Goal: Transaction & Acquisition: Purchase product/service

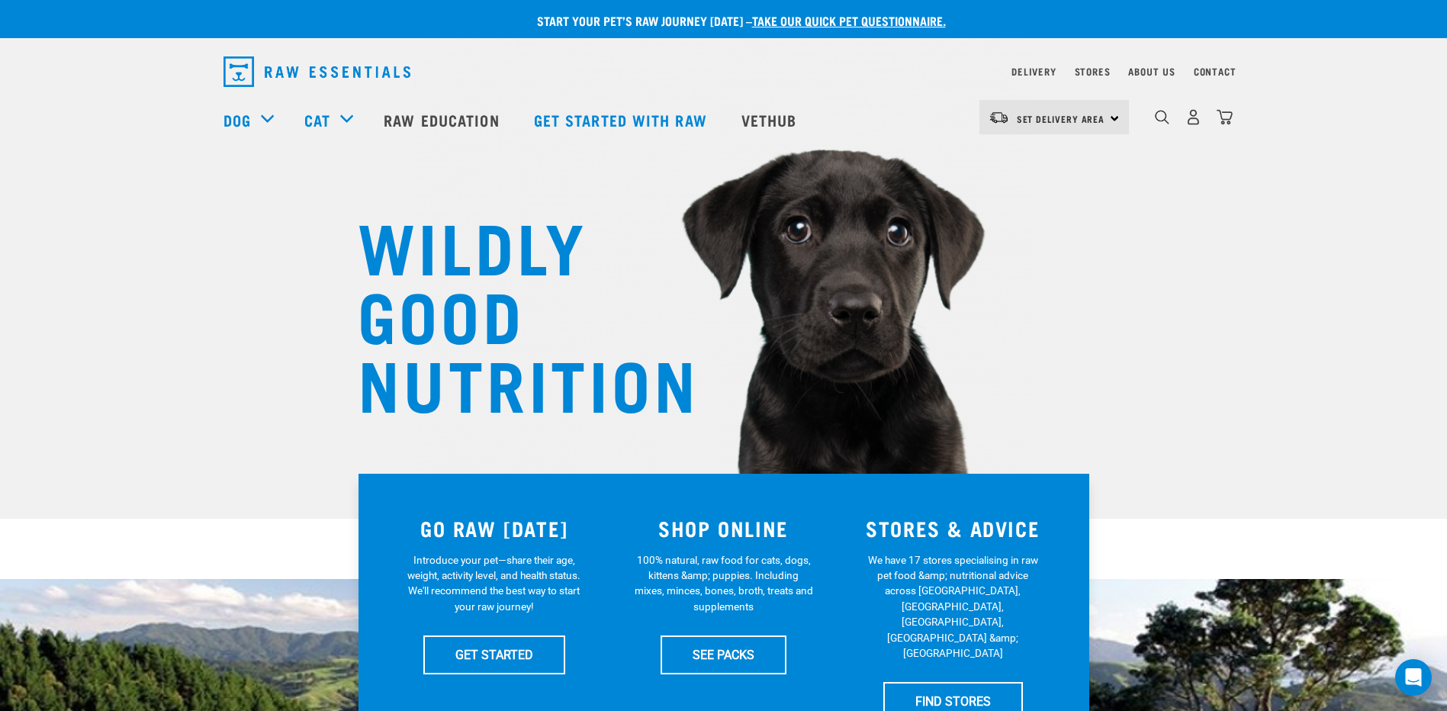
click at [1111, 118] on div "Set Delivery Area North Island South Island" at bounding box center [1053, 117] width 149 height 34
click at [1013, 198] on link "[GEOGRAPHIC_DATA]" at bounding box center [1052, 194] width 146 height 34
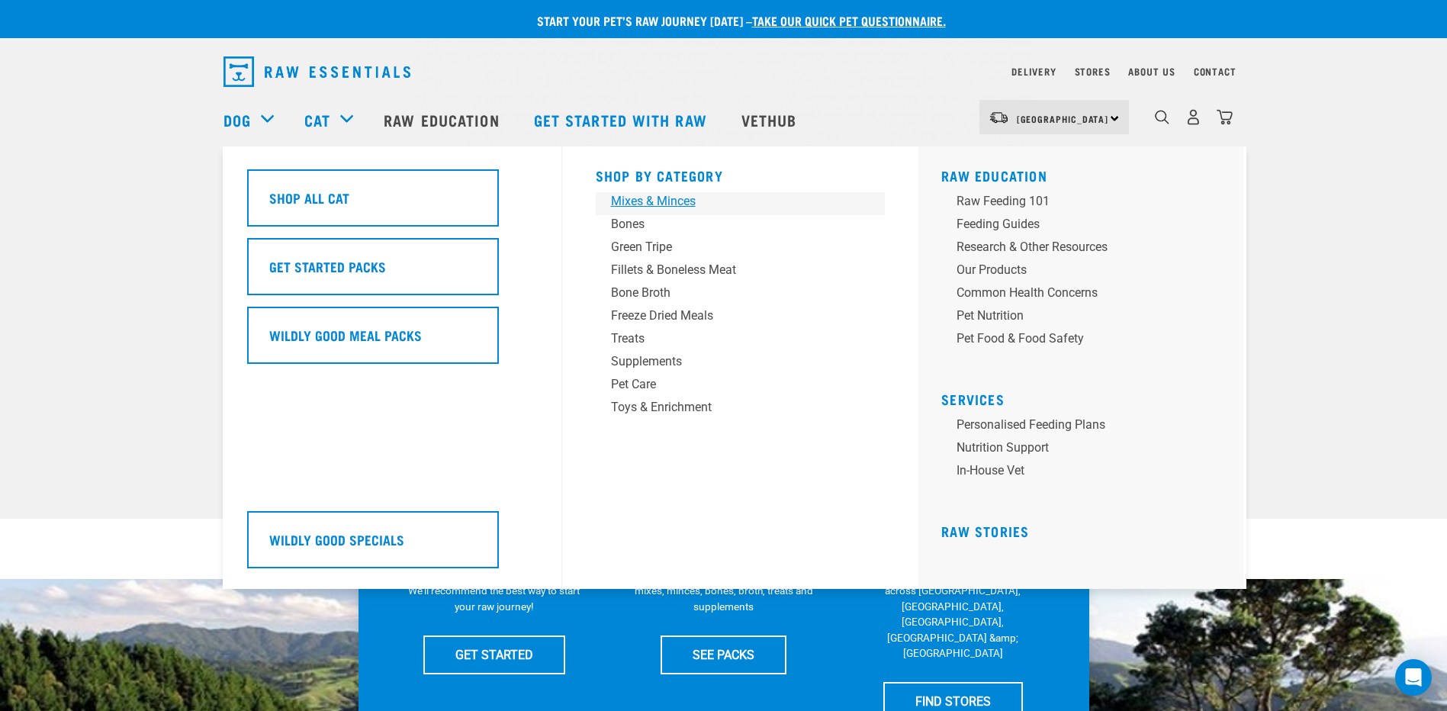
click at [662, 203] on div "Mixes & Minces" at bounding box center [730, 201] width 238 height 18
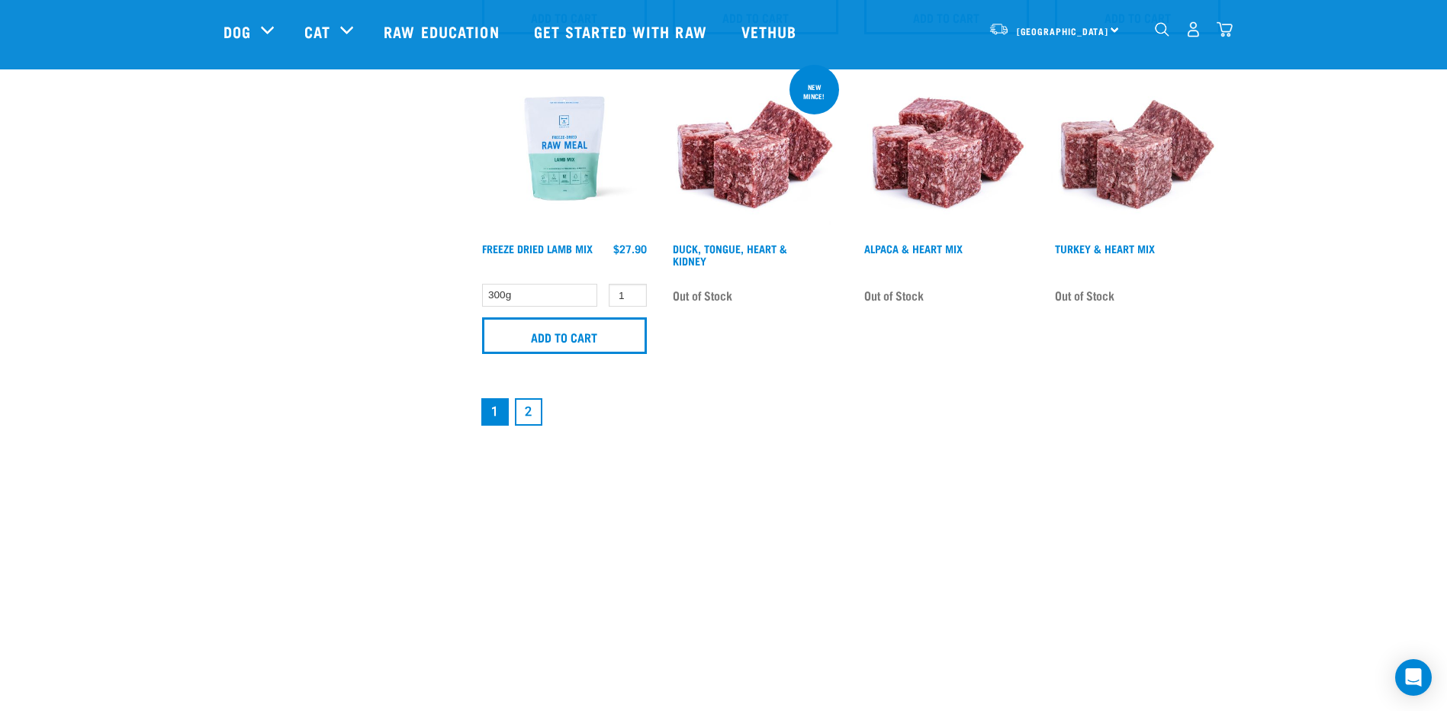
scroll to position [2288, 0]
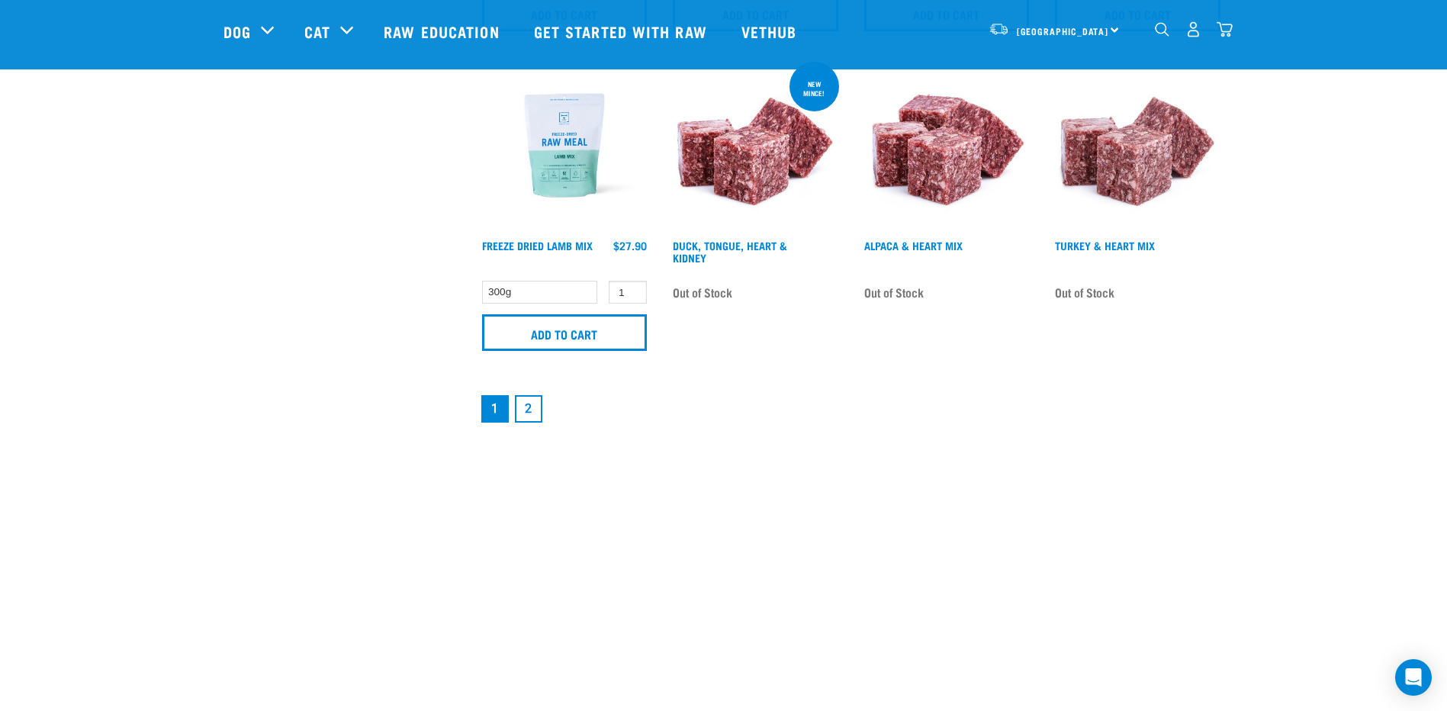
click at [523, 405] on link "2" at bounding box center [528, 408] width 27 height 27
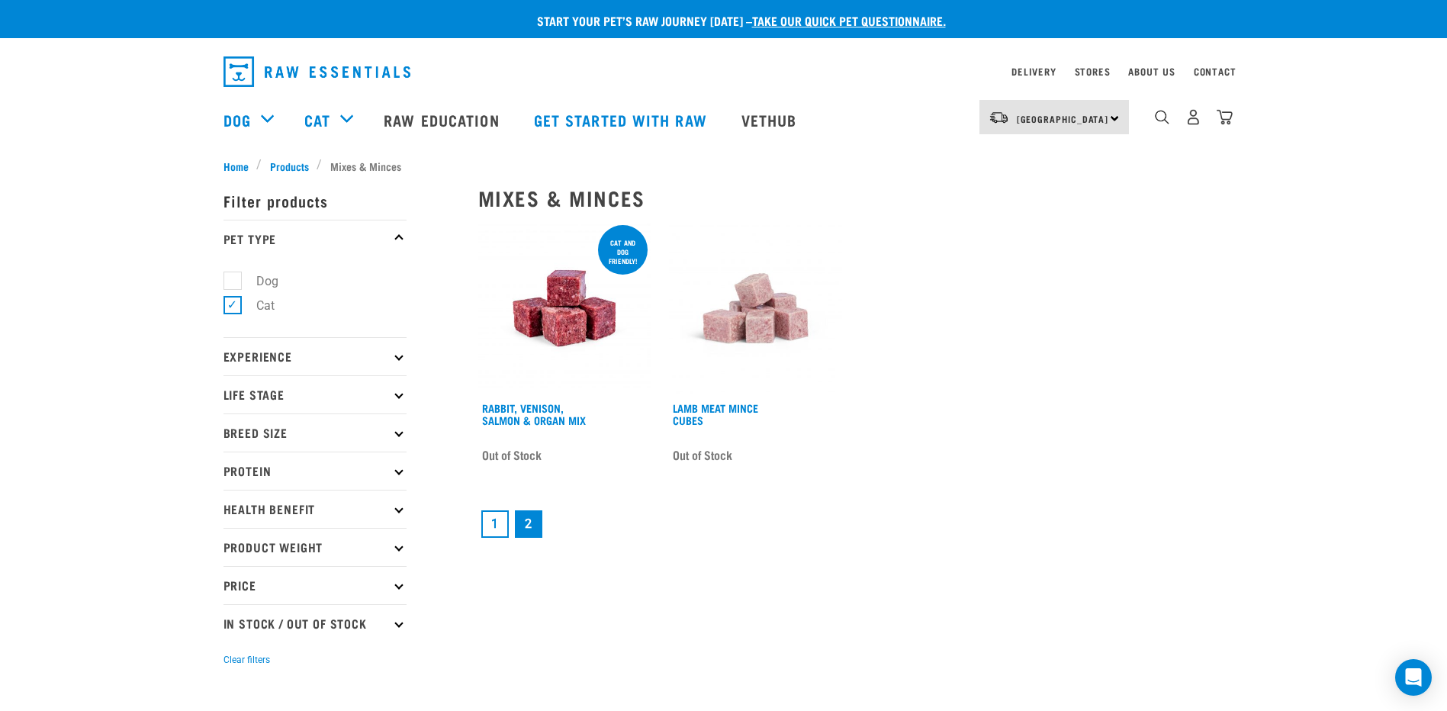
click at [496, 520] on link "1" at bounding box center [494, 523] width 27 height 27
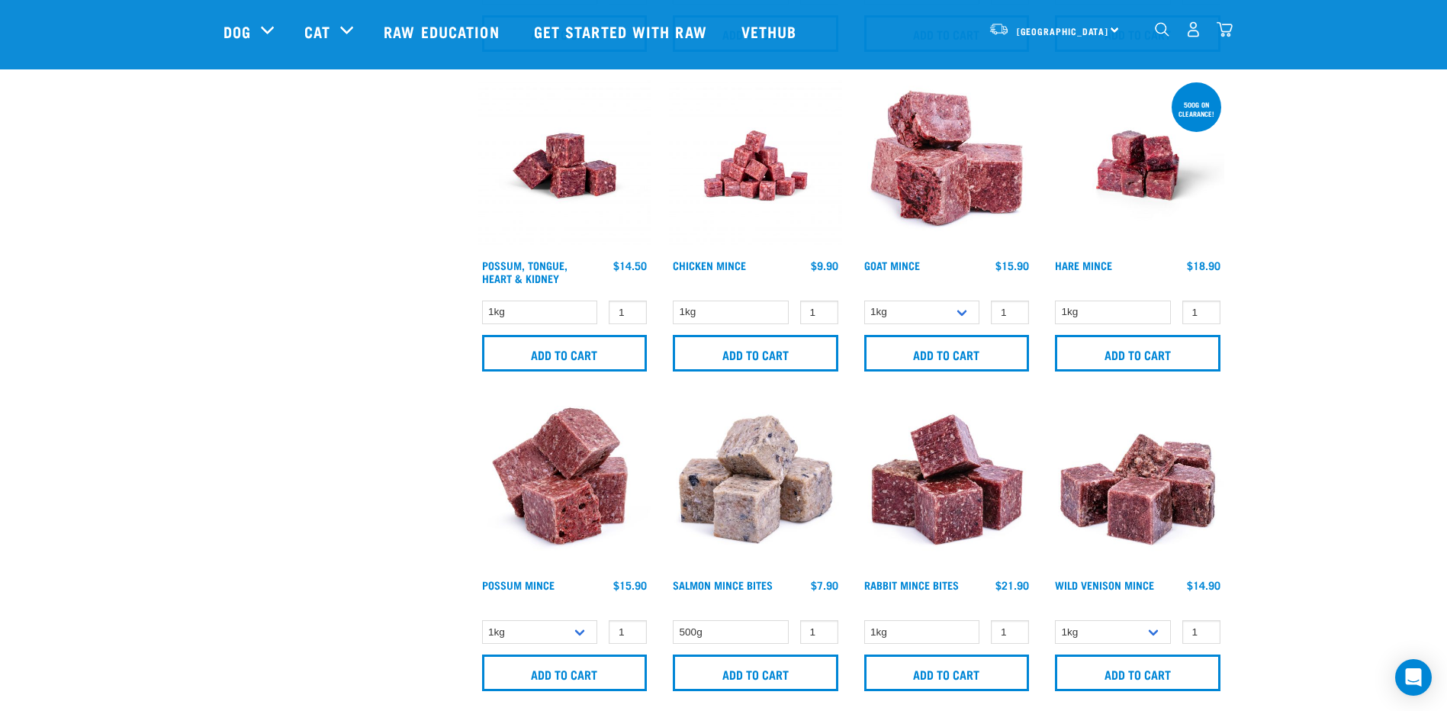
scroll to position [1068, 0]
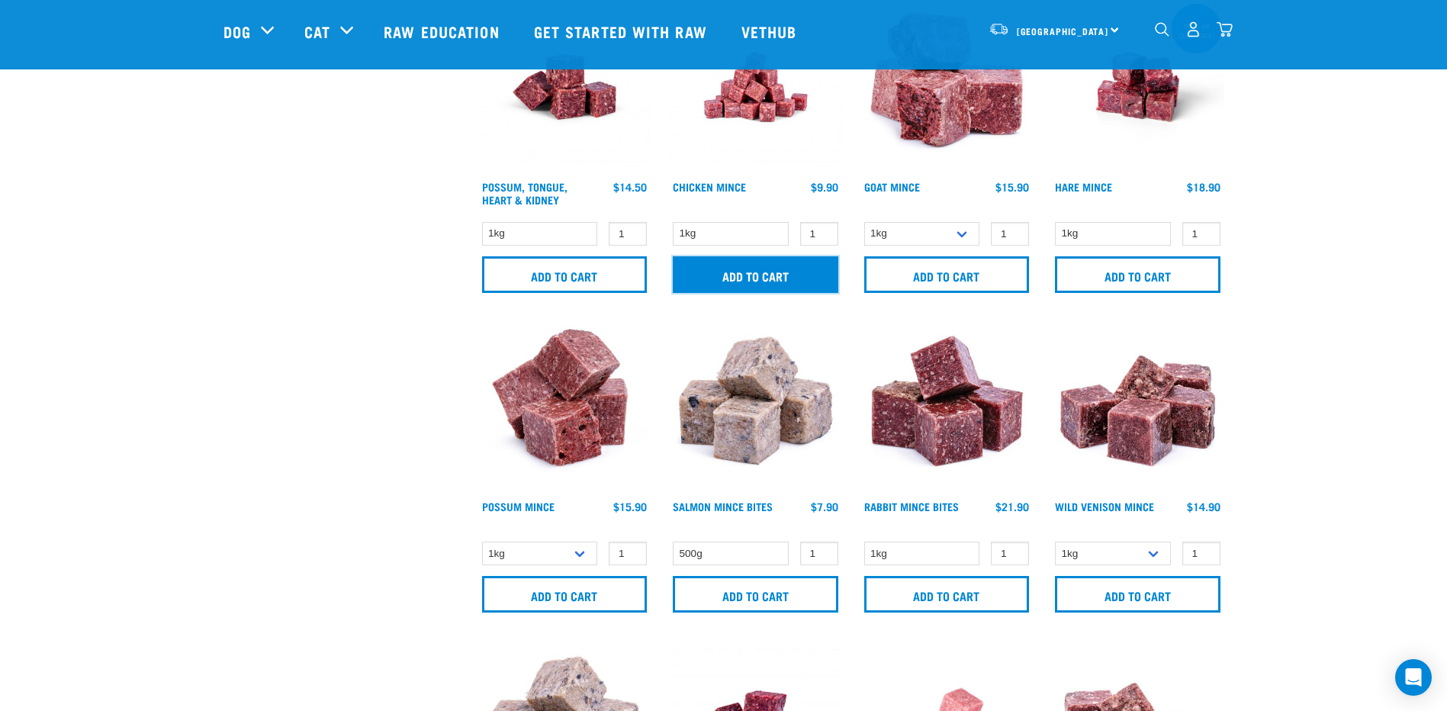
click at [765, 281] on input "Add to cart" at bounding box center [755, 274] width 165 height 37
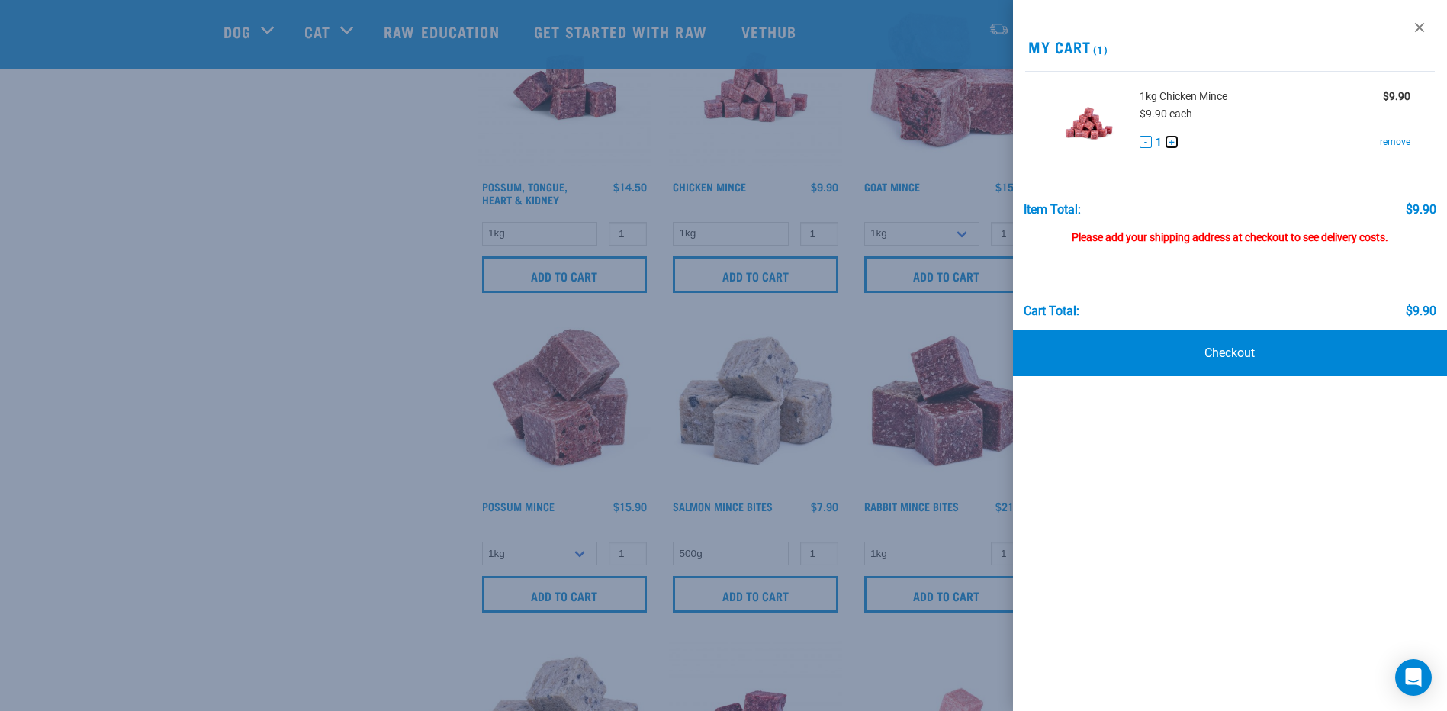
click at [1170, 143] on button "+" at bounding box center [1171, 142] width 12 height 12
click at [206, 255] on div at bounding box center [723, 355] width 1447 height 711
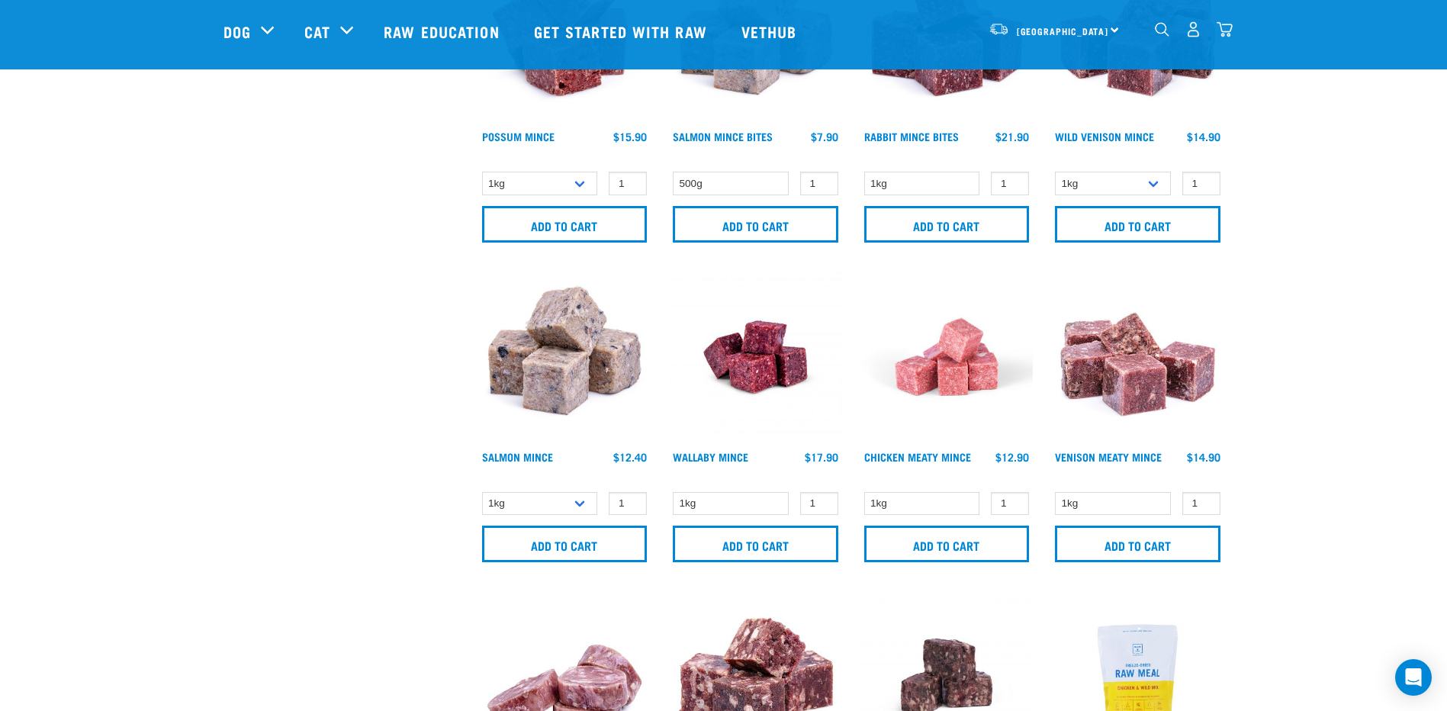
scroll to position [1449, 0]
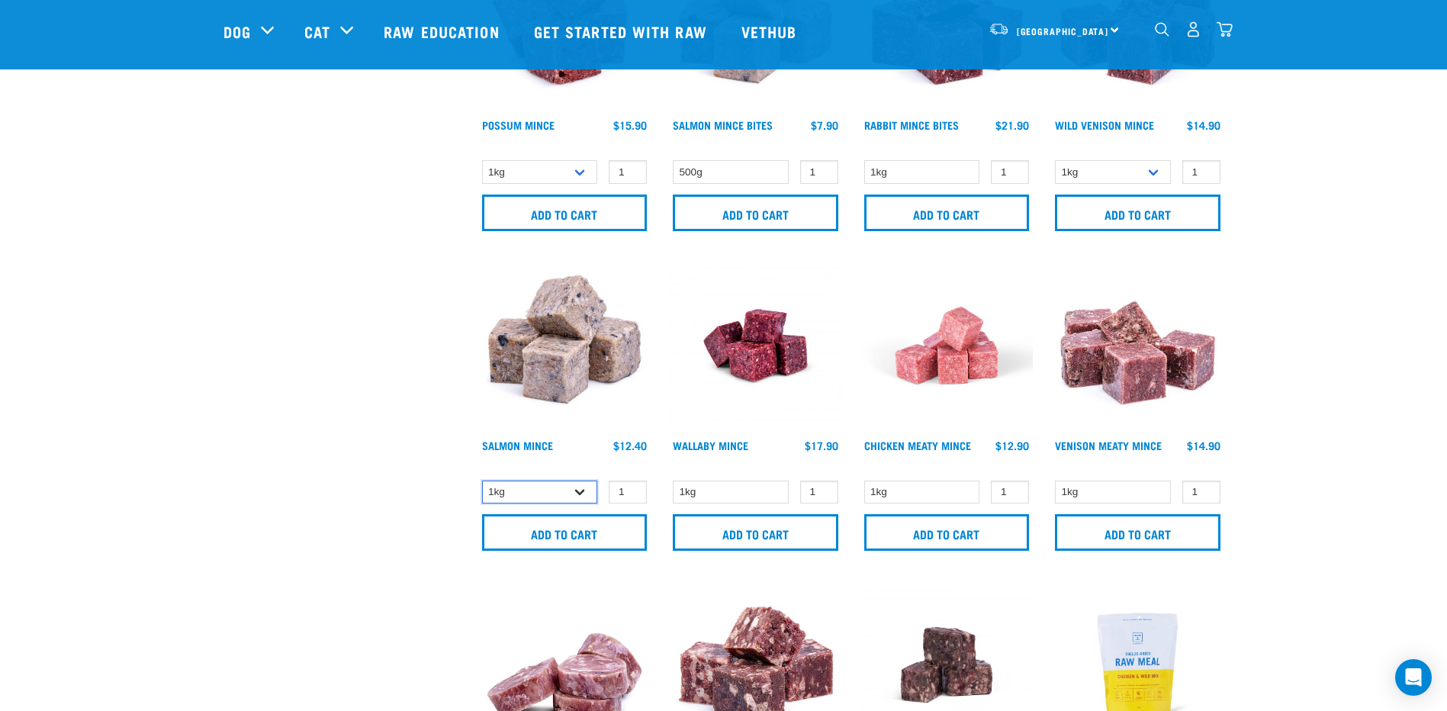
click at [579, 497] on select "1kg 3kg" at bounding box center [540, 492] width 116 height 24
select select "720"
click at [482, 480] on select "1kg 3kg" at bounding box center [540, 492] width 116 height 24
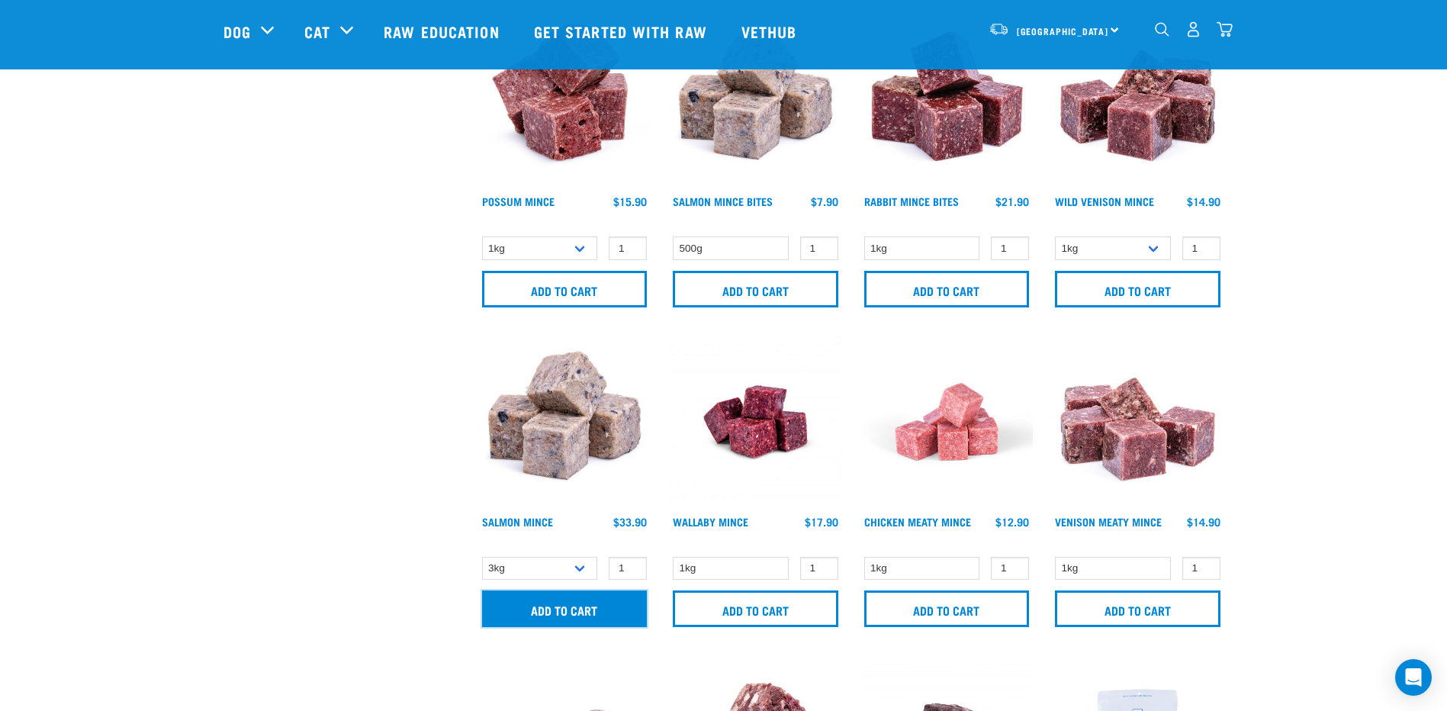
click at [551, 619] on input "Add to cart" at bounding box center [564, 608] width 165 height 37
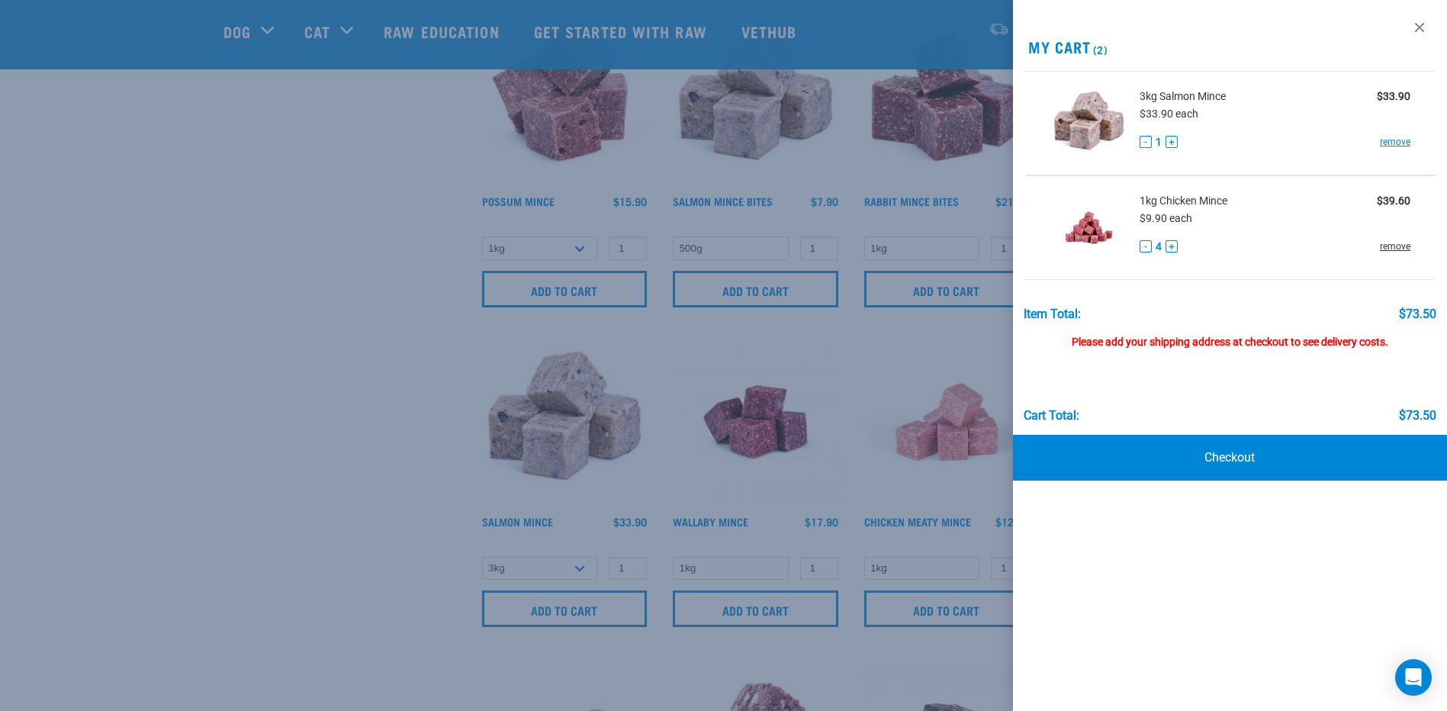
click at [1386, 248] on link "remove" at bounding box center [1394, 246] width 31 height 14
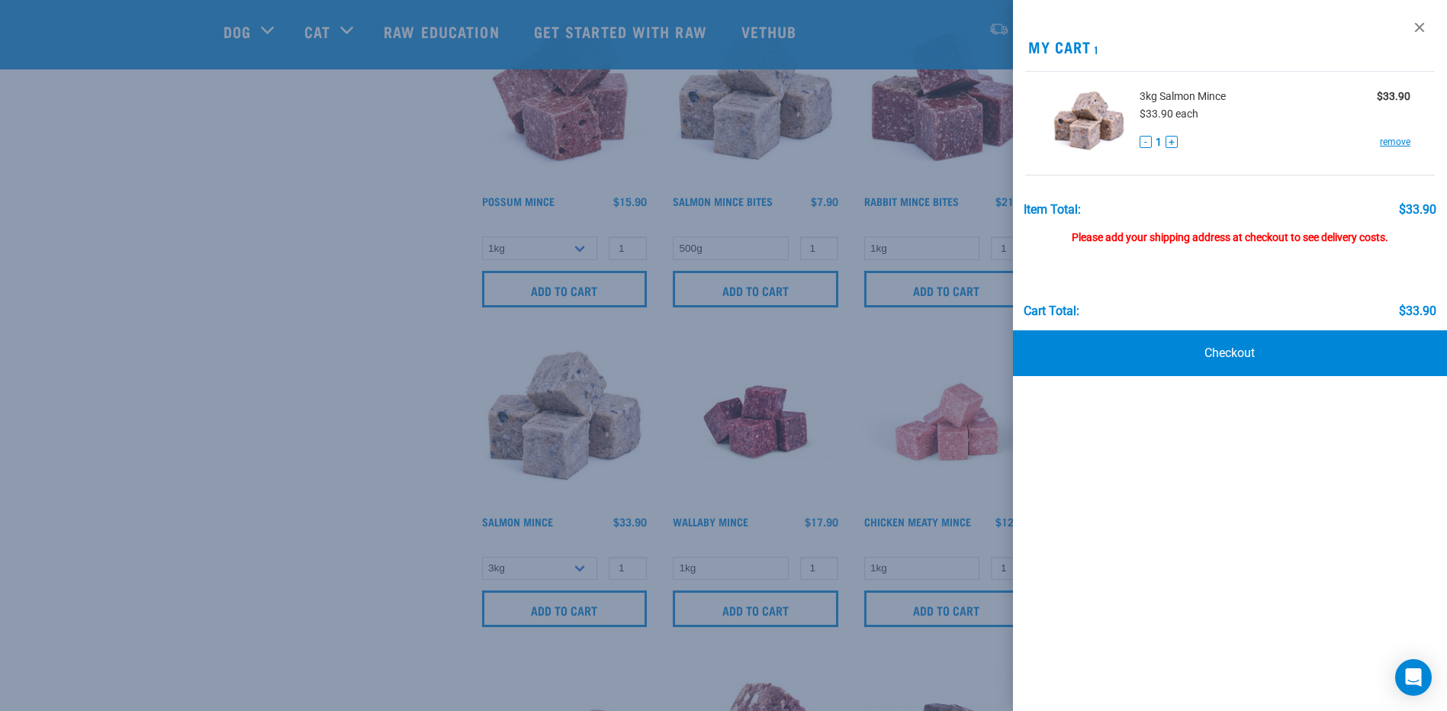
click at [322, 270] on div at bounding box center [723, 355] width 1447 height 711
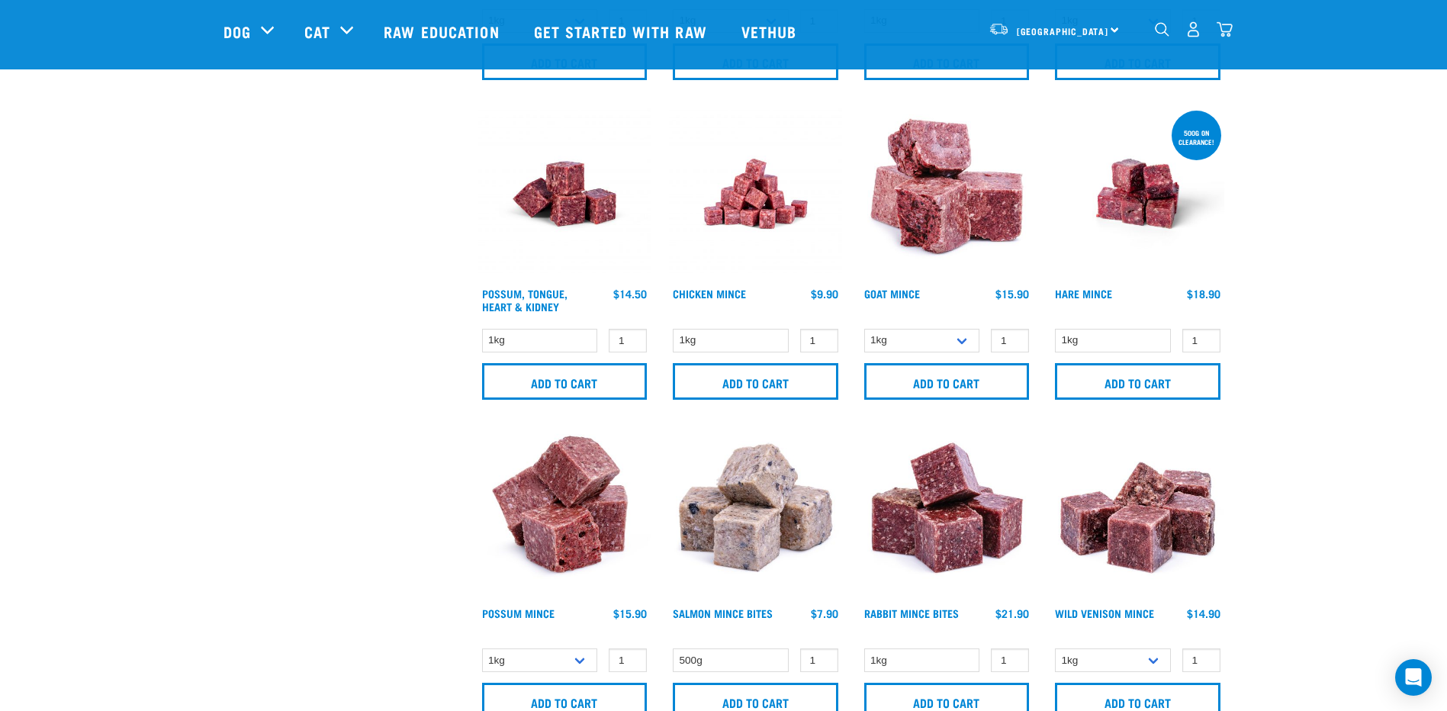
scroll to position [915, 0]
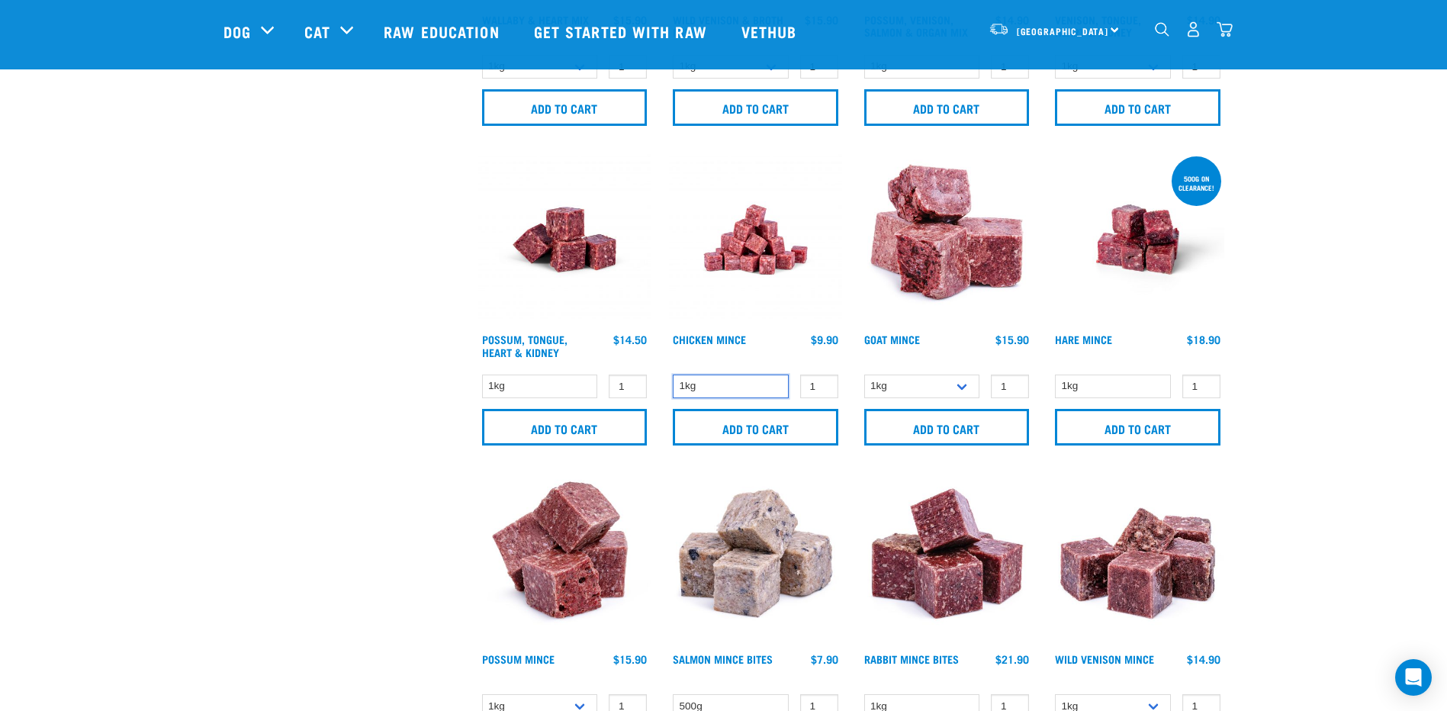
click at [718, 391] on select "1kg" at bounding box center [731, 386] width 116 height 24
click at [824, 386] on input "2" at bounding box center [819, 386] width 38 height 24
click at [824, 386] on input "3" at bounding box center [819, 386] width 38 height 24
type input "4"
click at [824, 386] on input "4" at bounding box center [819, 386] width 38 height 24
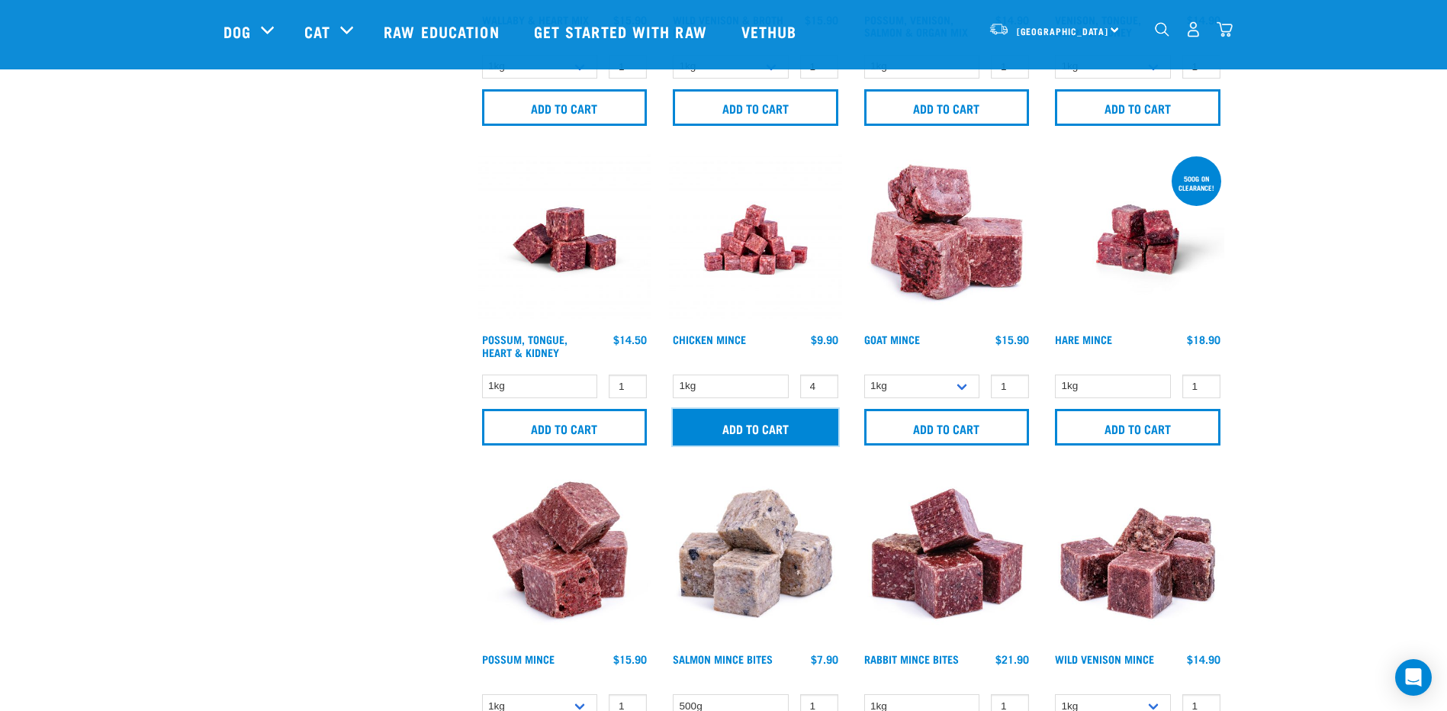
click at [772, 420] on input "Add to cart" at bounding box center [755, 427] width 165 height 37
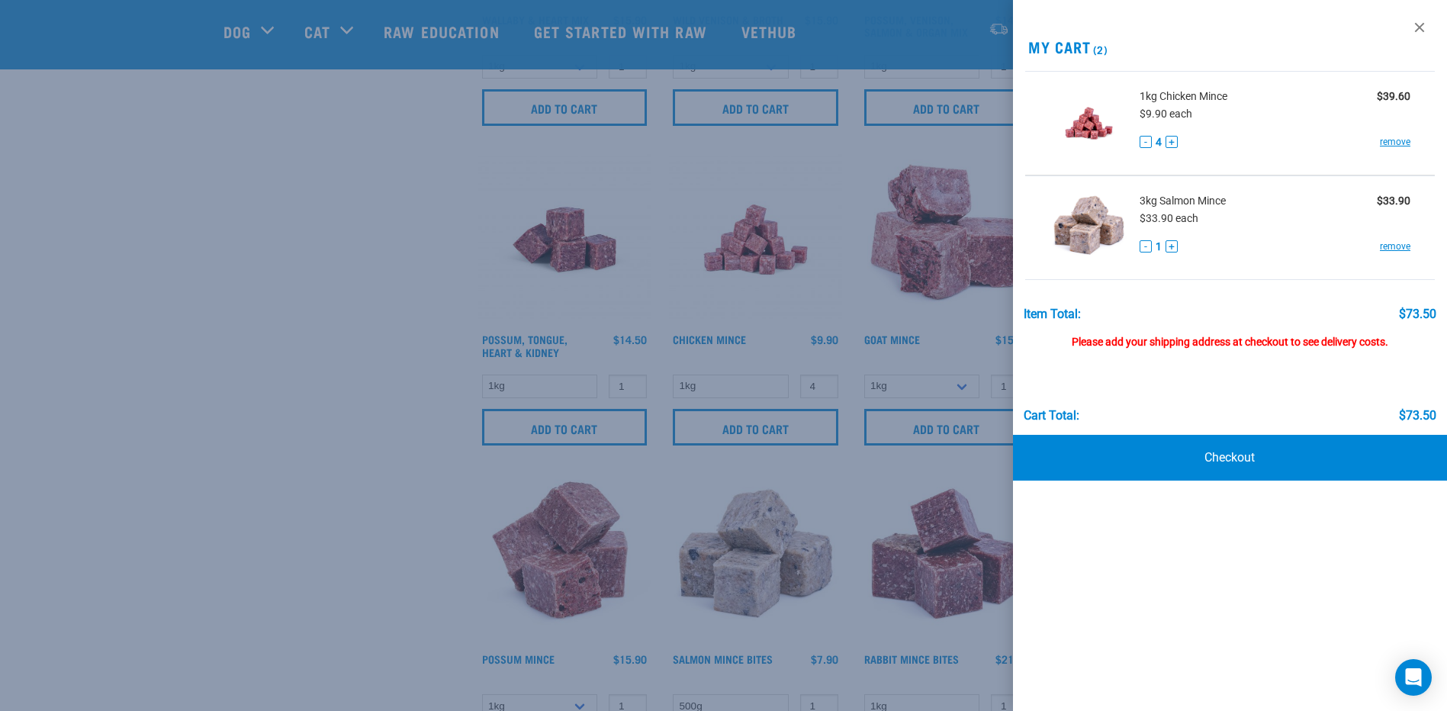
click at [87, 461] on div at bounding box center [723, 355] width 1447 height 711
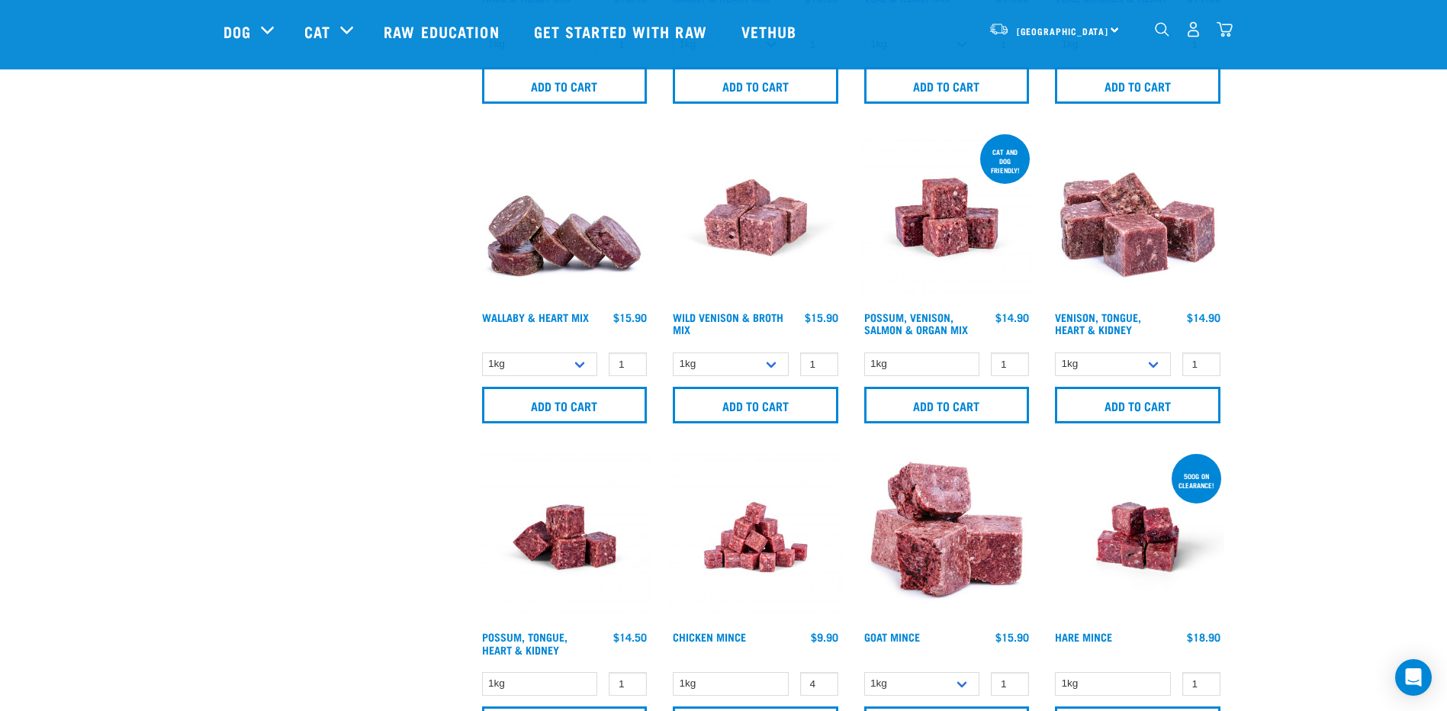
scroll to position [610, 0]
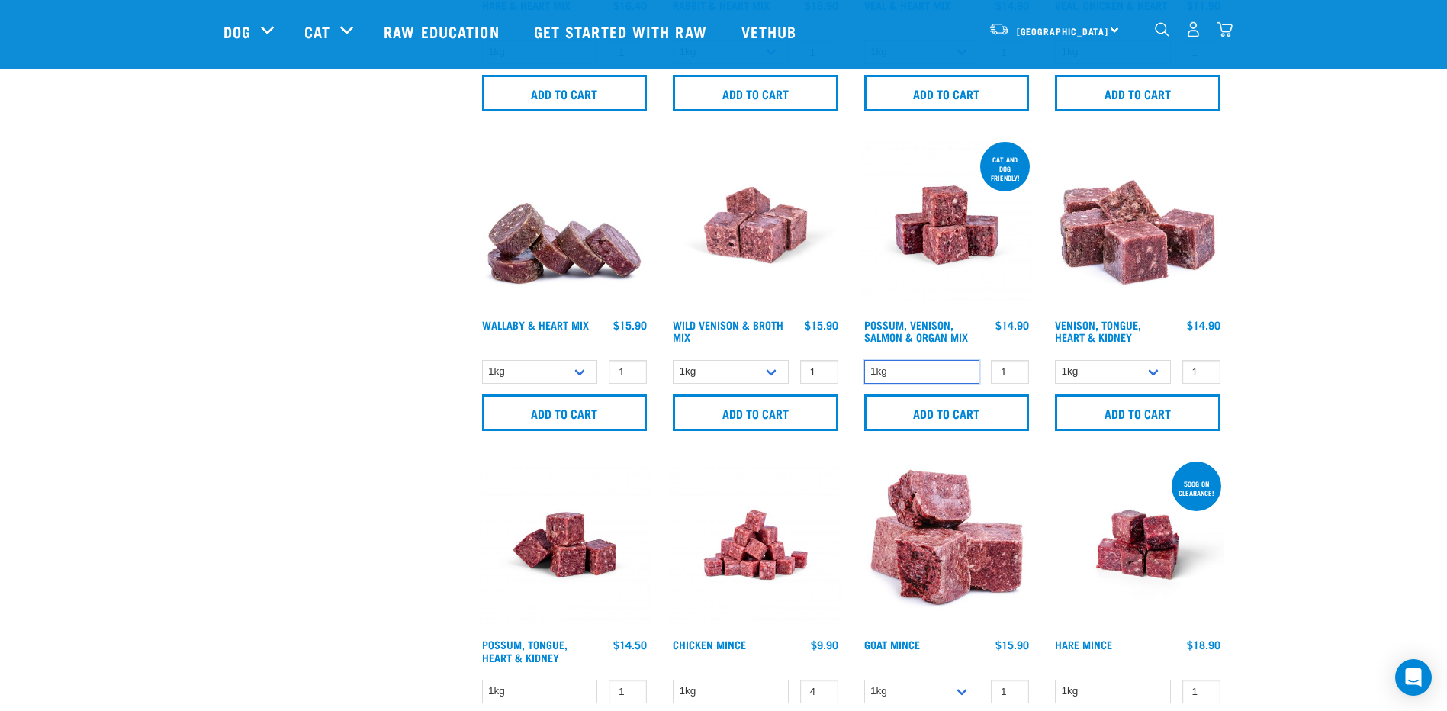
click at [949, 379] on select "1kg" at bounding box center [922, 372] width 116 height 24
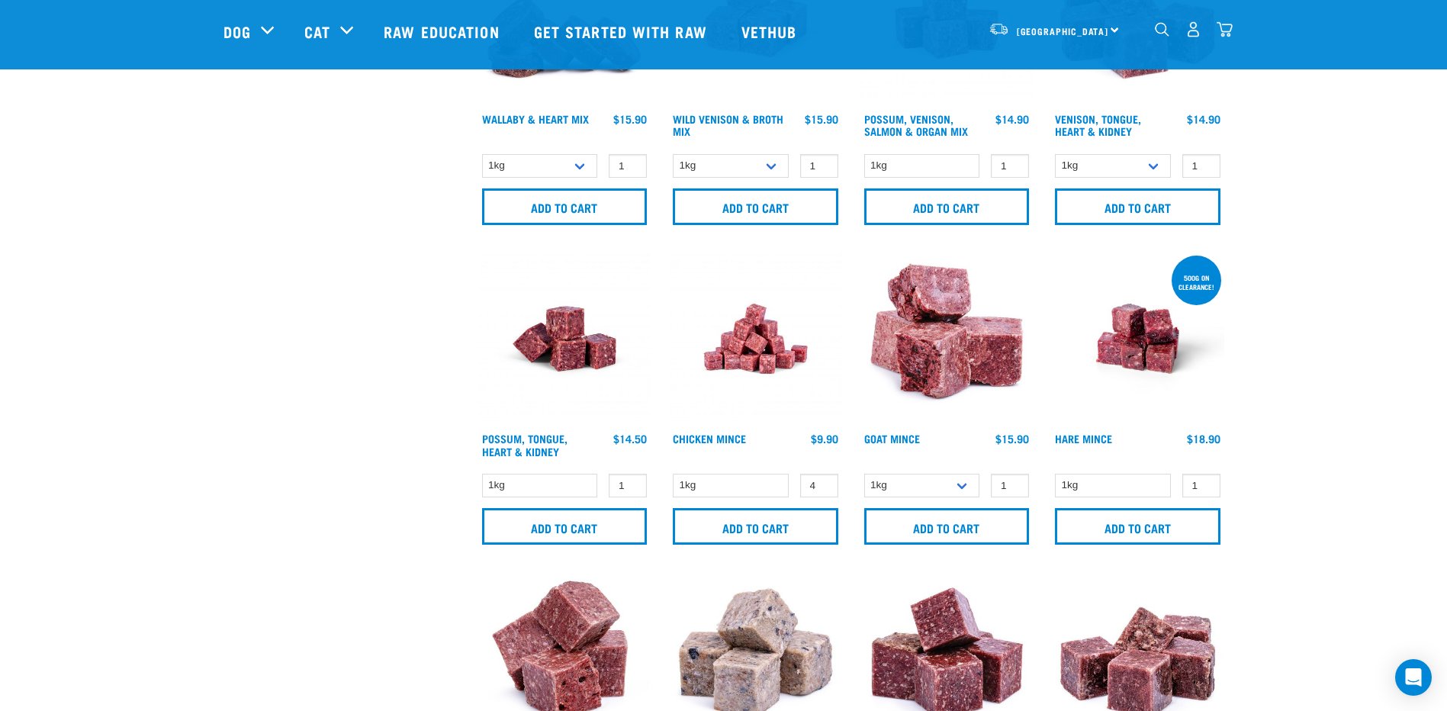
scroll to position [915, 0]
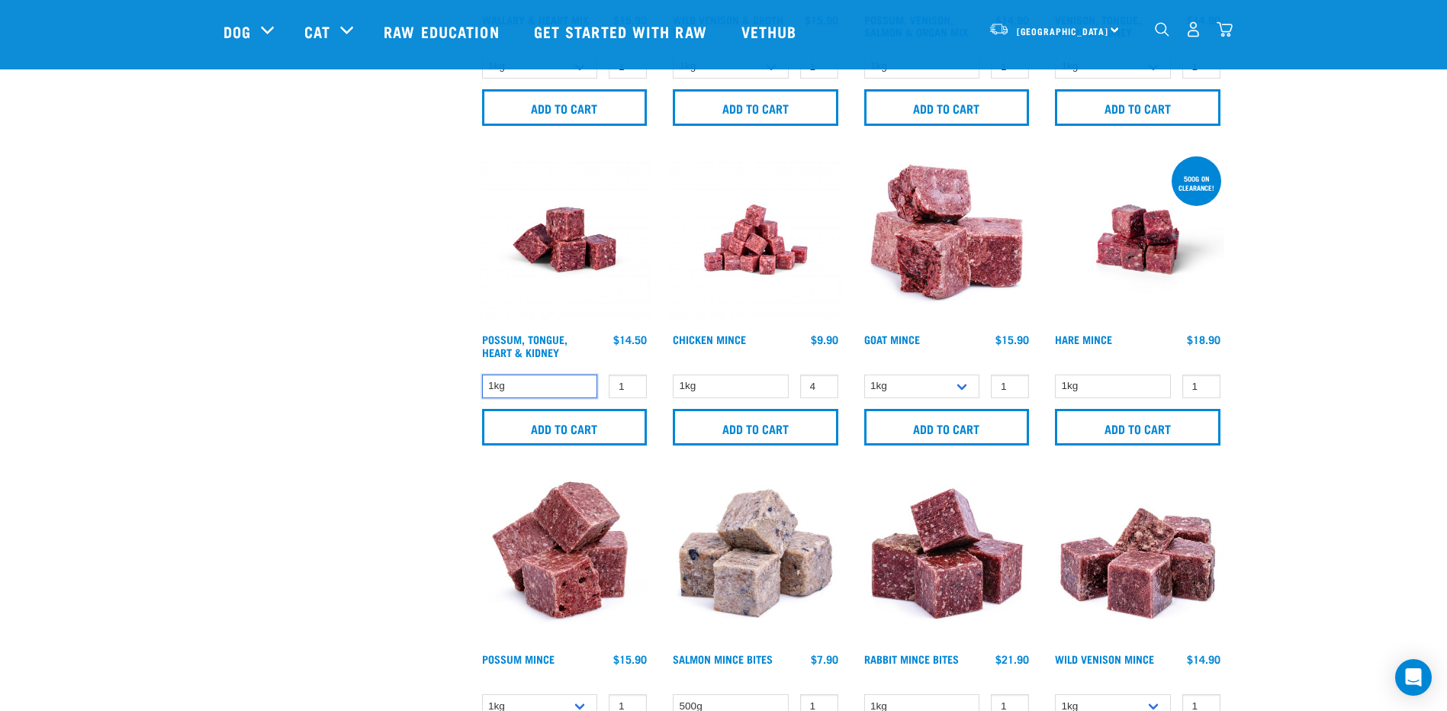
click at [562, 390] on select "1kg" at bounding box center [540, 386] width 116 height 24
type input "2"
click at [630, 385] on input "2" at bounding box center [628, 386] width 38 height 24
click at [564, 426] on input "Add to cart" at bounding box center [564, 427] width 165 height 37
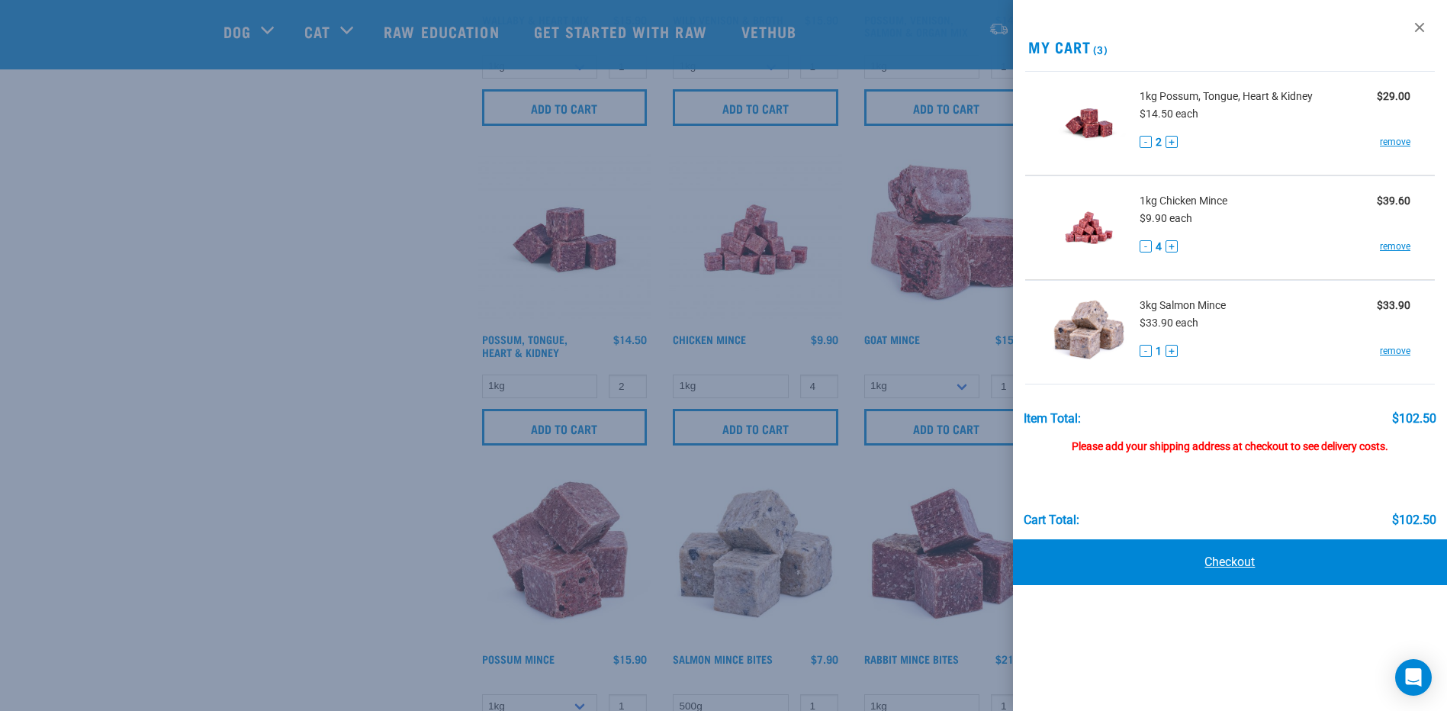
click at [1238, 565] on link "Checkout" at bounding box center [1230, 562] width 434 height 46
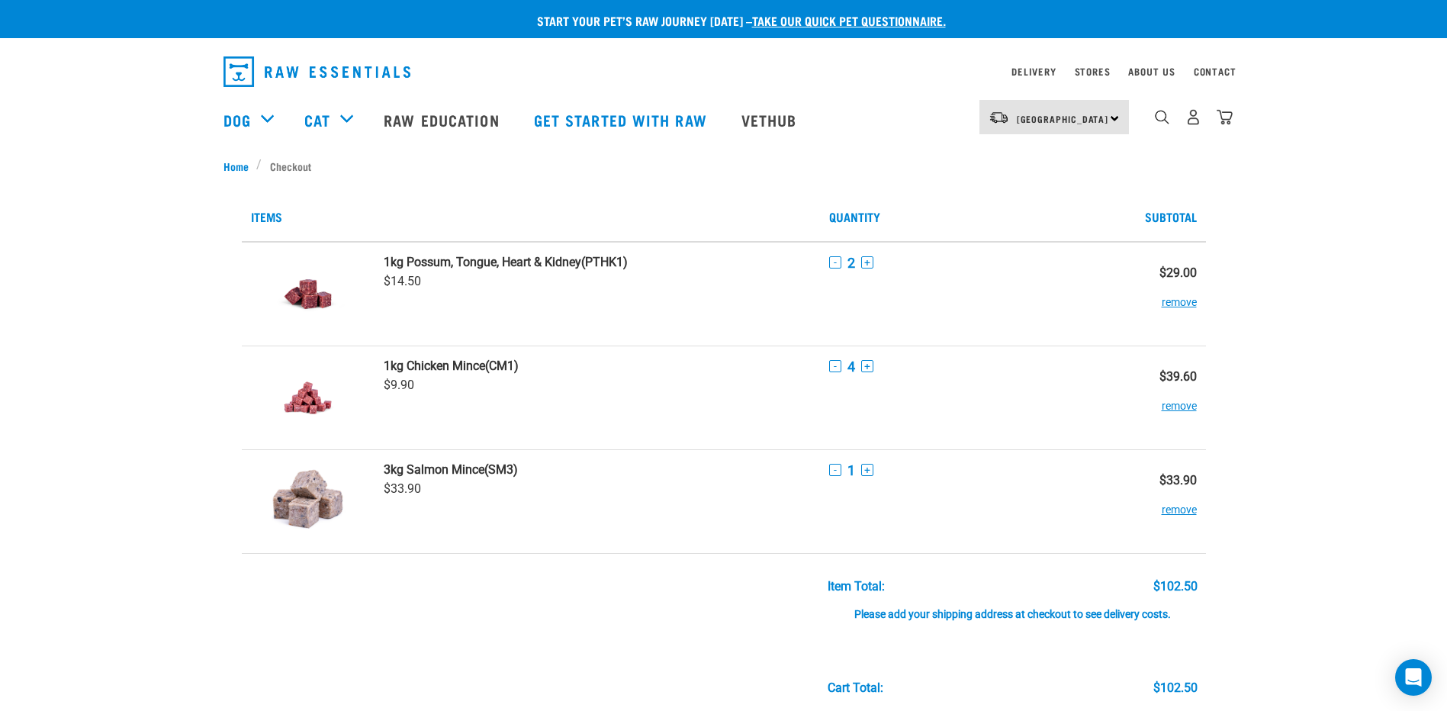
click at [1114, 116] on div "South Island North Island South Island" at bounding box center [1053, 117] width 149 height 34
click at [814, 169] on ul "Home Checkout" at bounding box center [723, 166] width 1000 height 16
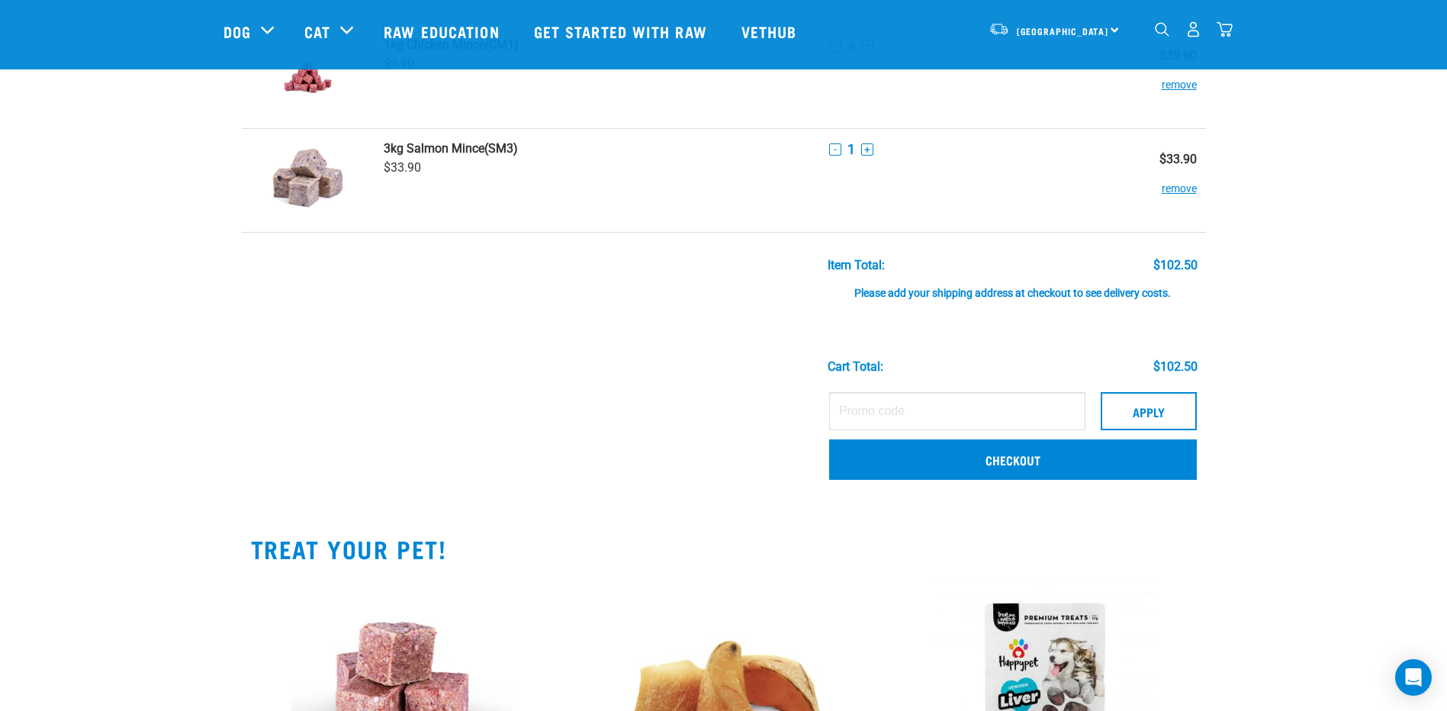
scroll to position [381, 0]
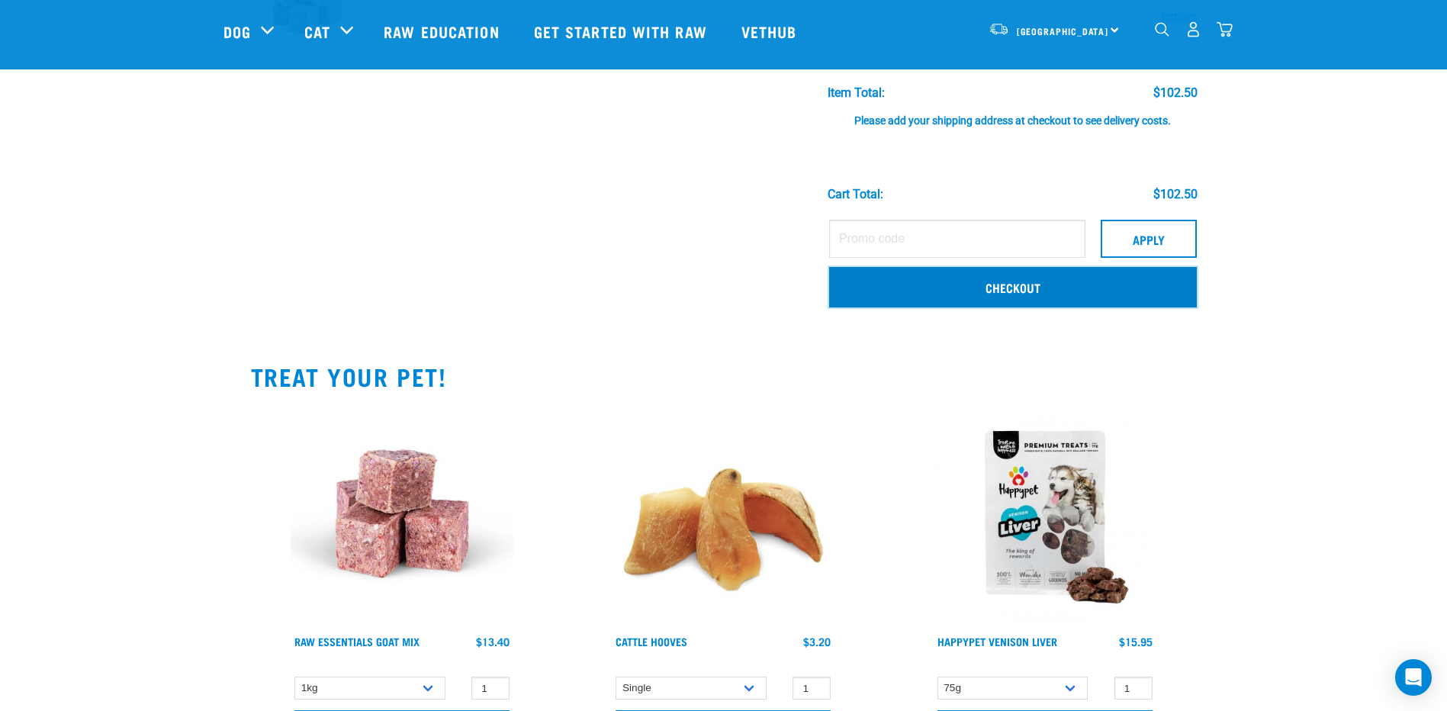
click at [1027, 284] on link "Checkout" at bounding box center [1013, 287] width 368 height 40
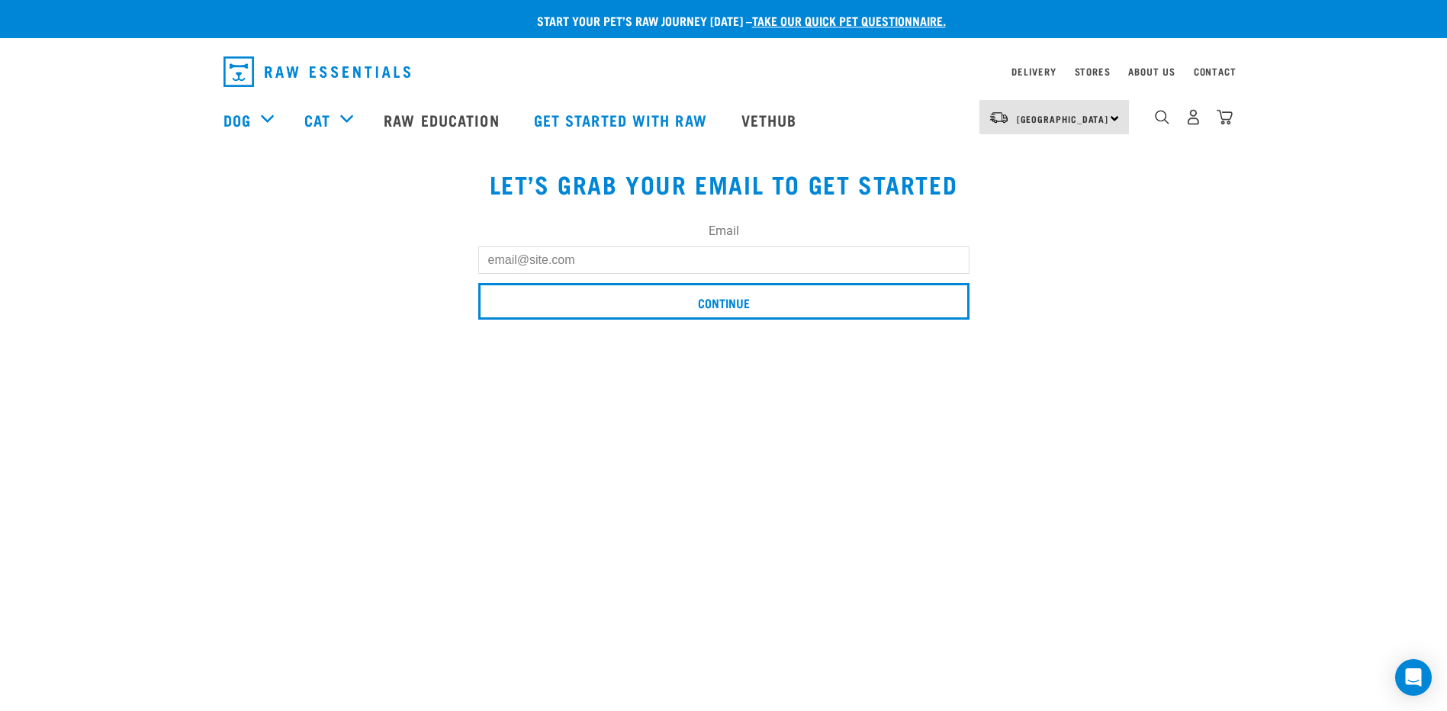
click at [690, 252] on input "Email" at bounding box center [723, 259] width 491 height 27
type input "[EMAIL_ADDRESS][DOMAIN_NAME]"
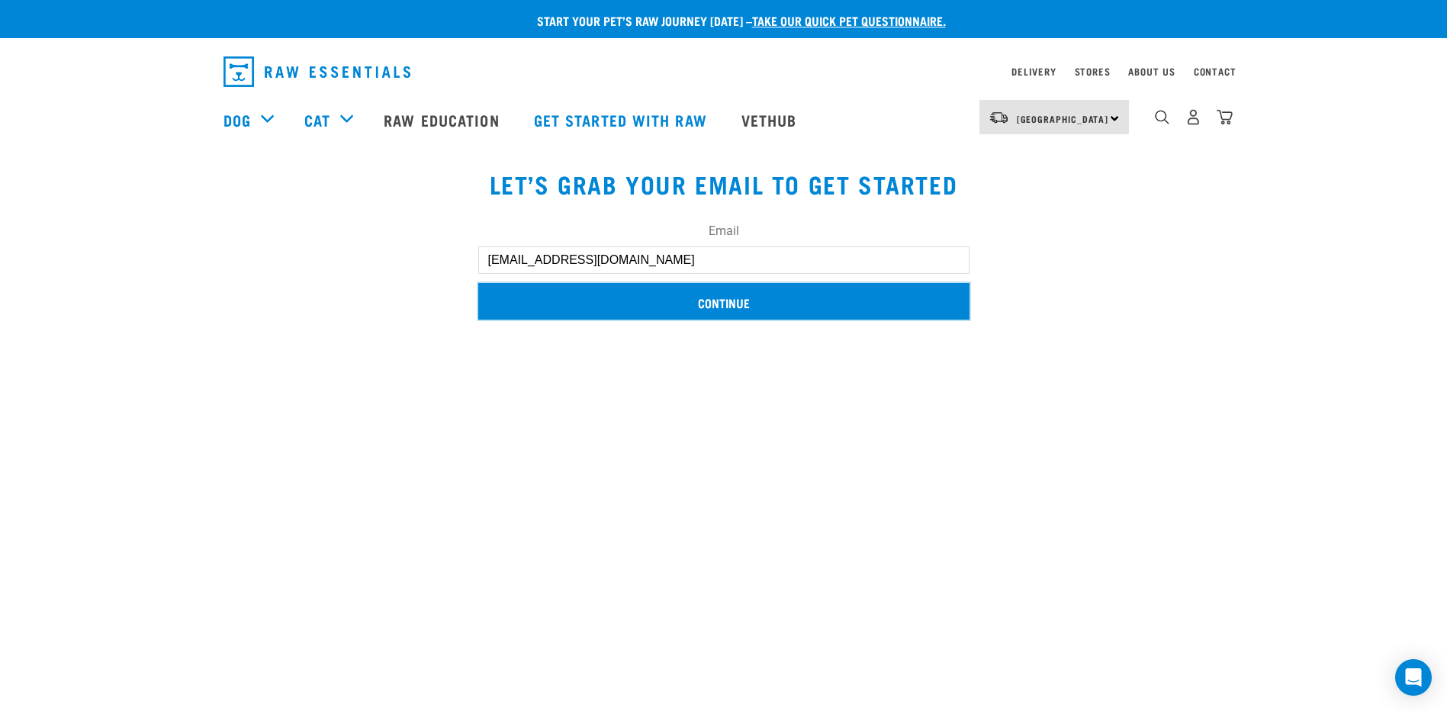
click at [721, 303] on input "Continue" at bounding box center [723, 301] width 491 height 37
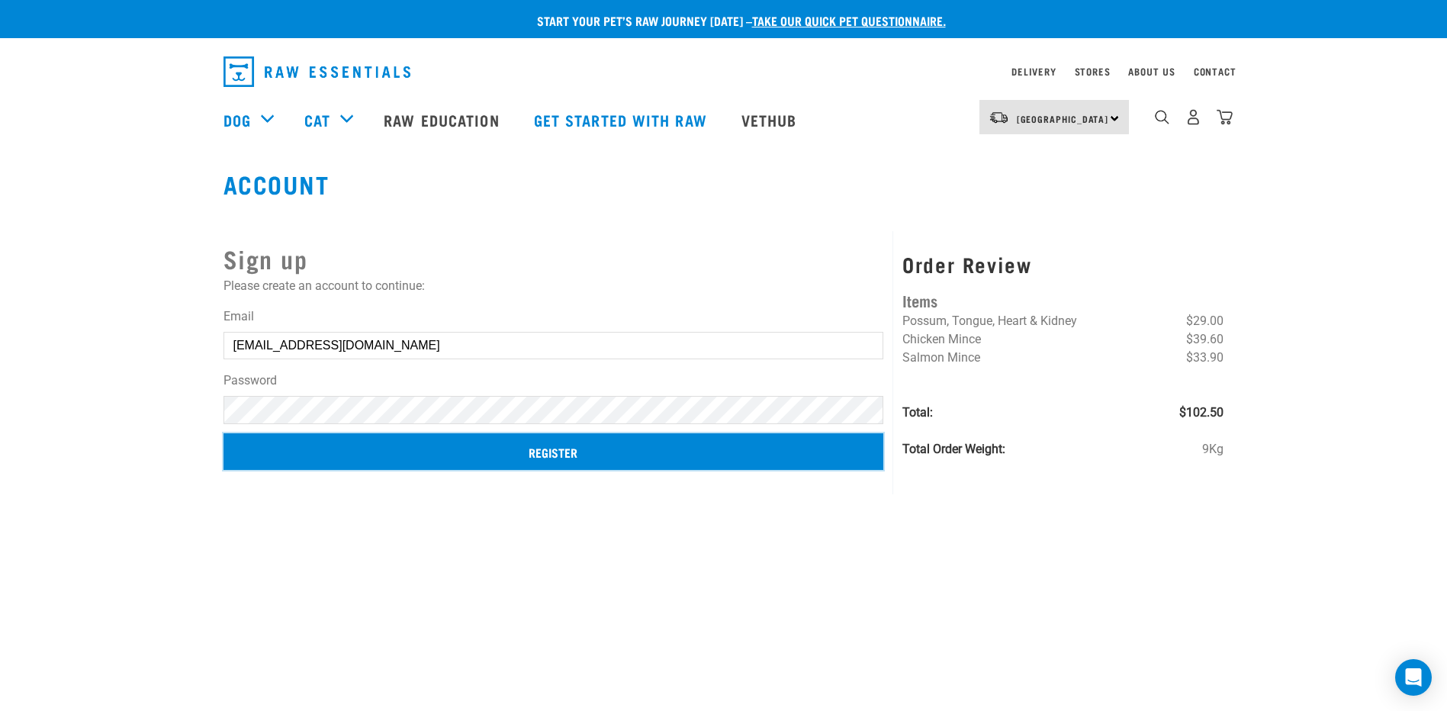
click at [567, 450] on input "Register" at bounding box center [553, 451] width 660 height 37
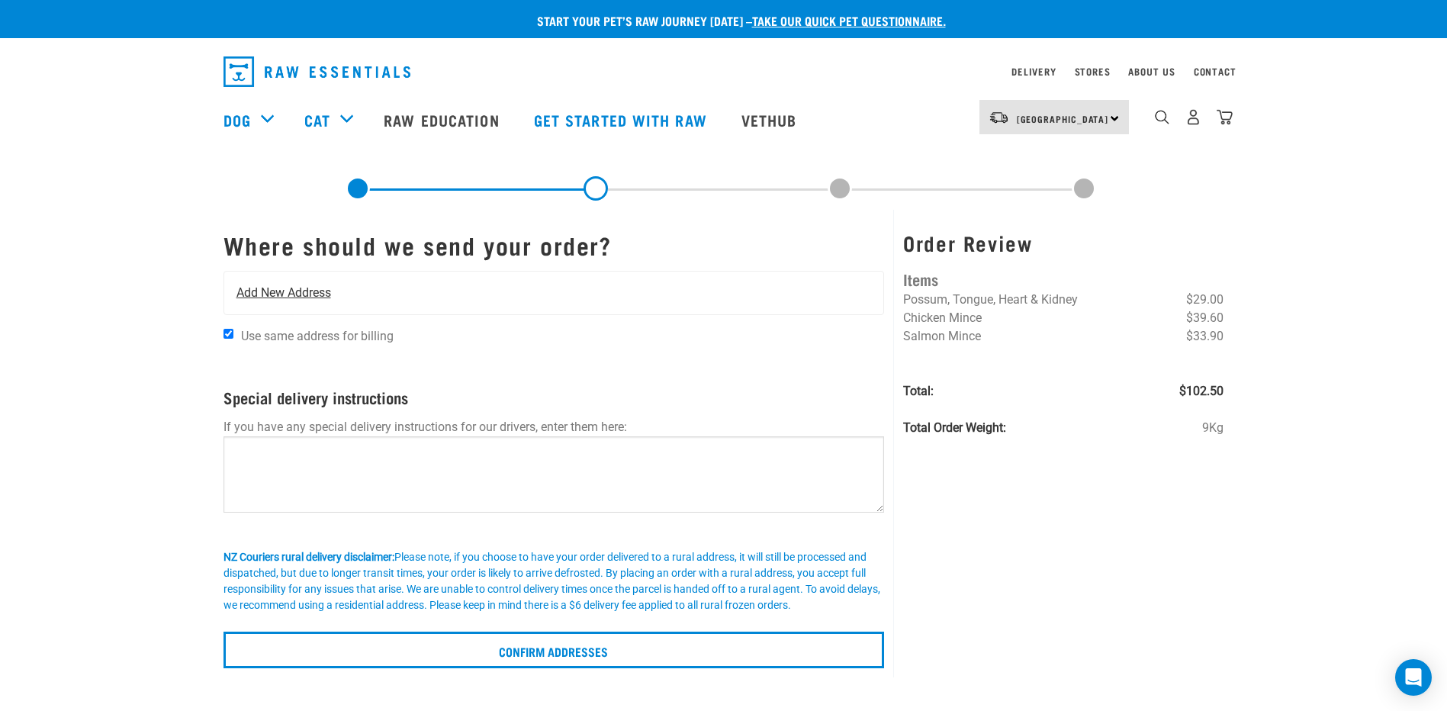
click at [309, 294] on span "Add New Address" at bounding box center [283, 293] width 95 height 18
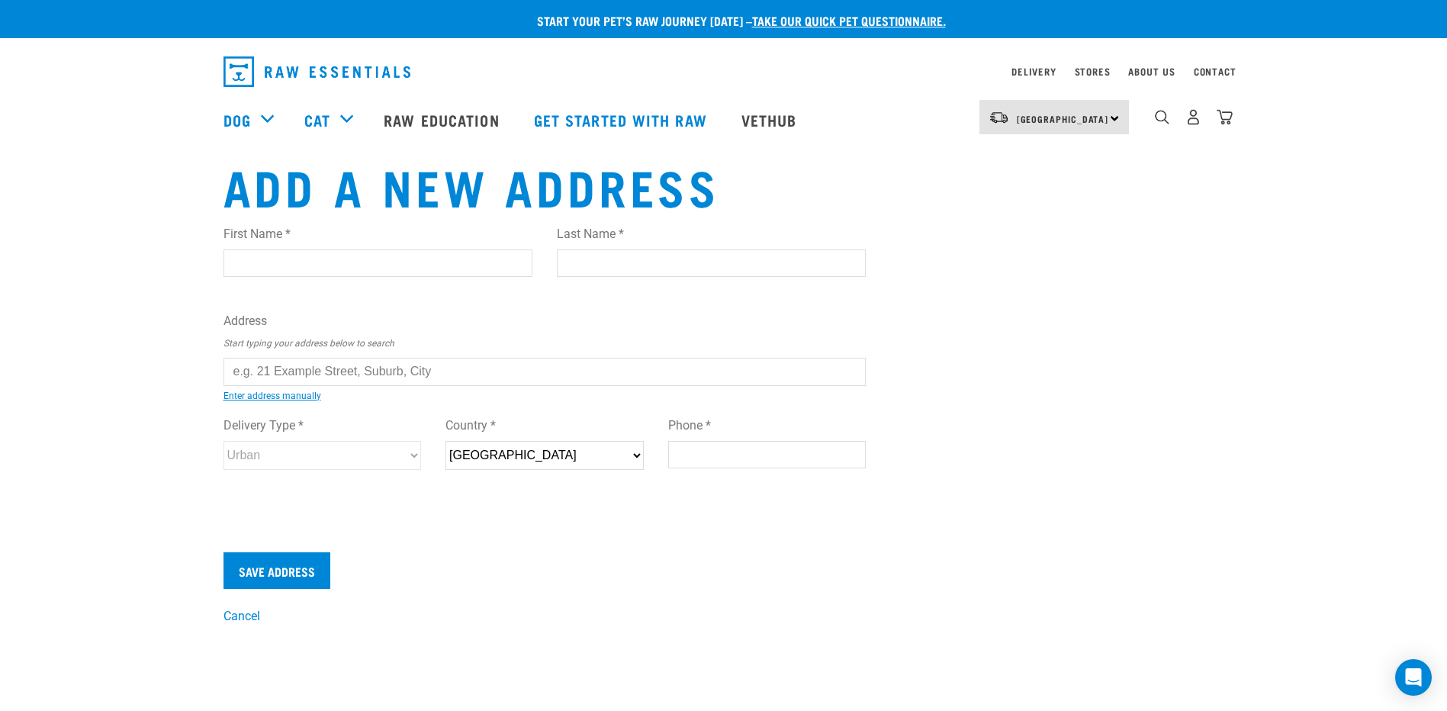
click at [284, 262] on input "First Name *" at bounding box center [377, 262] width 309 height 27
type input "Philippa"
type input "Treerise"
click at [770, 458] on input "035287710" at bounding box center [767, 454] width 198 height 27
drag, startPoint x: 769, startPoint y: 457, endPoint x: 612, endPoint y: 458, distance: 157.9
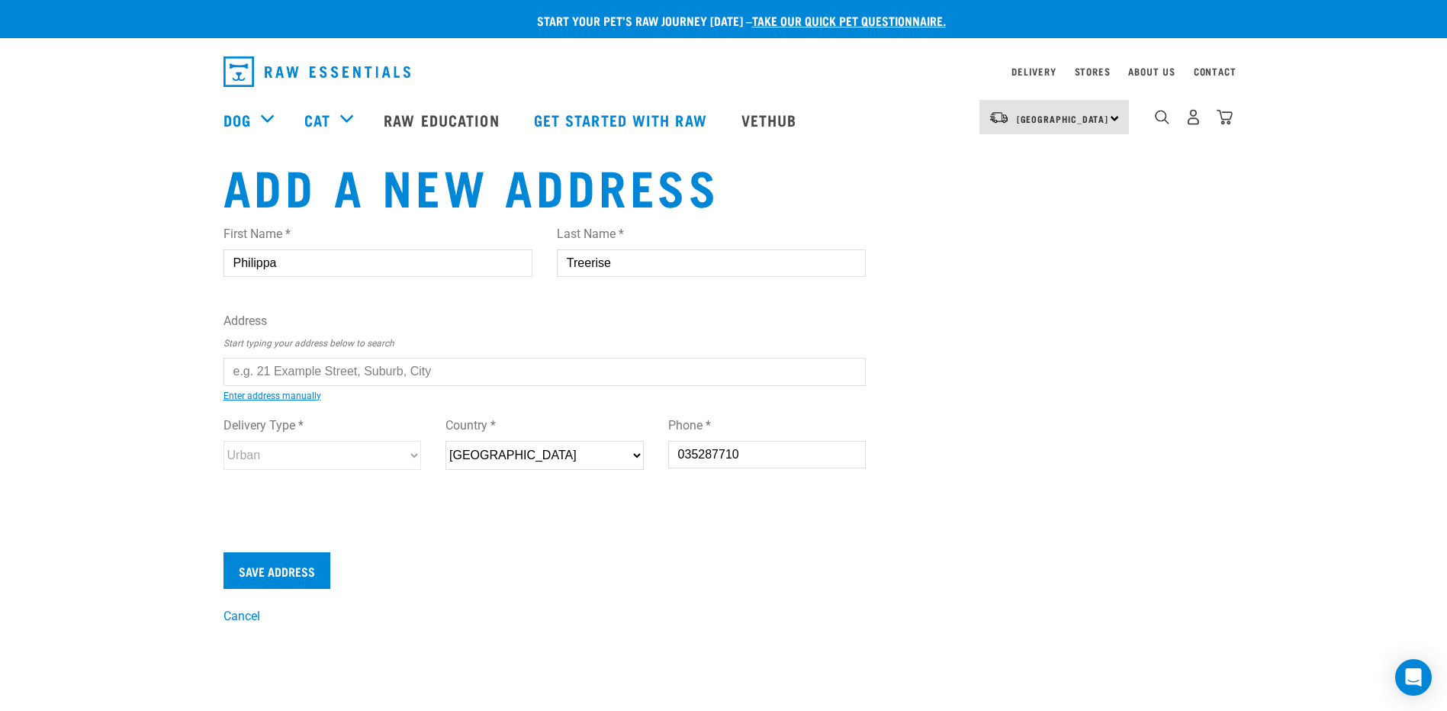
click at [612, 458] on div "Delivery Type * Urban Rural Country * New Zealand Phone * 035287710" at bounding box center [544, 448] width 667 height 88
type input "0226766996"
click at [358, 376] on input "text" at bounding box center [544, 371] width 643 height 27
click at [317, 488] on div "First Name * Philippa Last Name * Treerise Address Start typing your address be…" at bounding box center [544, 362] width 643 height 298
type input "50 Atkins Street, Motueka 7120"
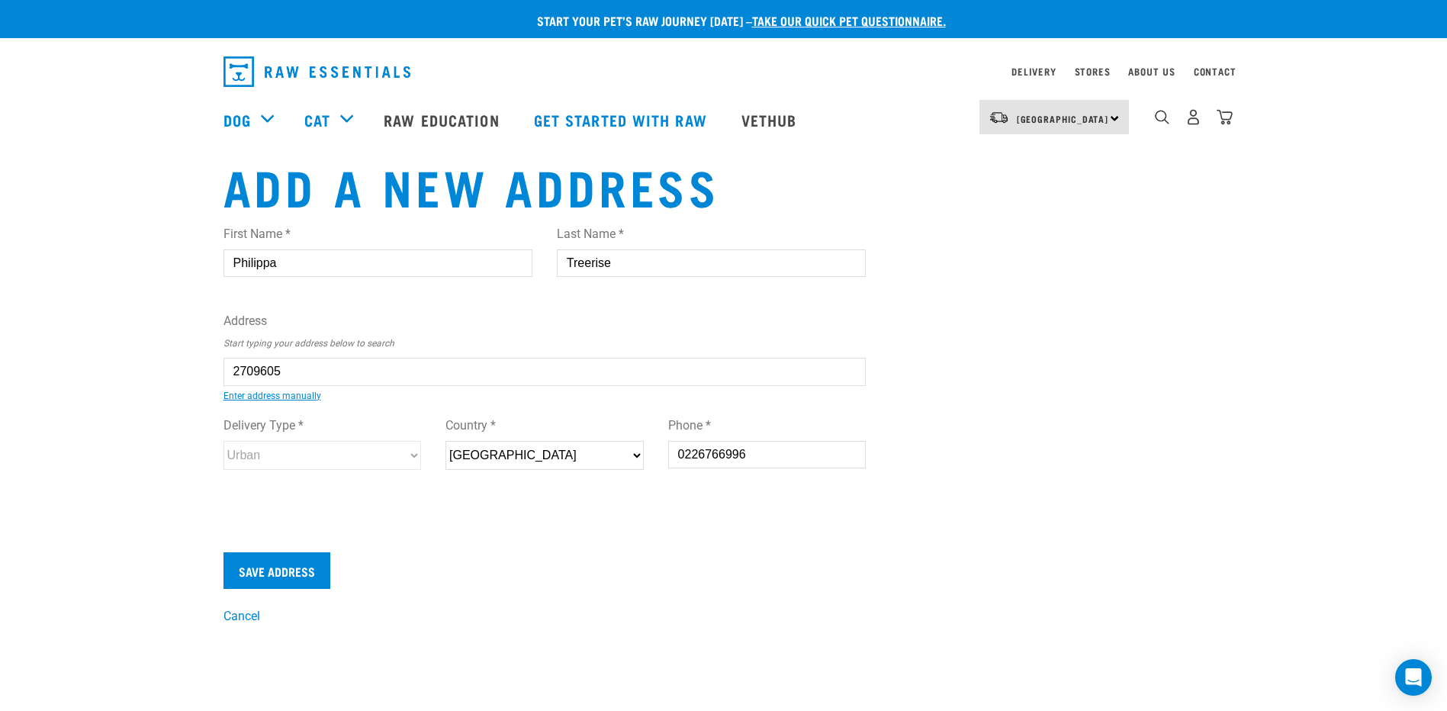
type input "50 Atkins Street"
type input "Motueka"
type input "Tasman"
select select "TAS"
type input "7120"
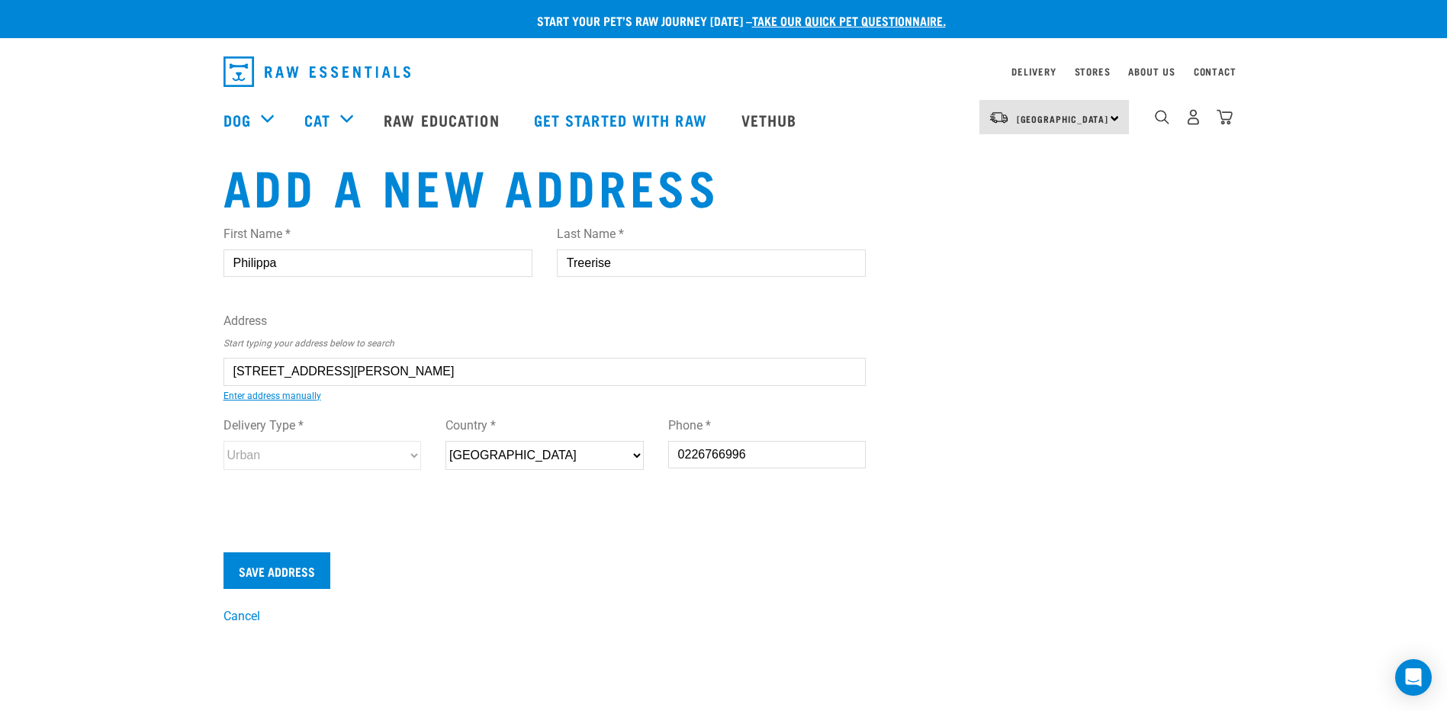
select select "Urban"
type input "50 Atkins Street, Motueka 7120"
click at [140, 345] on div "Start your pet’s raw journey today – take our quick pet questionnaire. Delivery…" at bounding box center [723, 312] width 1447 height 625
click at [451, 528] on div "First Name * Philippa Last Name * Treerise Address Start typing your address be…" at bounding box center [544, 373] width 667 height 321
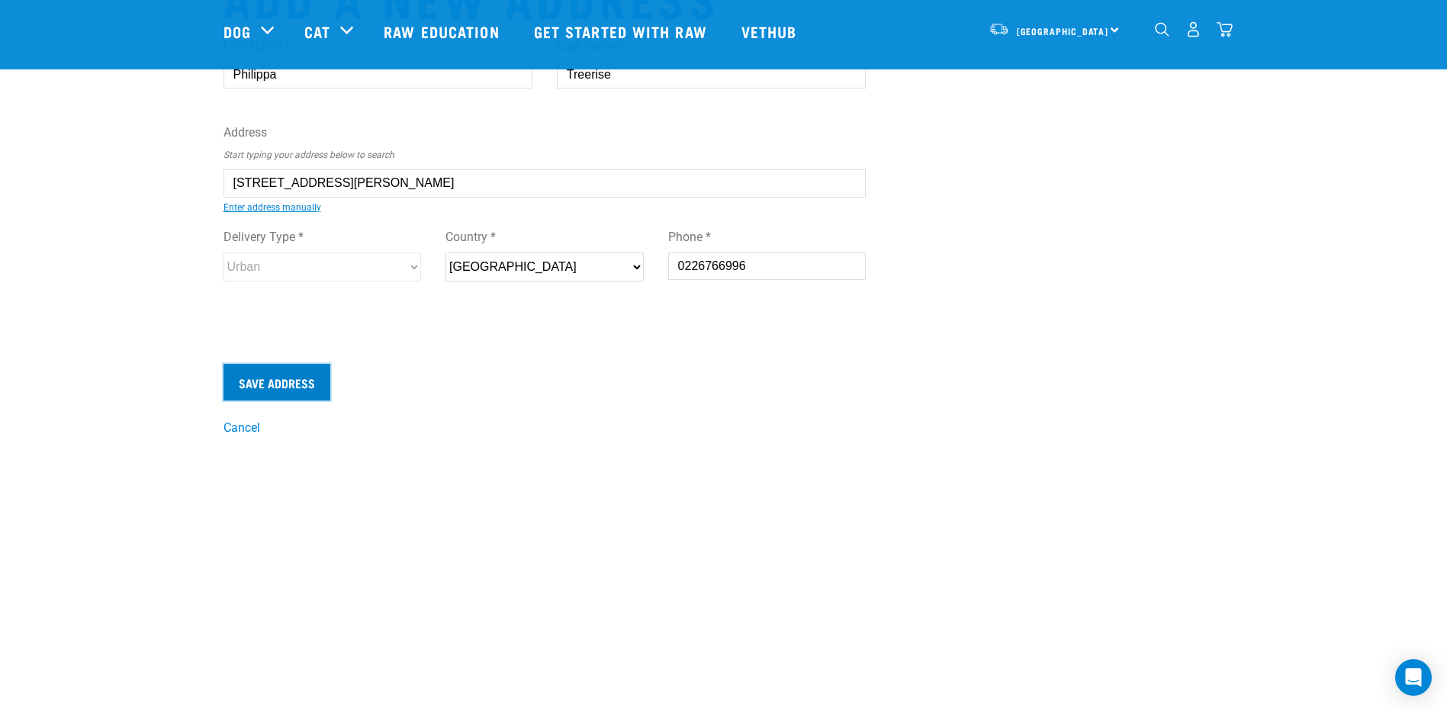
click at [269, 385] on input "Save Address" at bounding box center [276, 382] width 107 height 37
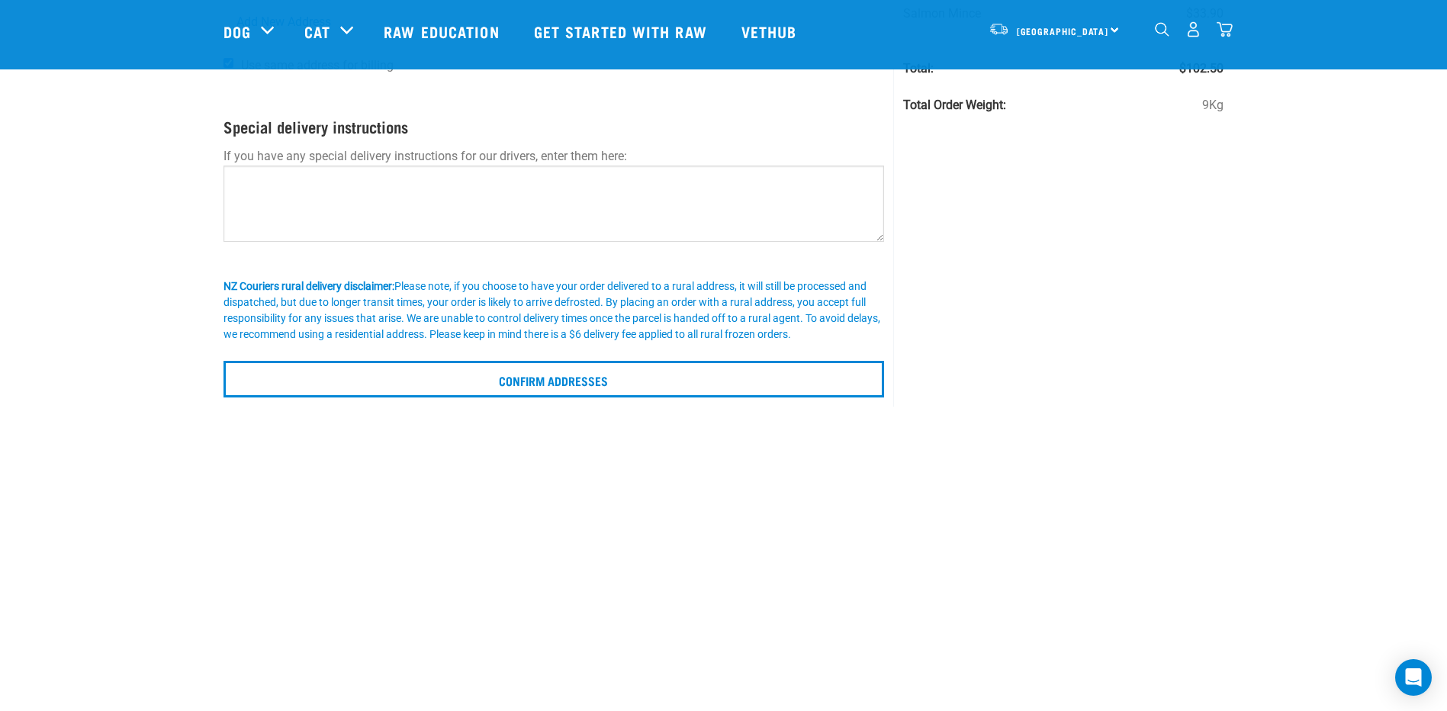
scroll to position [229, 0]
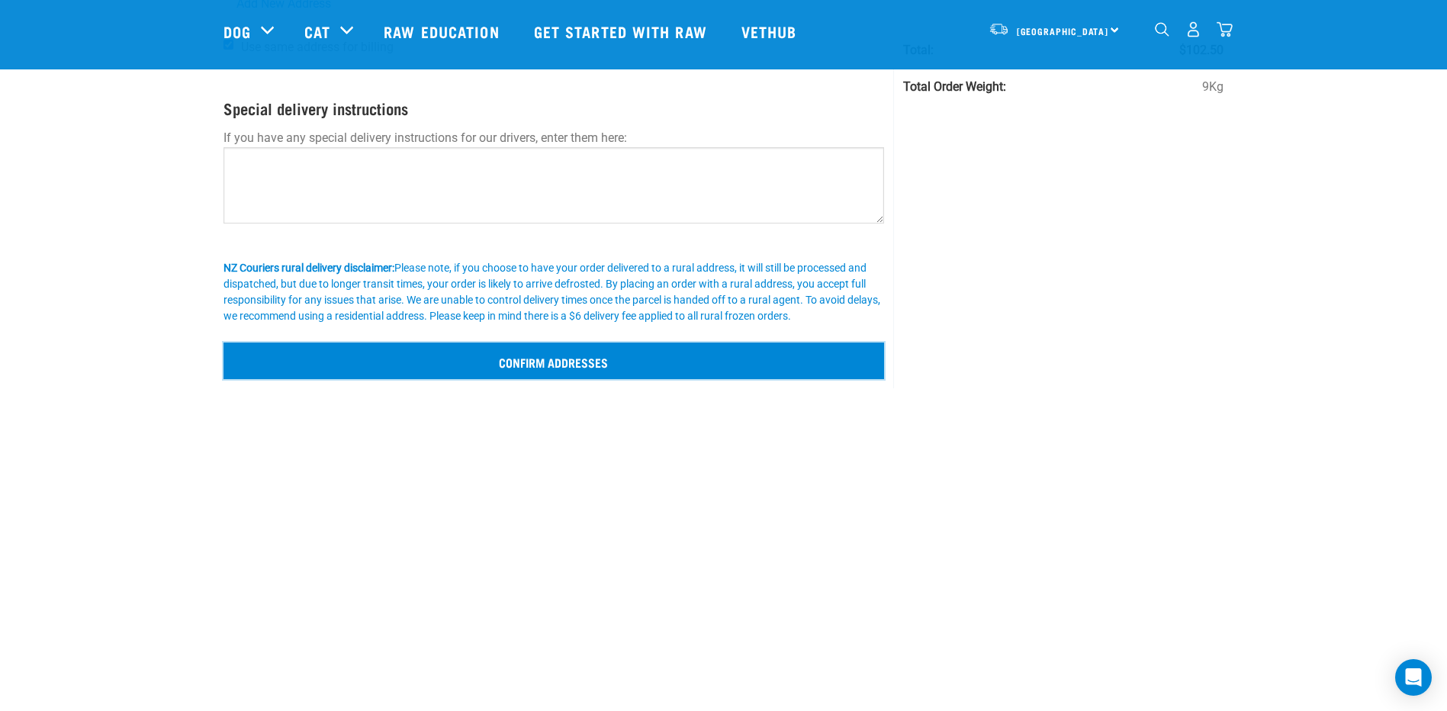
click at [552, 364] on input "Confirm addresses" at bounding box center [553, 360] width 661 height 37
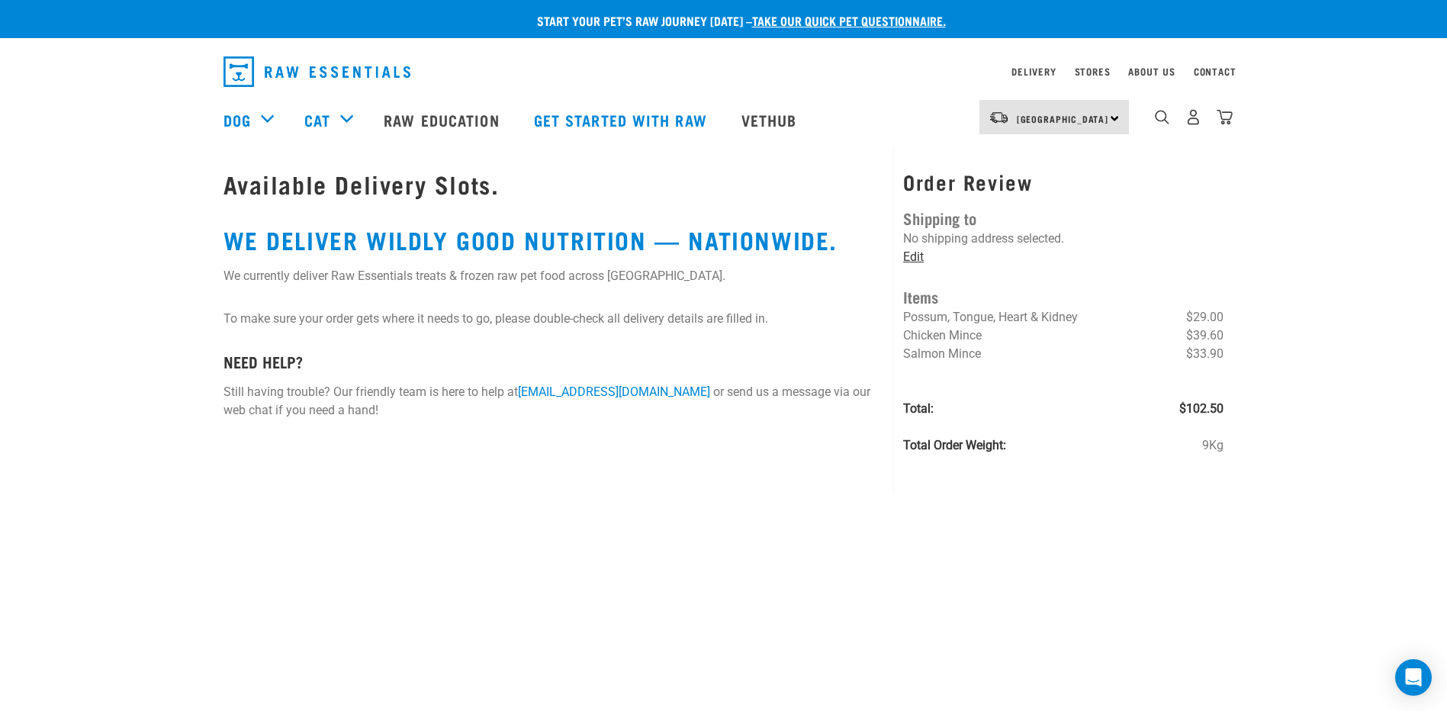
click at [914, 256] on link "Edit" at bounding box center [913, 256] width 21 height 14
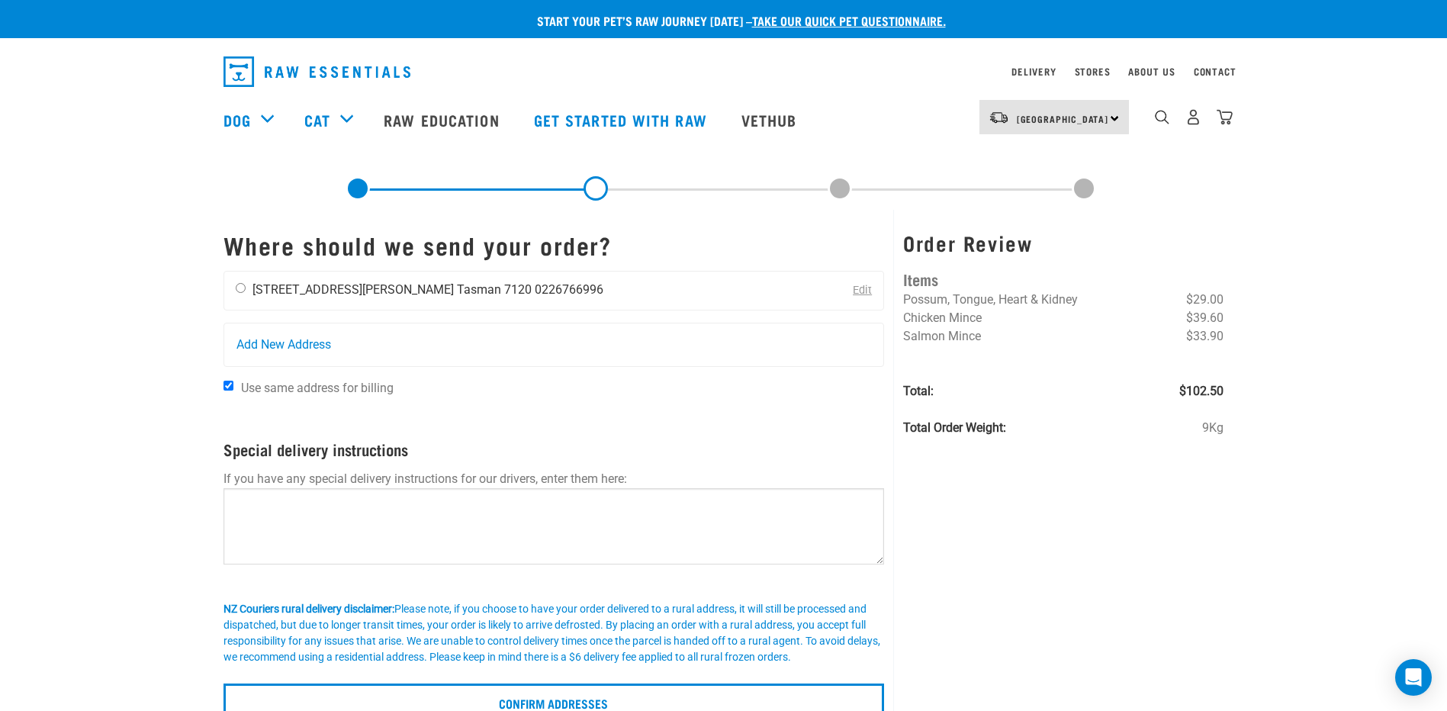
click at [243, 288] on input "radio" at bounding box center [241, 288] width 10 height 10
radio input "true"
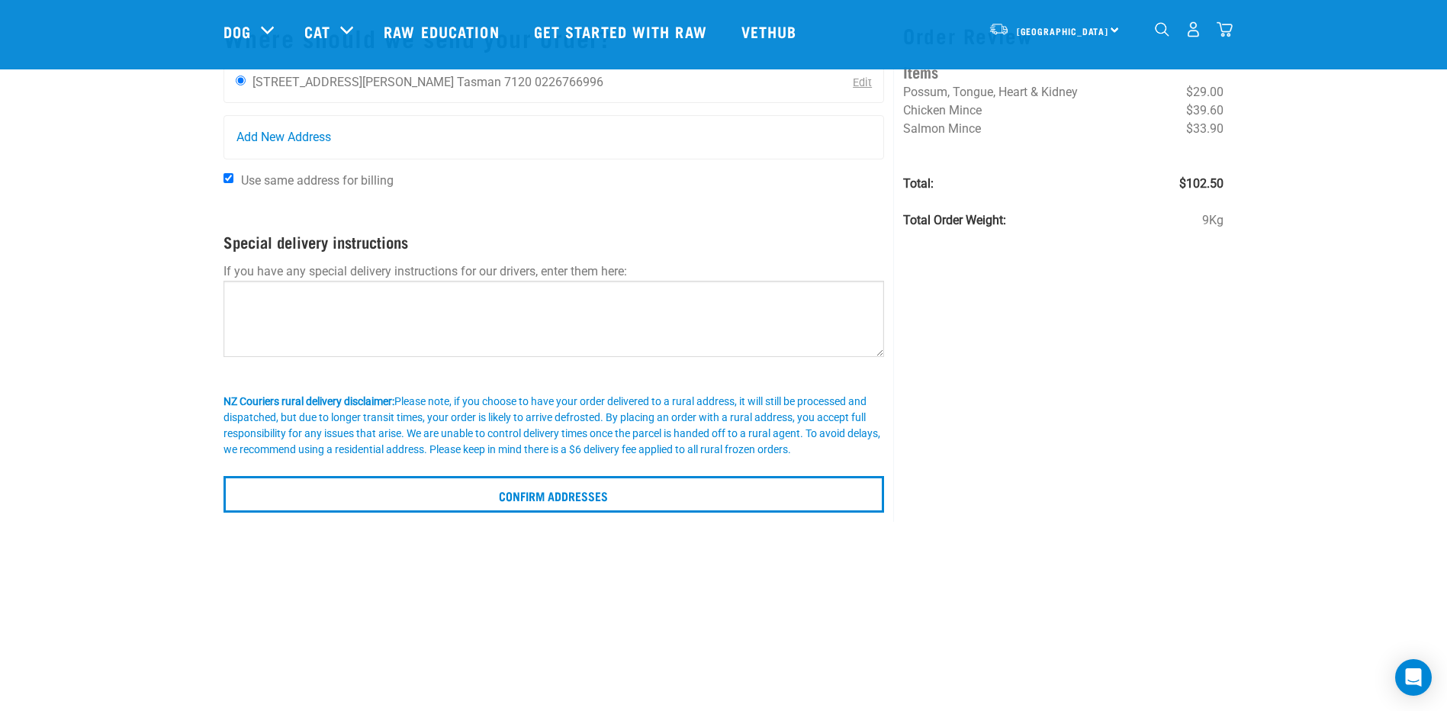
scroll to position [305, 0]
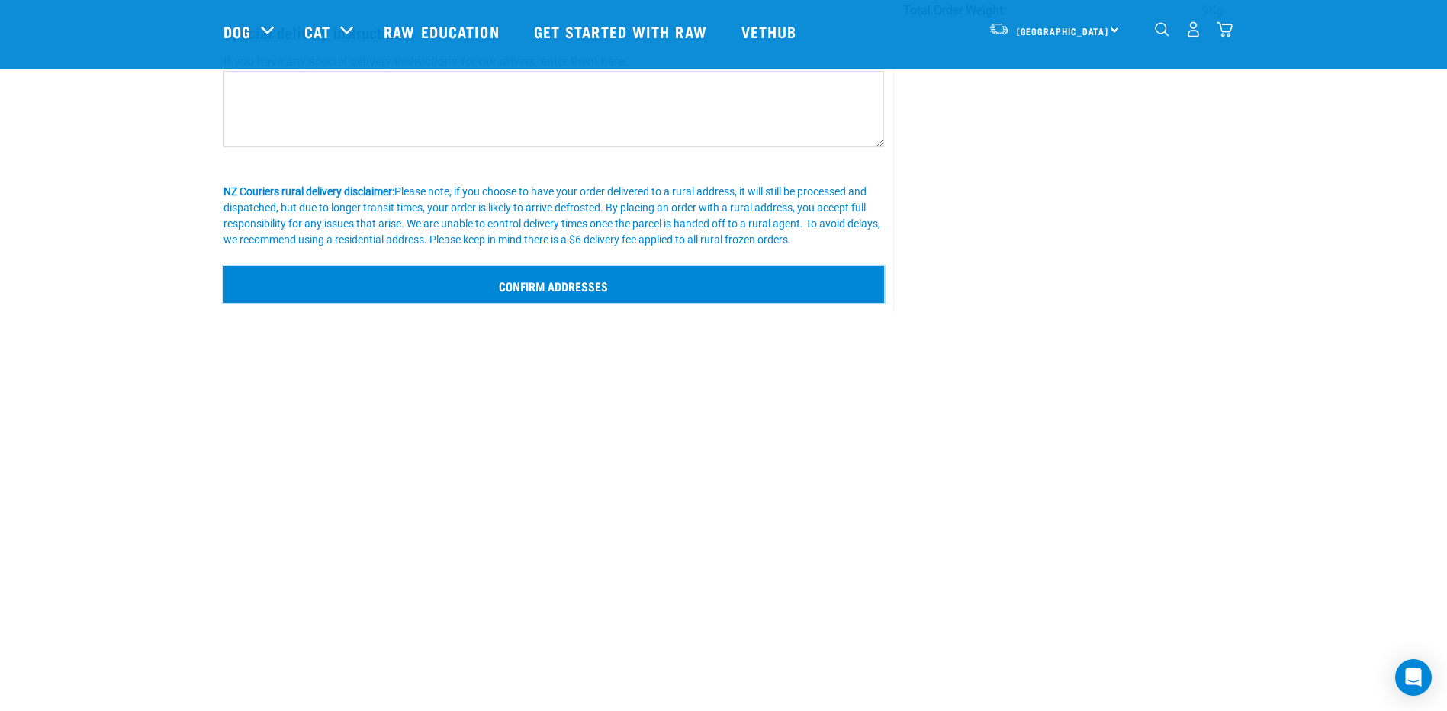
click at [564, 299] on input "Confirm addresses" at bounding box center [553, 284] width 661 height 37
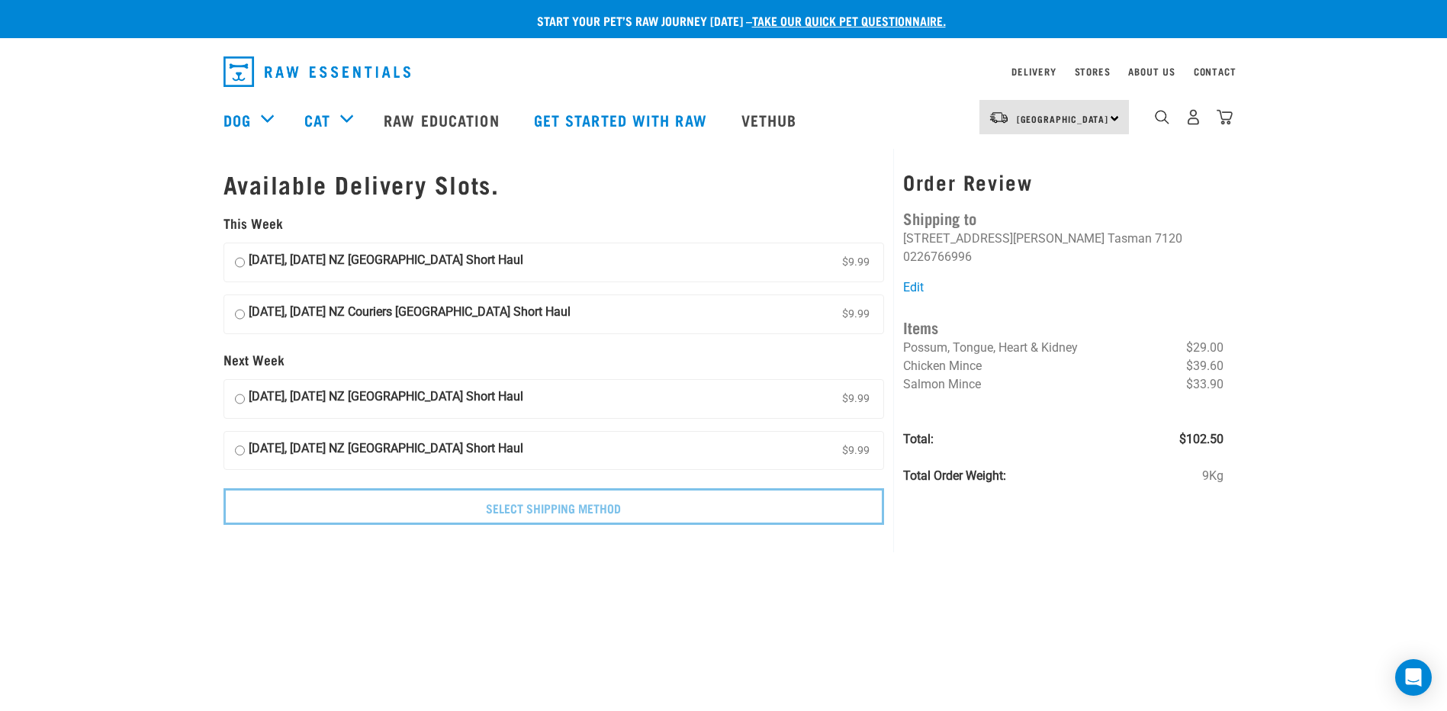
click at [238, 262] on input "[DATE], [DATE] NZ [GEOGRAPHIC_DATA] Short Haul $9.99" at bounding box center [240, 262] width 10 height 23
radio input "true"
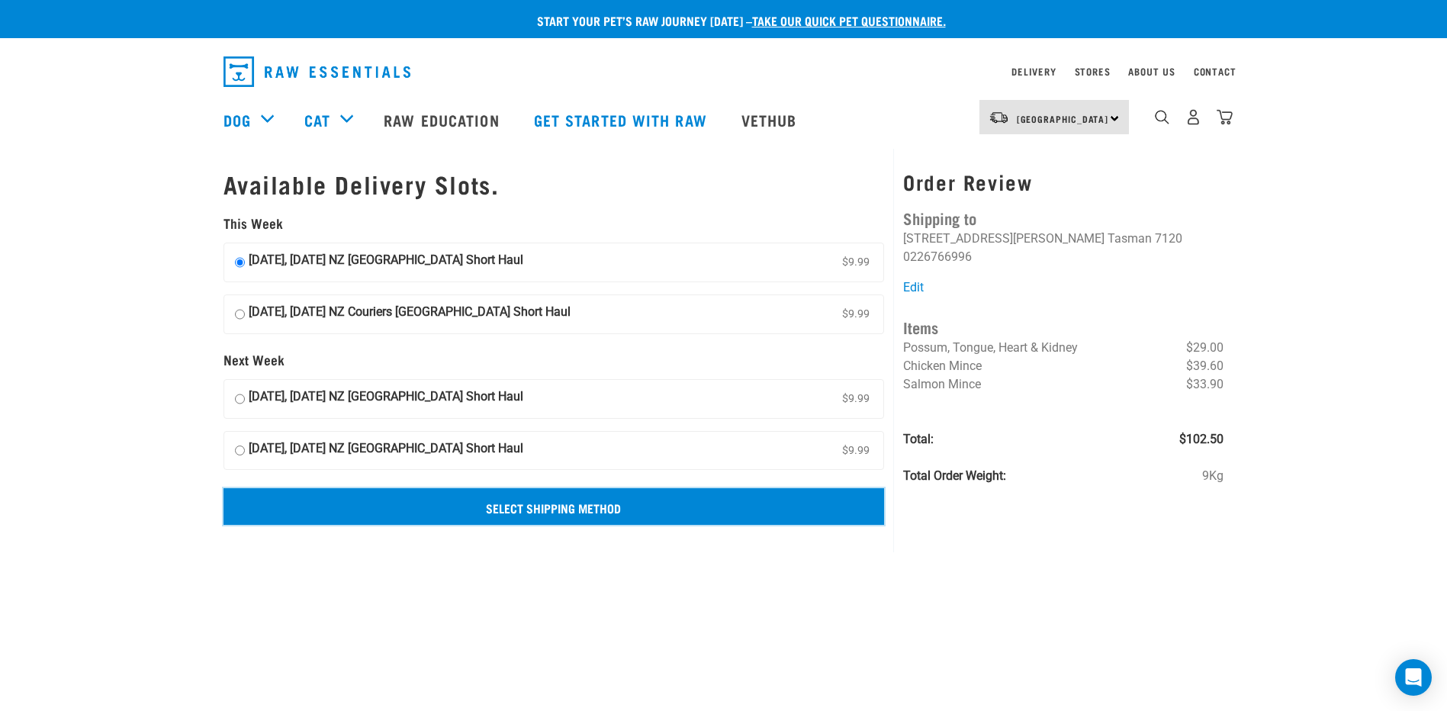
click at [534, 509] on input "Select Shipping Method" at bounding box center [553, 506] width 661 height 37
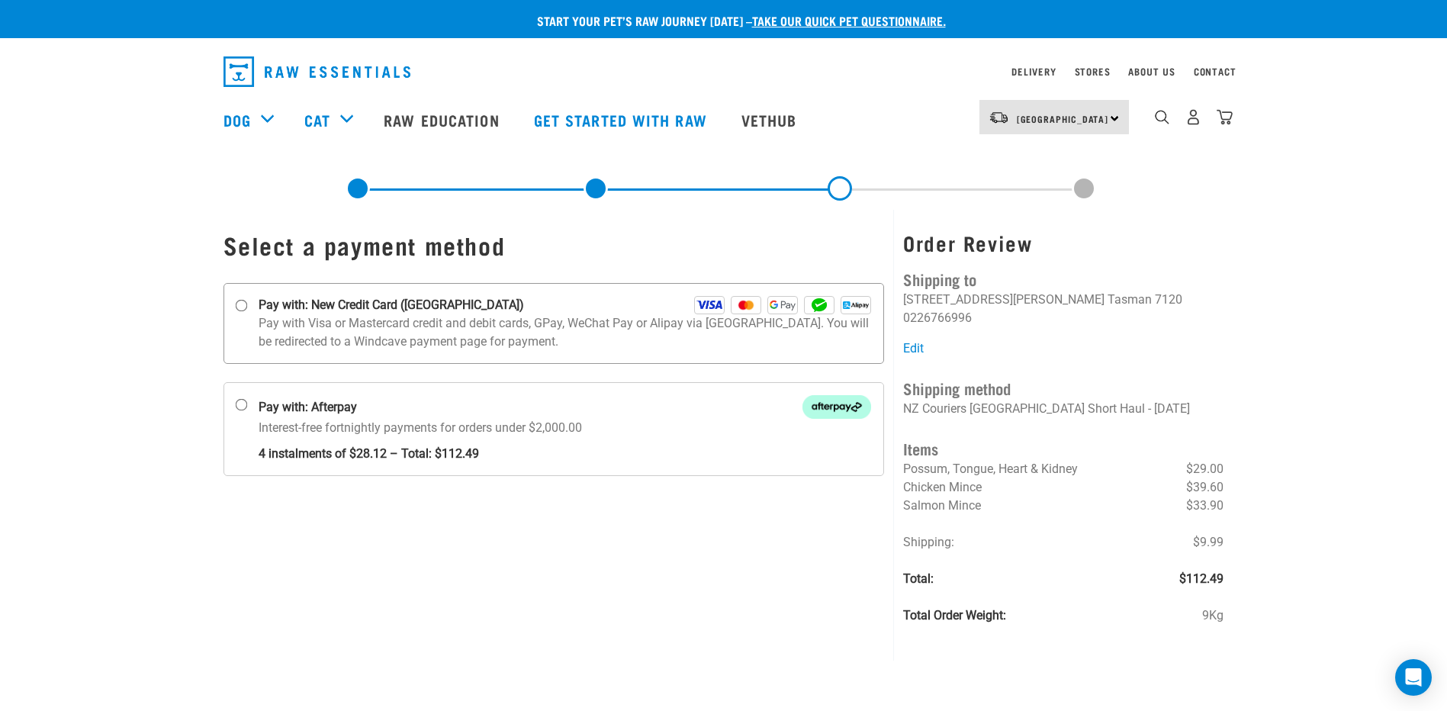
click at [239, 308] on input "Pay with: New Credit Card (Windcave)" at bounding box center [241, 306] width 12 height 12
radio input "true"
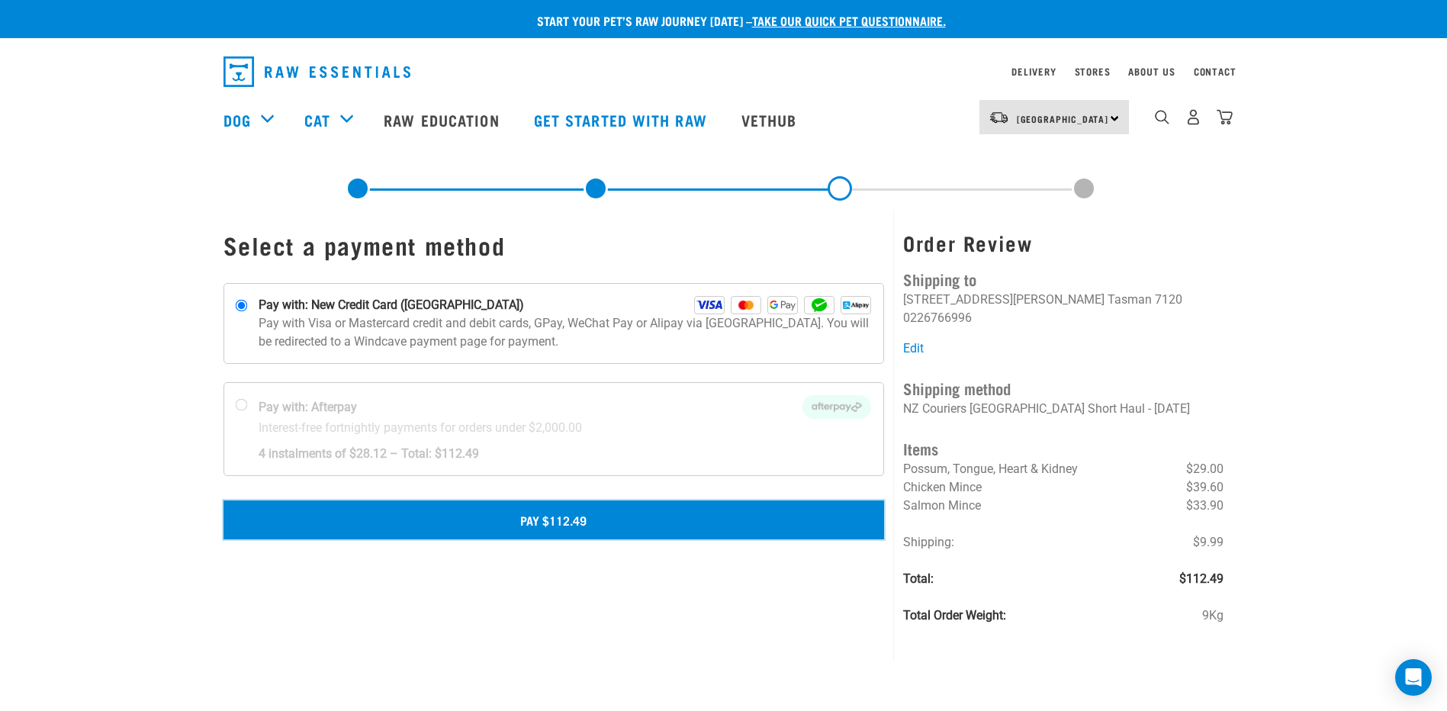
click at [586, 522] on button "Pay $112.49" at bounding box center [553, 519] width 661 height 38
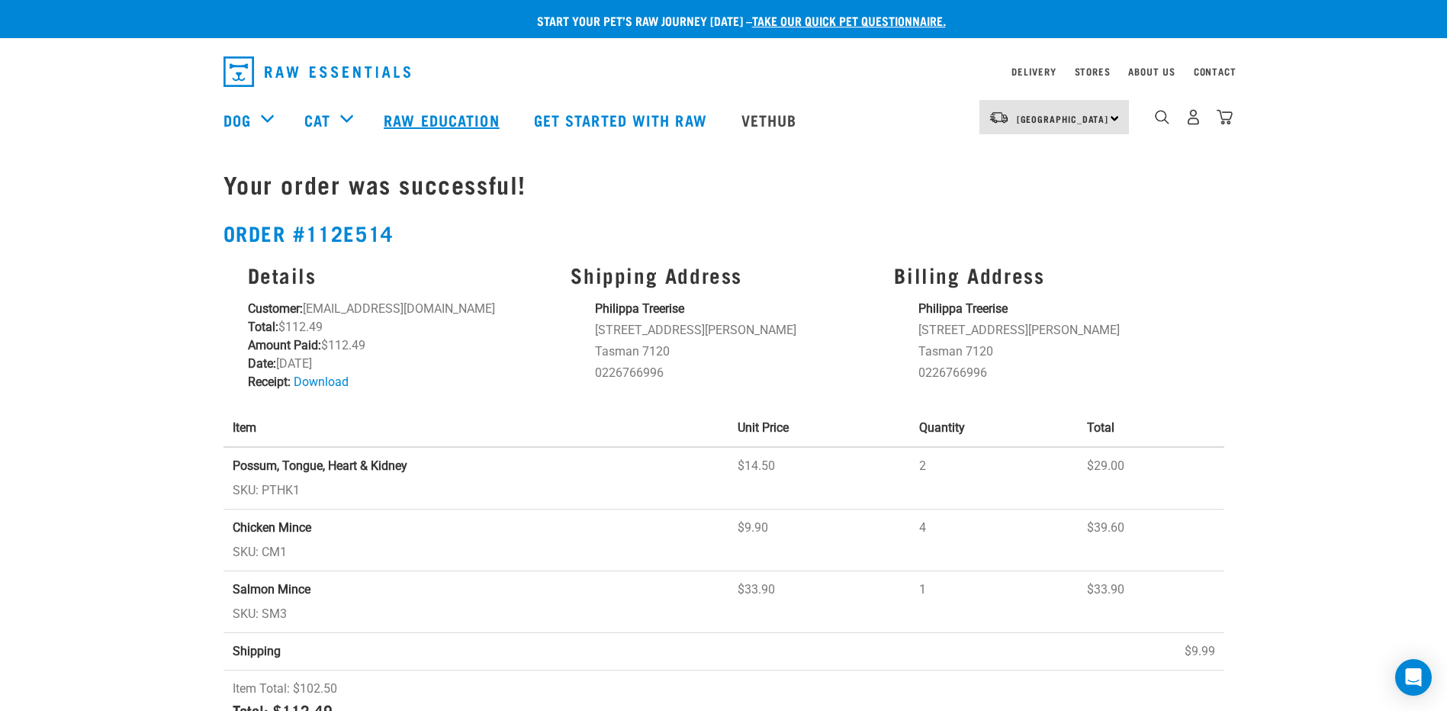
click at [429, 120] on link "Raw Education" at bounding box center [442, 119] width 149 height 61
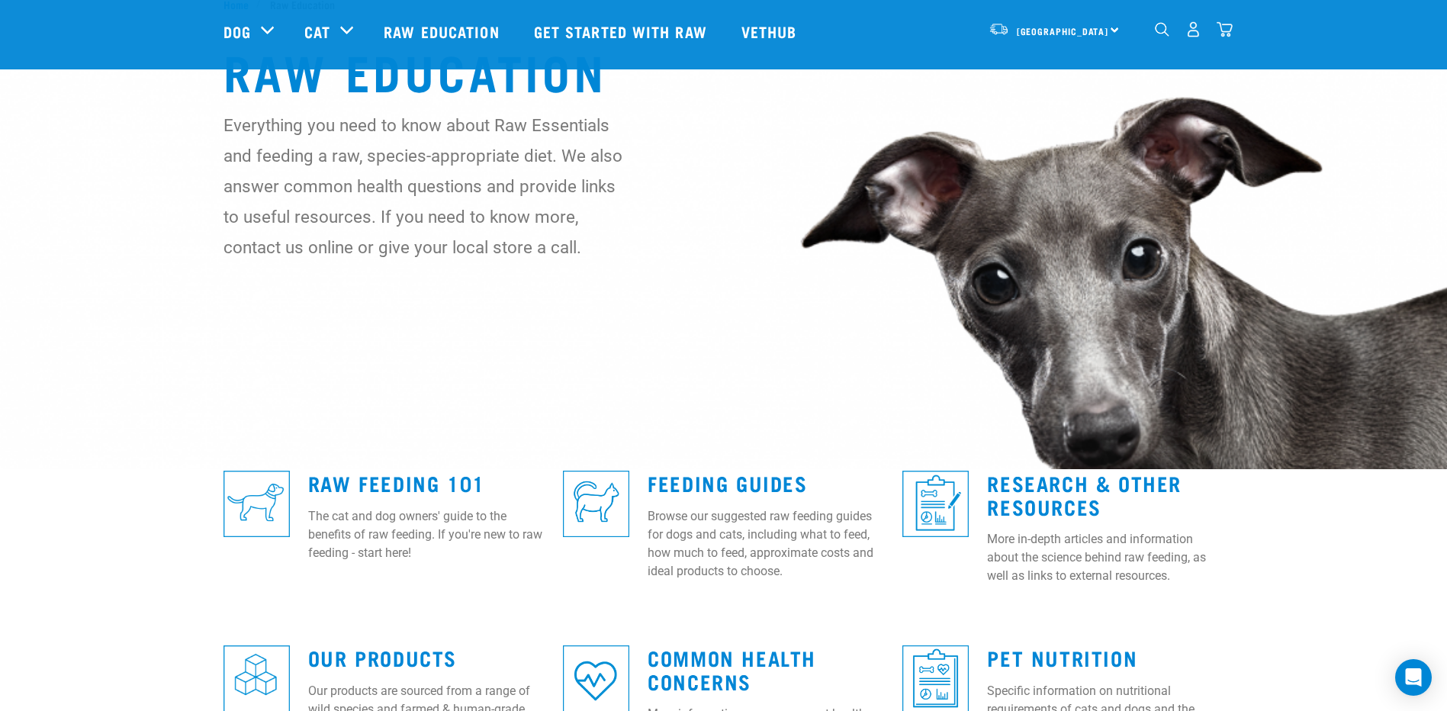
scroll to position [76, 0]
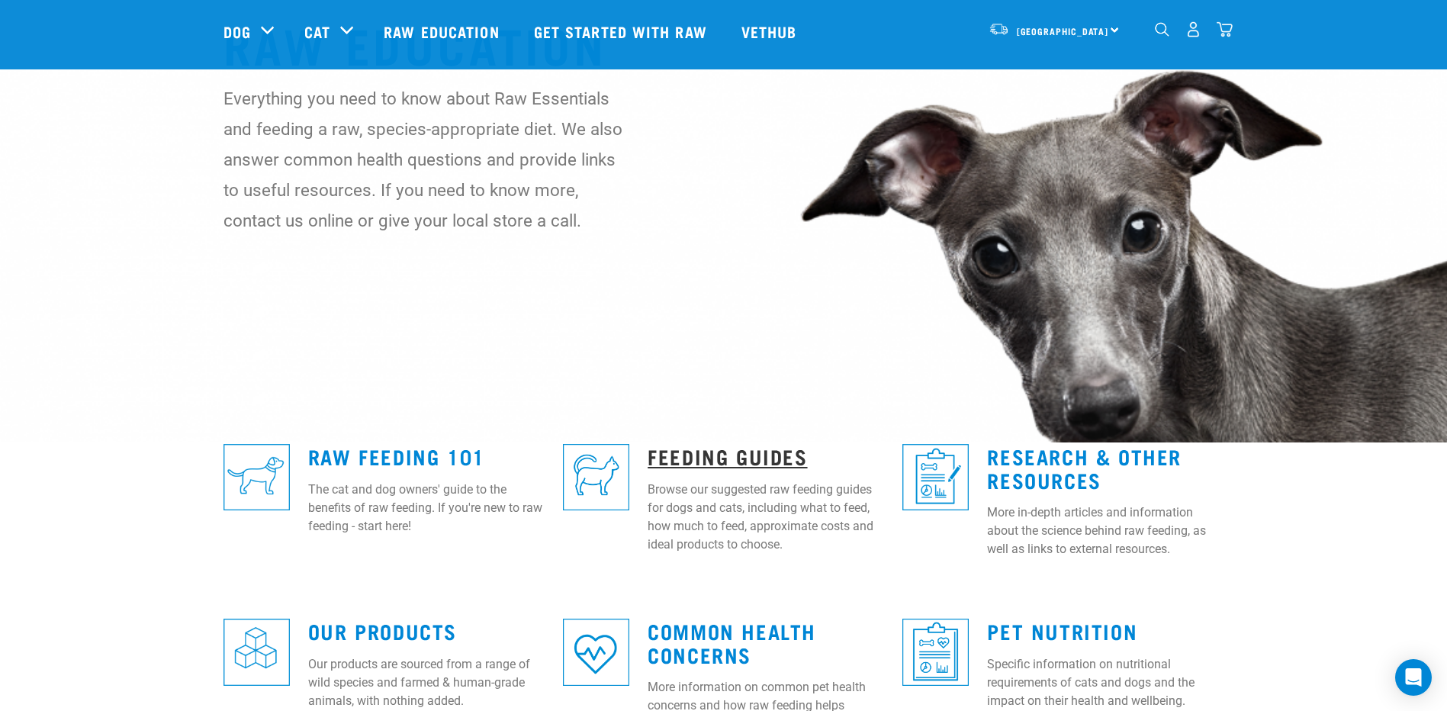
click at [720, 450] on link "Feeding Guides" at bounding box center [726, 455] width 159 height 11
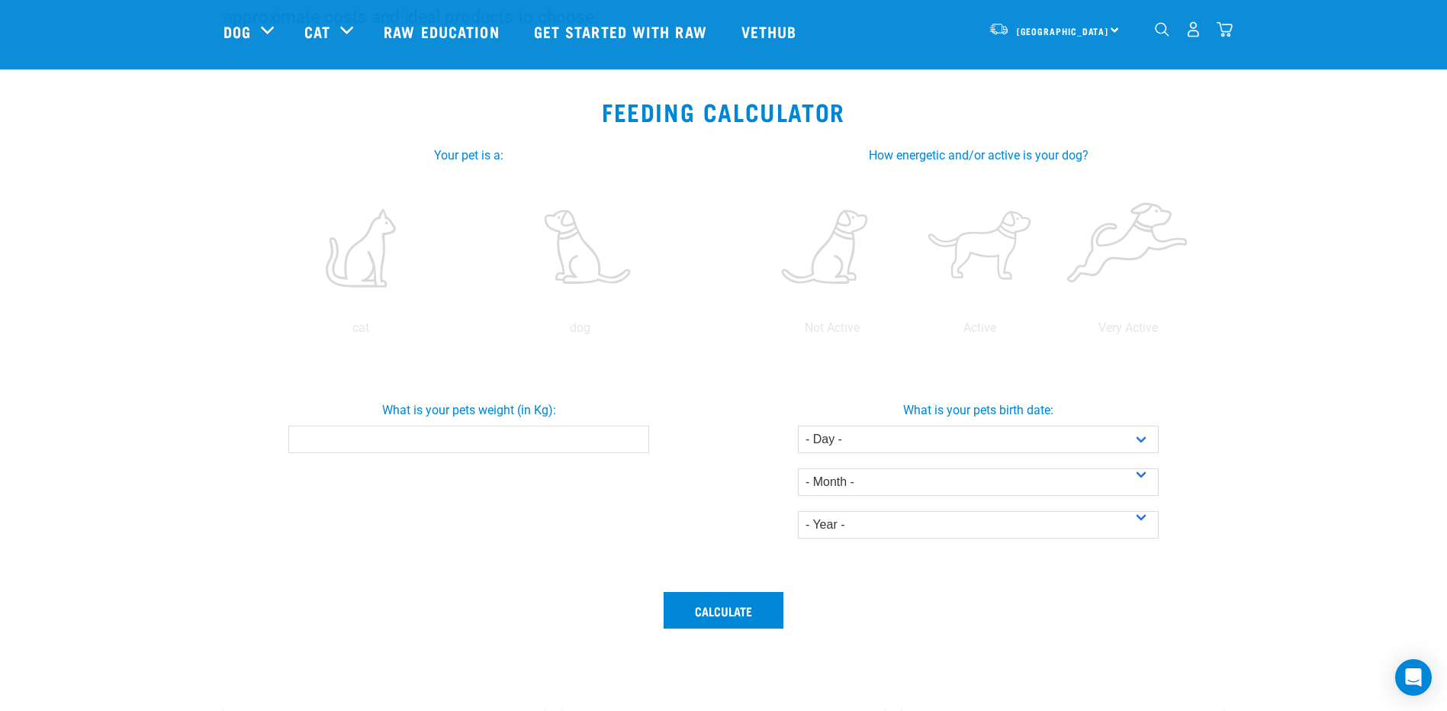
scroll to position [229, 0]
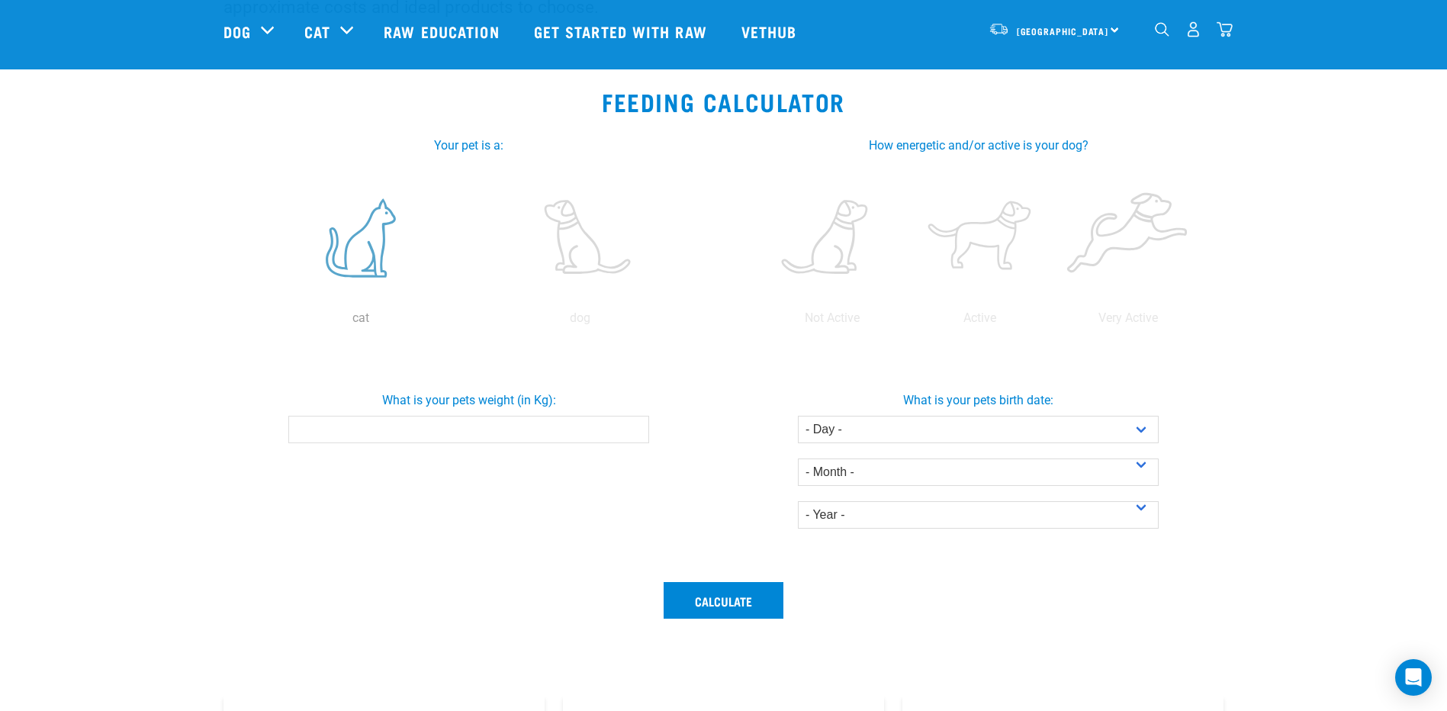
click at [333, 262] on label at bounding box center [361, 238] width 213 height 130
click at [252, 322] on input "radio" at bounding box center [252, 322] width 0 height 0
click at [446, 435] on input "What is your pets weight (in Kg):" at bounding box center [468, 429] width 361 height 27
type input "2"
click at [647, 333] on div "Your pet is a: cat dog" at bounding box center [468, 225] width 491 height 221
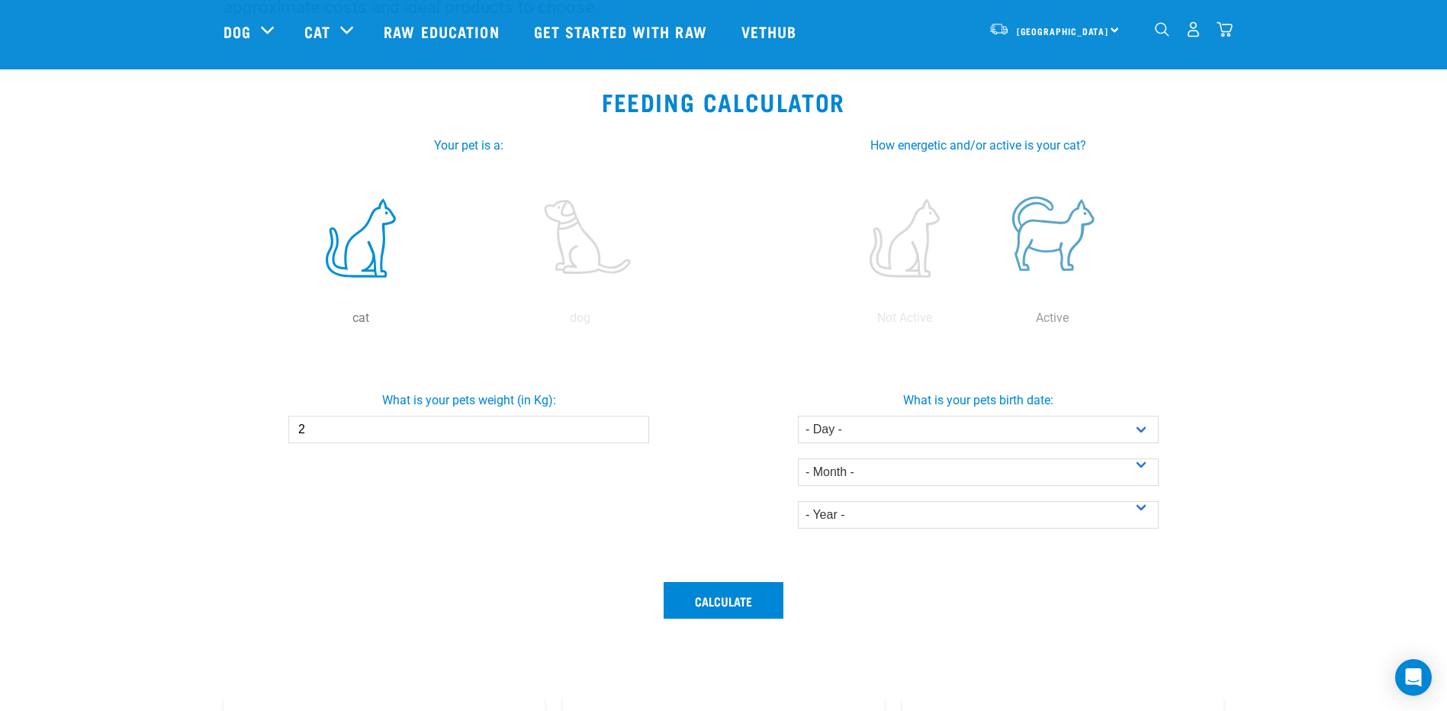
click at [1046, 234] on label at bounding box center [1052, 238] width 142 height 130
click at [978, 322] on input "radio" at bounding box center [978, 322] width 0 height 0
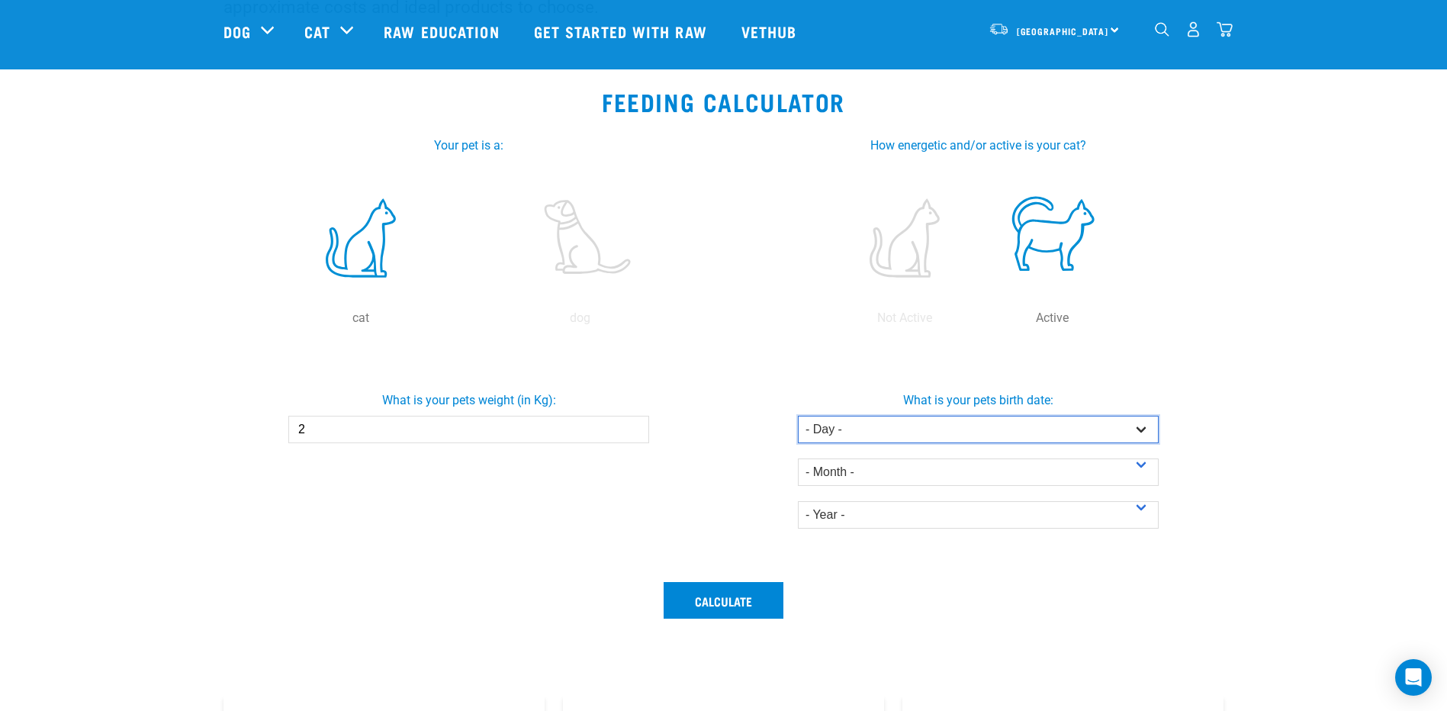
click at [1135, 430] on select "- Day - 1 2 3 4 5 6 7 8 9 10 11 12 13 14 15 16 17 18 19 20 21 22 23 24 25 26 27" at bounding box center [978, 429] width 361 height 27
select select "4"
click at [798, 416] on select "- Day - 1 2 3 4 5 6 7 8 9 10 11 12 13 14 15 16 17 18 19 20 21 22 23 24 25 26 27" at bounding box center [978, 429] width 361 height 27
click at [1037, 470] on select "- Month - January February March April May June July August September October N…" at bounding box center [978, 471] width 361 height 27
select select "March"
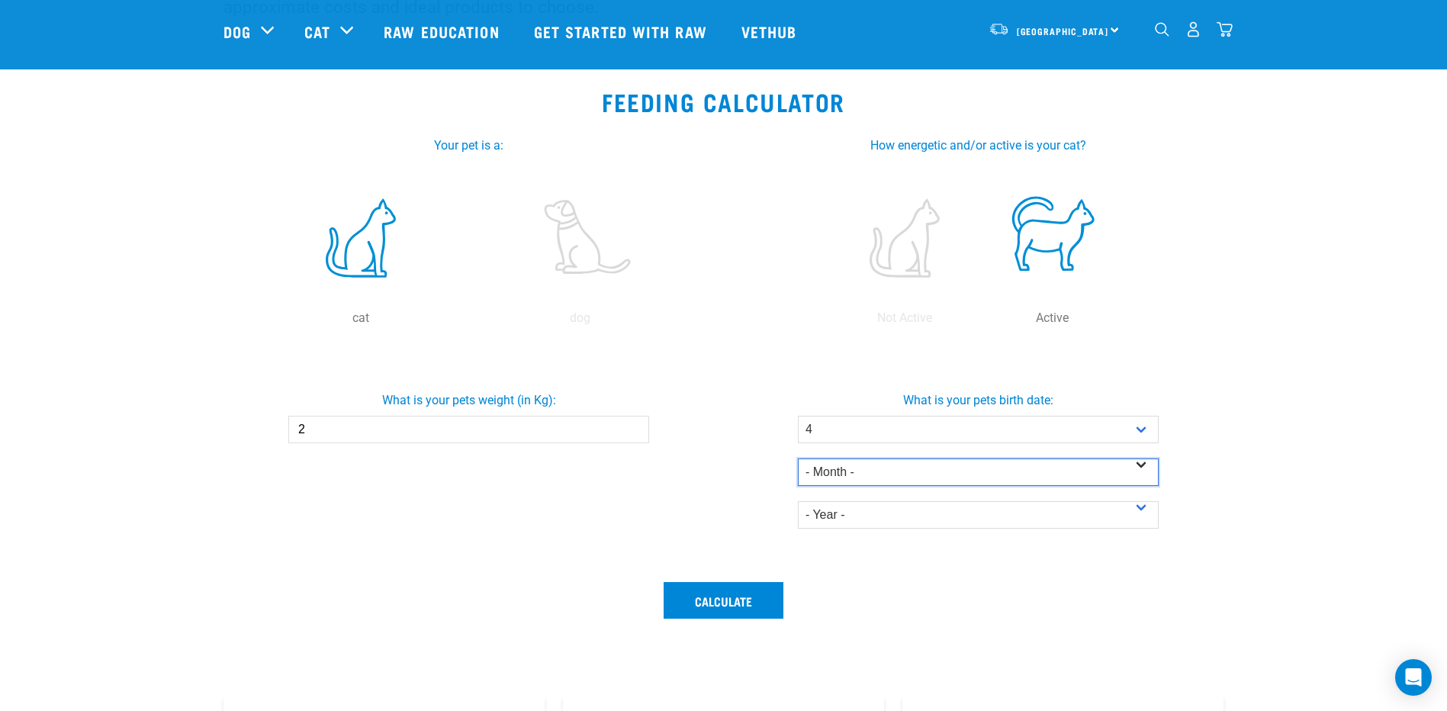
click at [798, 458] on select "- Month - January February March April May June July August September October N…" at bounding box center [978, 471] width 361 height 27
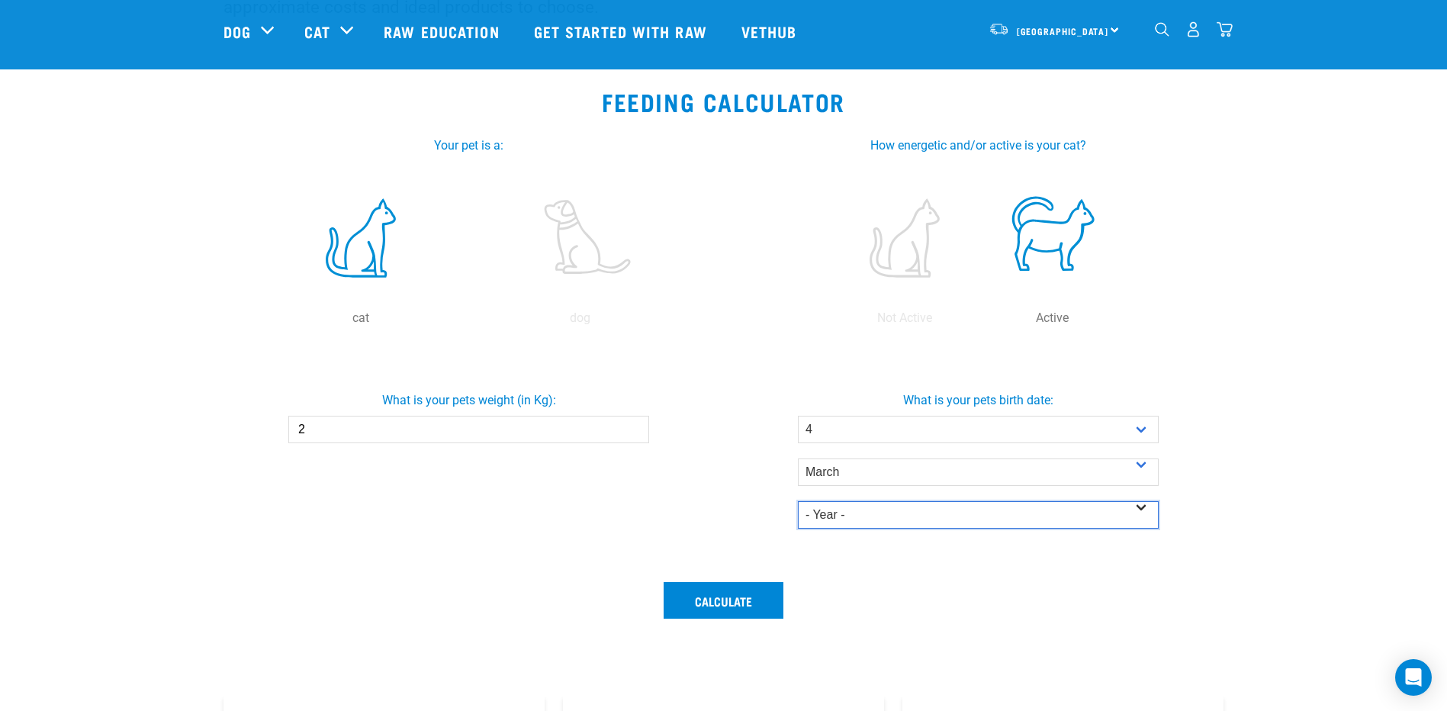
click at [948, 514] on select "- Year - 2025 2024 2023 2022 2021 2020 2019 2018 2017 2016 2015 2014" at bounding box center [978, 514] width 361 height 27
select select "2025"
click at [798, 501] on select "- Year - 2025 2024 2023 2022 2021 2020 2019 2018 2017 2016 2015 2014" at bounding box center [978, 514] width 361 height 27
click at [715, 602] on button "Calculate" at bounding box center [723, 600] width 120 height 37
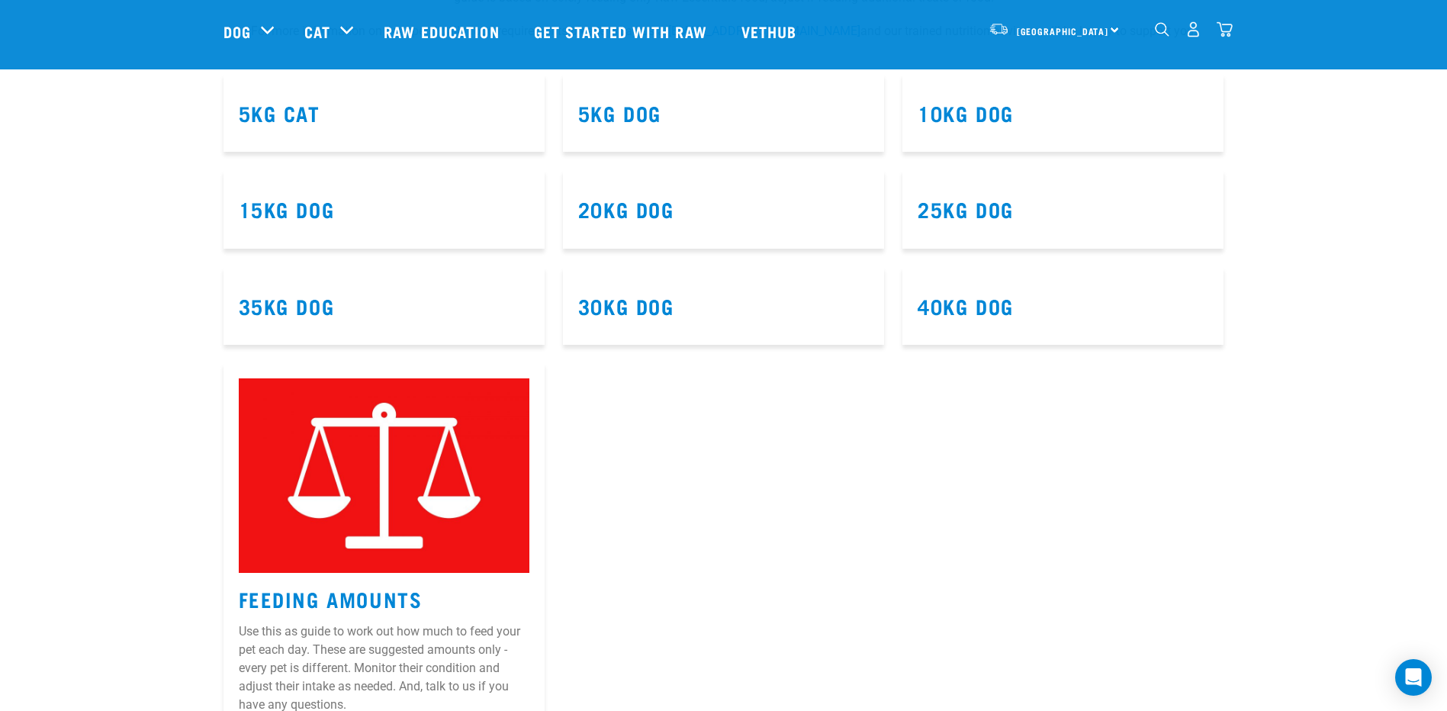
scroll to position [1144, 0]
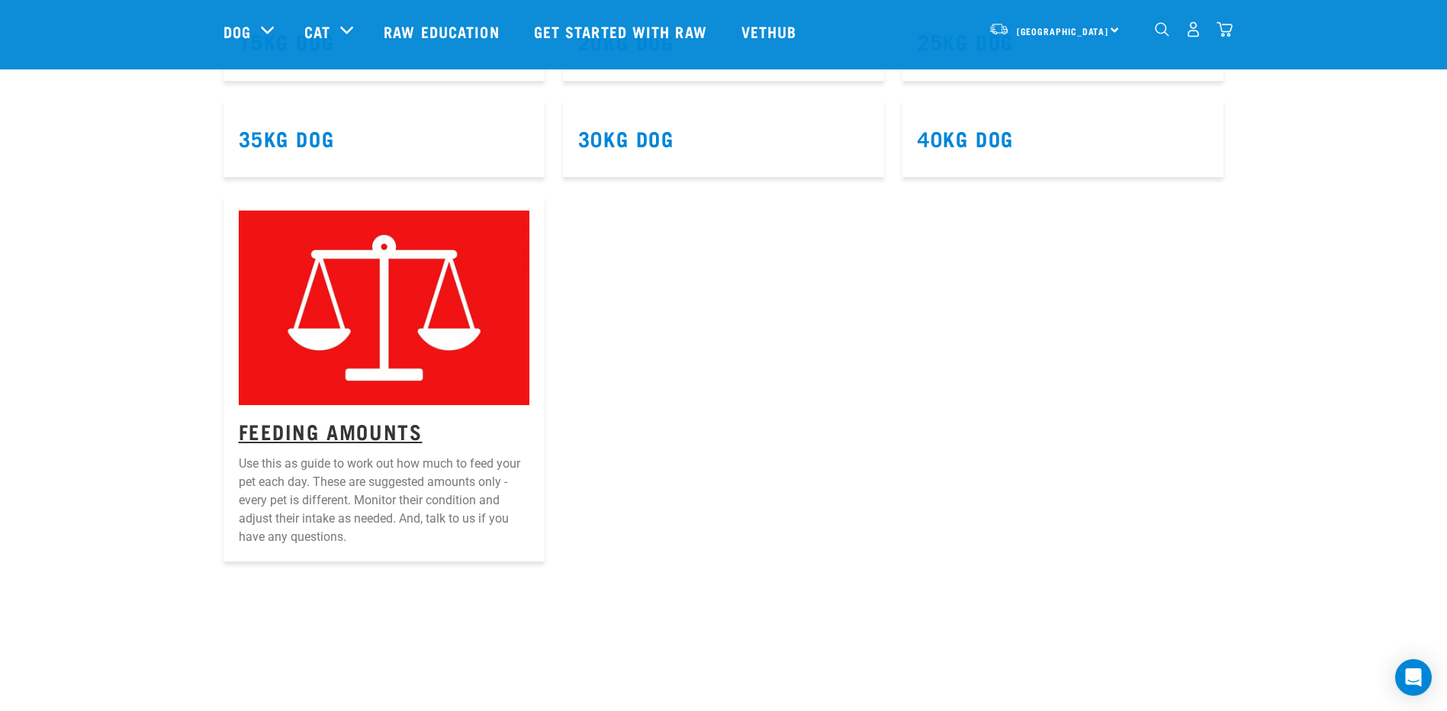
click at [368, 436] on link "Feeding Amounts" at bounding box center [331, 430] width 184 height 11
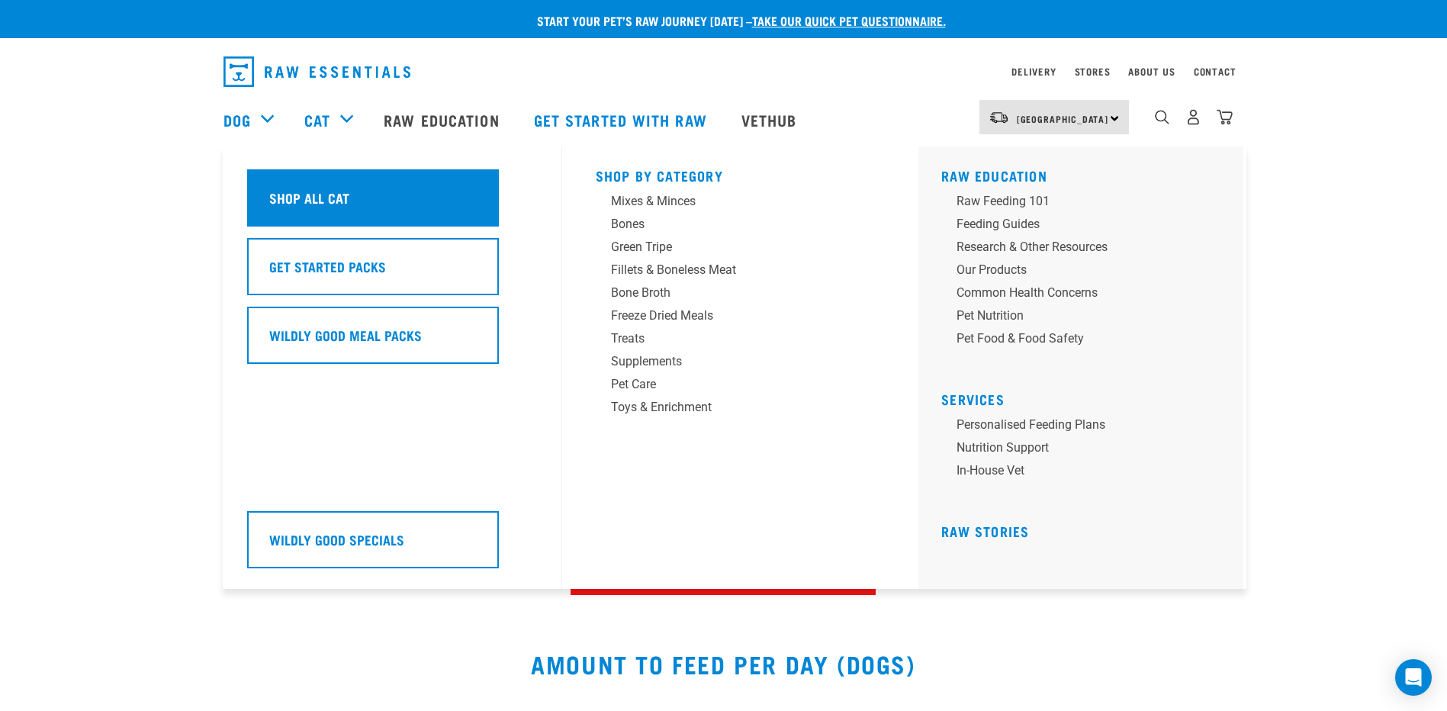
click at [324, 194] on h5 "Shop All Cat" at bounding box center [309, 198] width 80 height 20
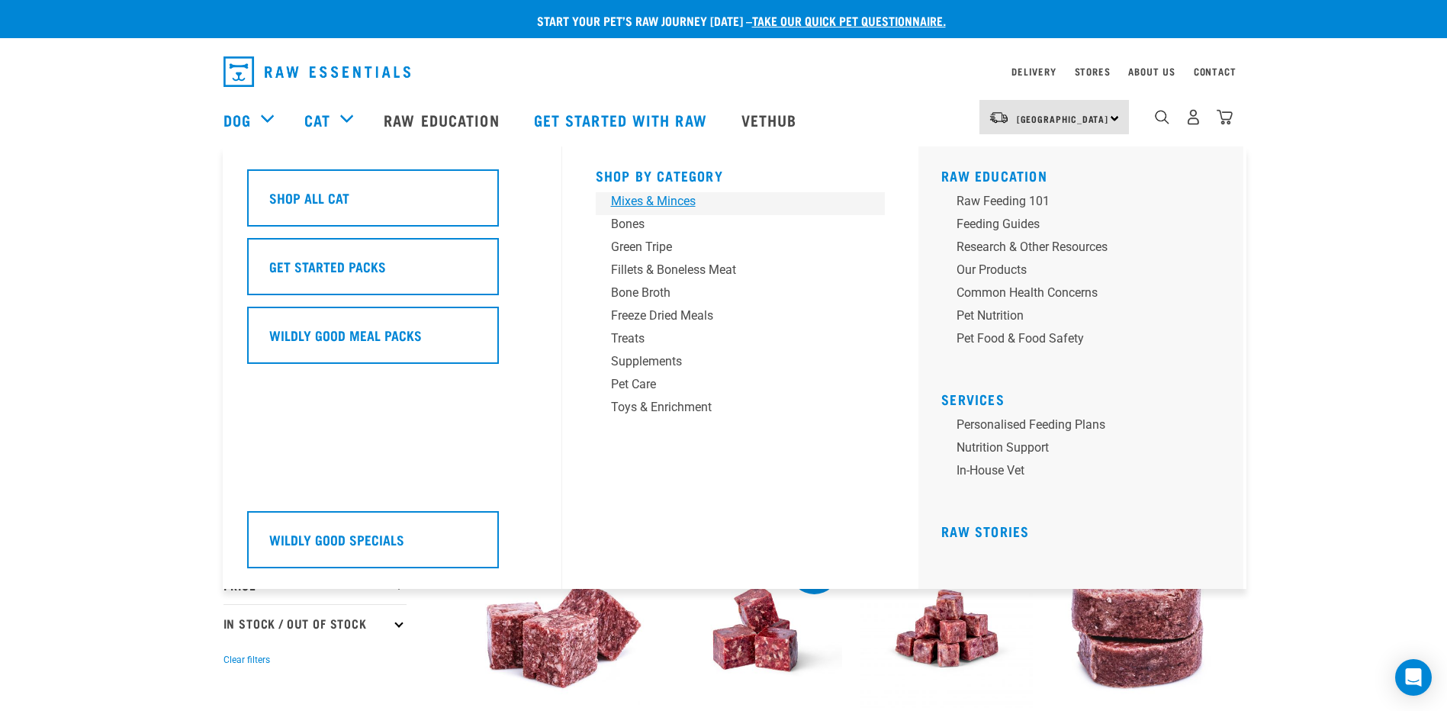
click at [673, 201] on div "Mixes & Minces" at bounding box center [730, 201] width 238 height 18
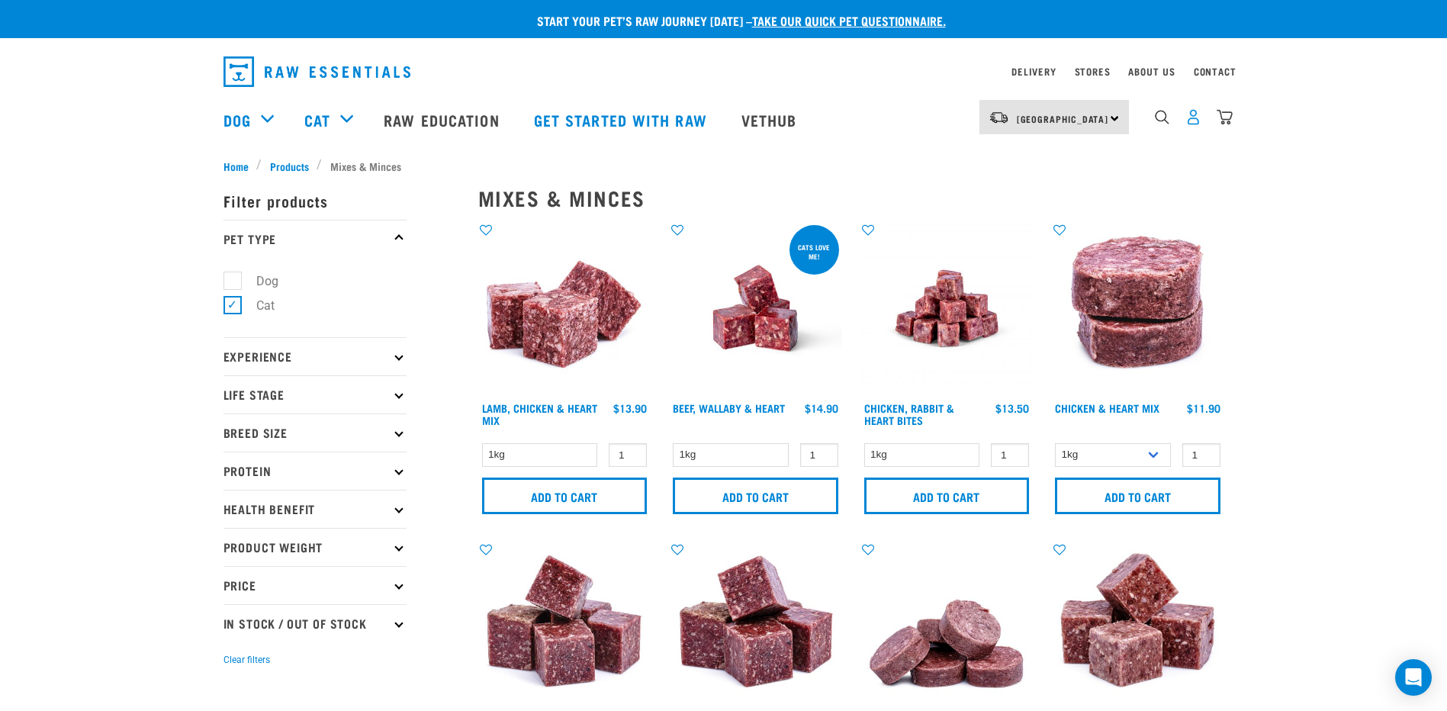
click at [1195, 125] on img "dropdown navigation" at bounding box center [1193, 117] width 16 height 16
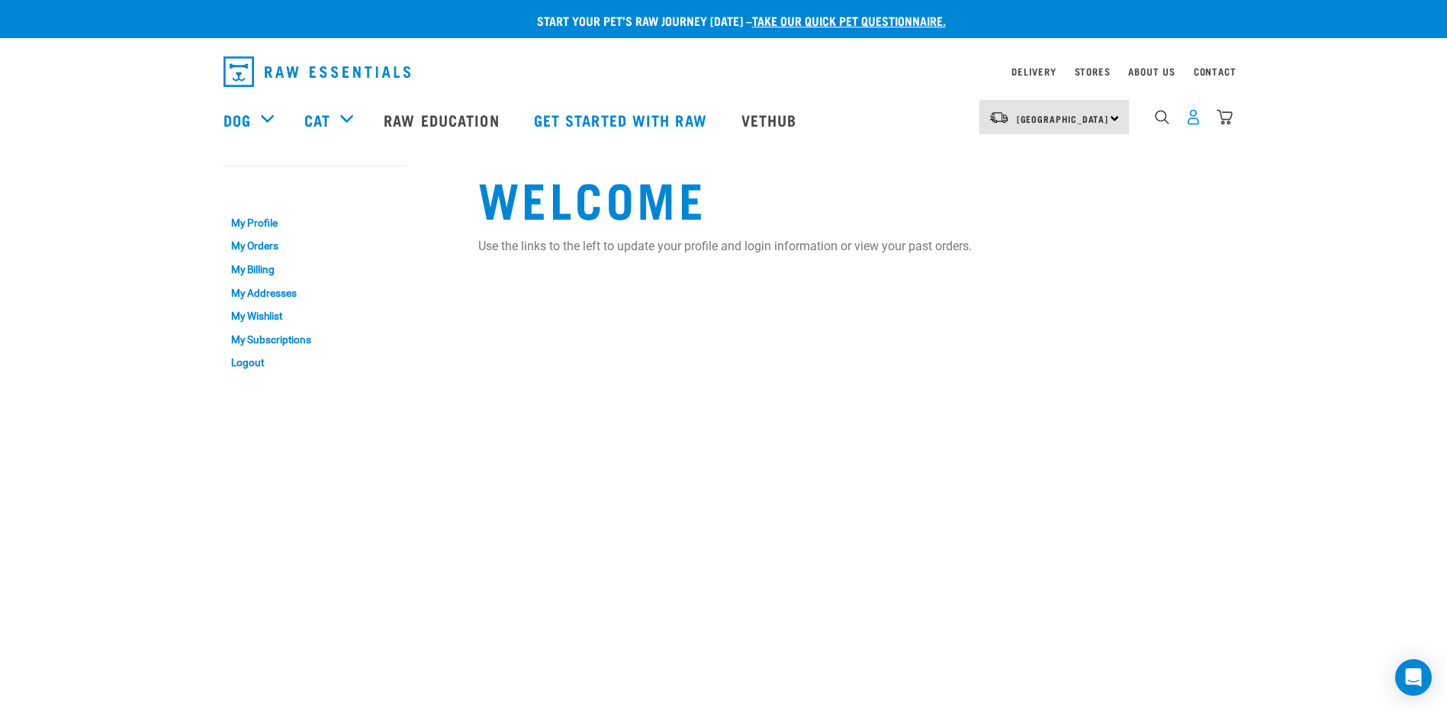
click at [1194, 118] on img "dropdown navigation" at bounding box center [1193, 117] width 16 height 16
click at [246, 247] on link "My Orders" at bounding box center [314, 247] width 183 height 24
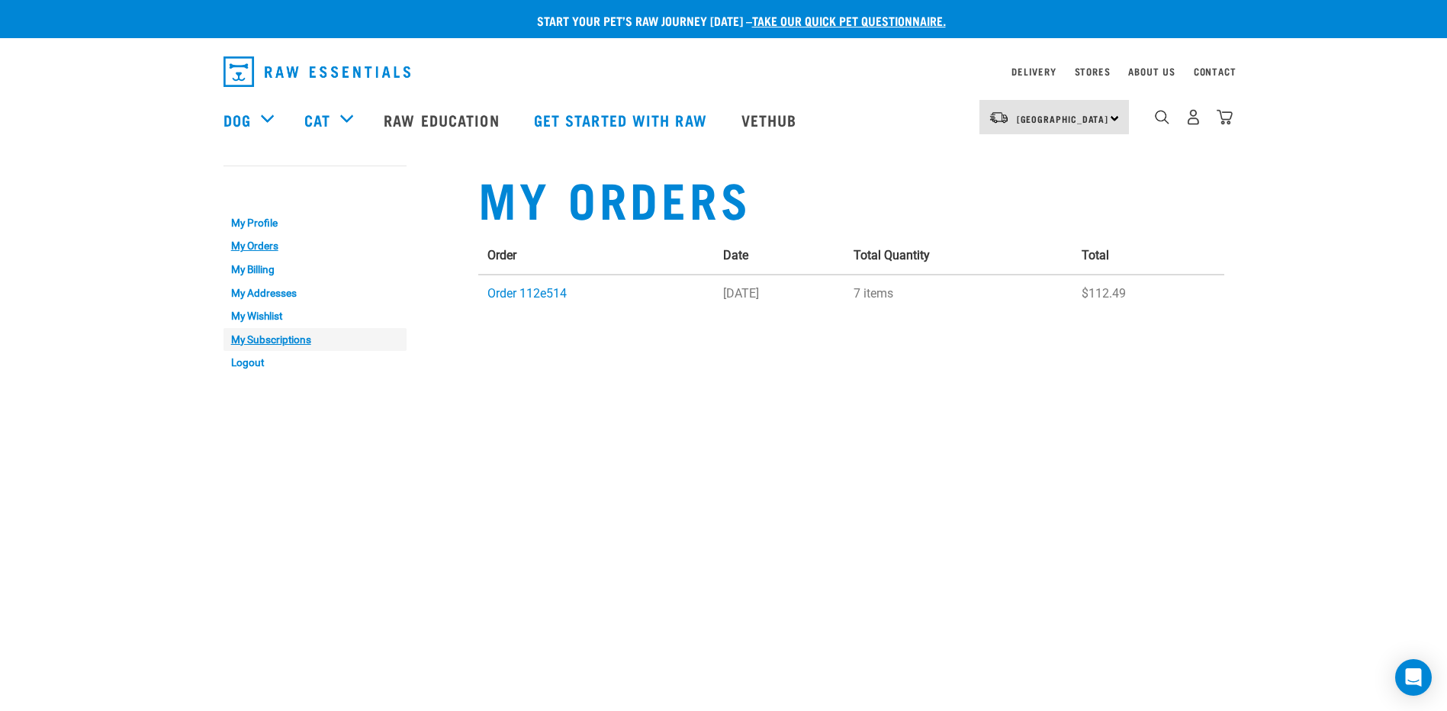
click at [249, 341] on link "My Subscriptions" at bounding box center [314, 340] width 183 height 24
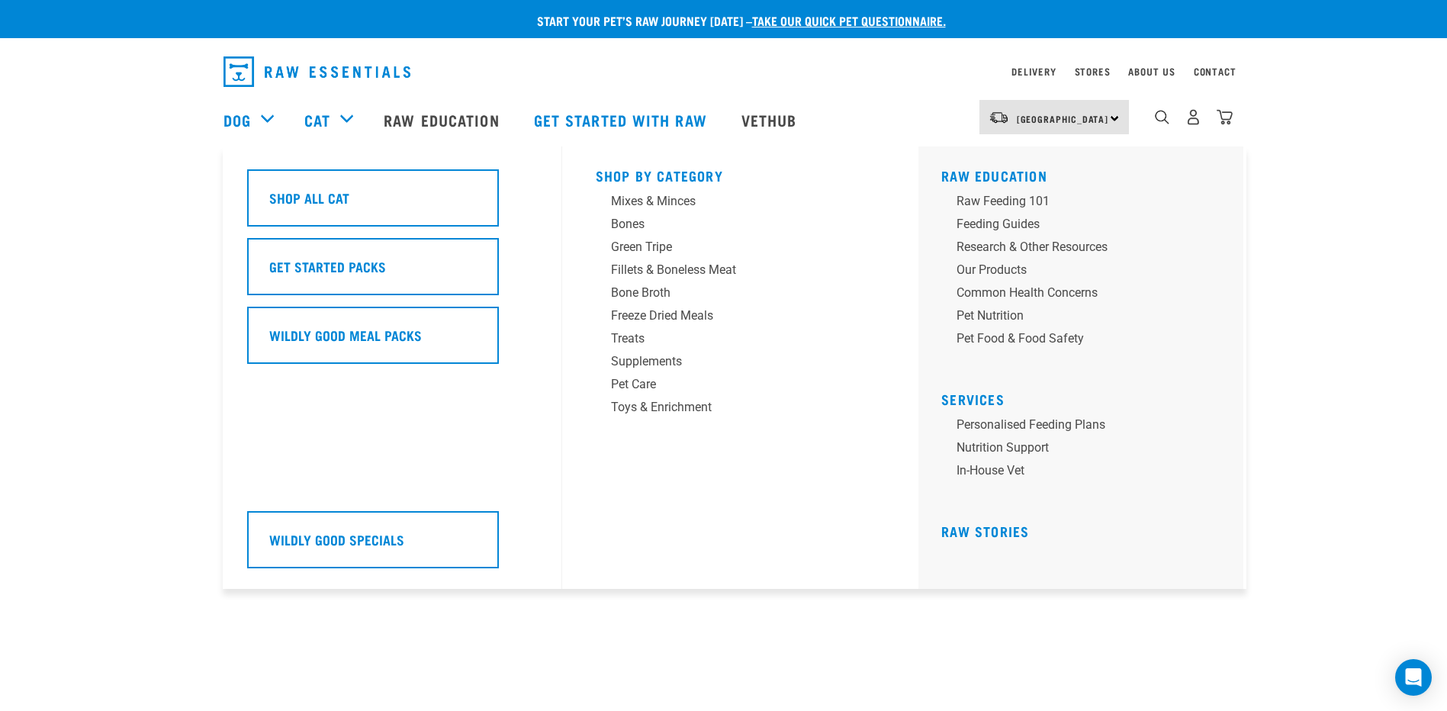
click at [345, 127] on div "Cat" at bounding box center [336, 119] width 64 height 61
click at [348, 116] on div "Cat" at bounding box center [336, 119] width 64 height 61
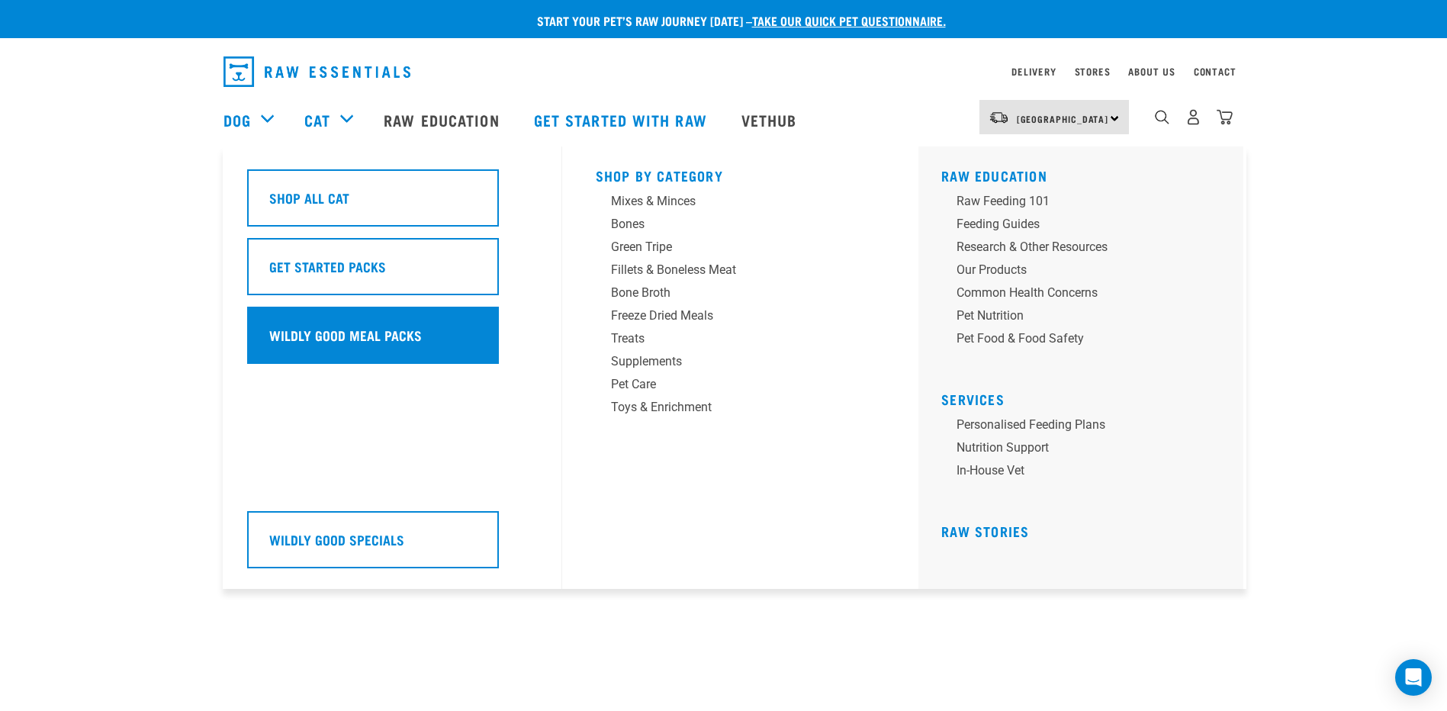
click at [347, 334] on h5 "Wildly Good Meal Packs" at bounding box center [345, 335] width 153 height 20
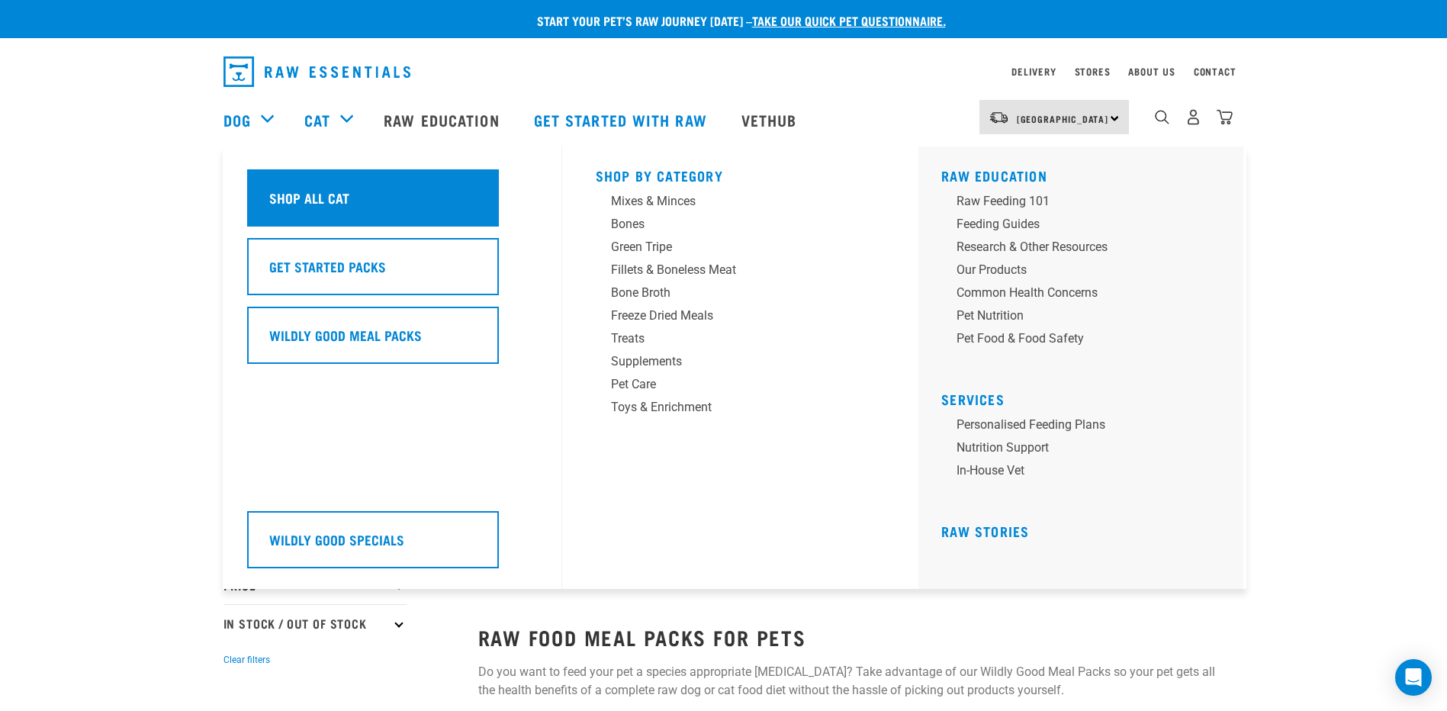
click at [311, 190] on h5 "Shop All Cat" at bounding box center [309, 198] width 80 height 20
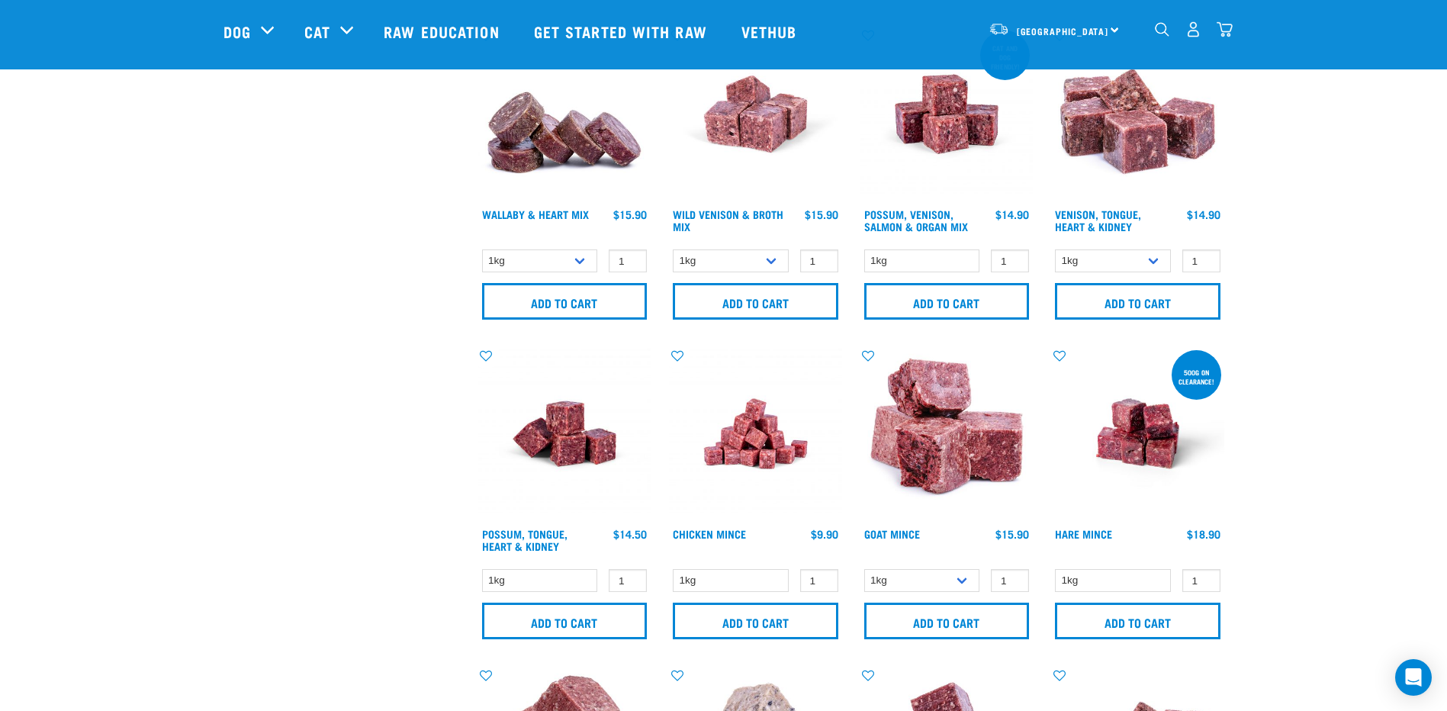
scroll to position [1068, 0]
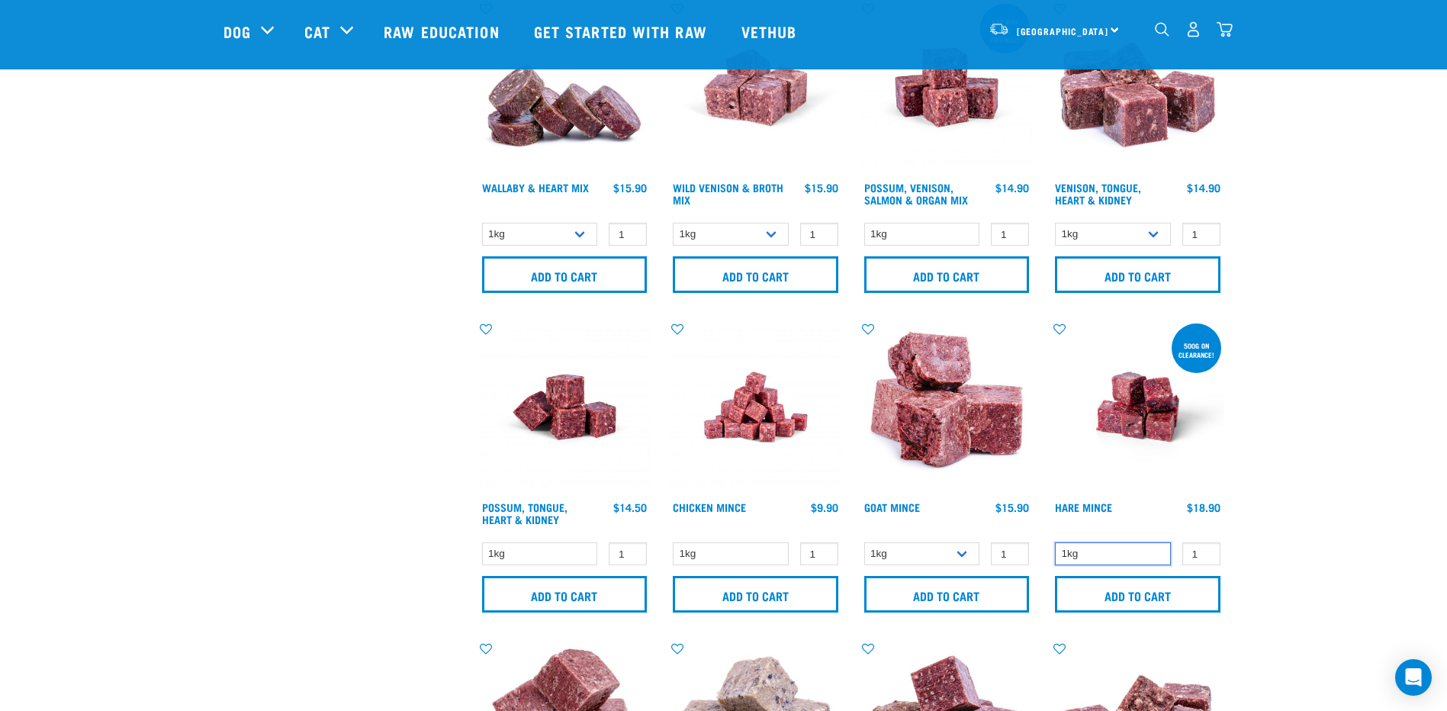
click at [1110, 553] on select "1kg" at bounding box center [1113, 554] width 116 height 24
click at [1394, 469] on div "Start your pet’s raw journey today – take our quick pet questionnaire. Delivery…" at bounding box center [723, 499] width 1447 height 3135
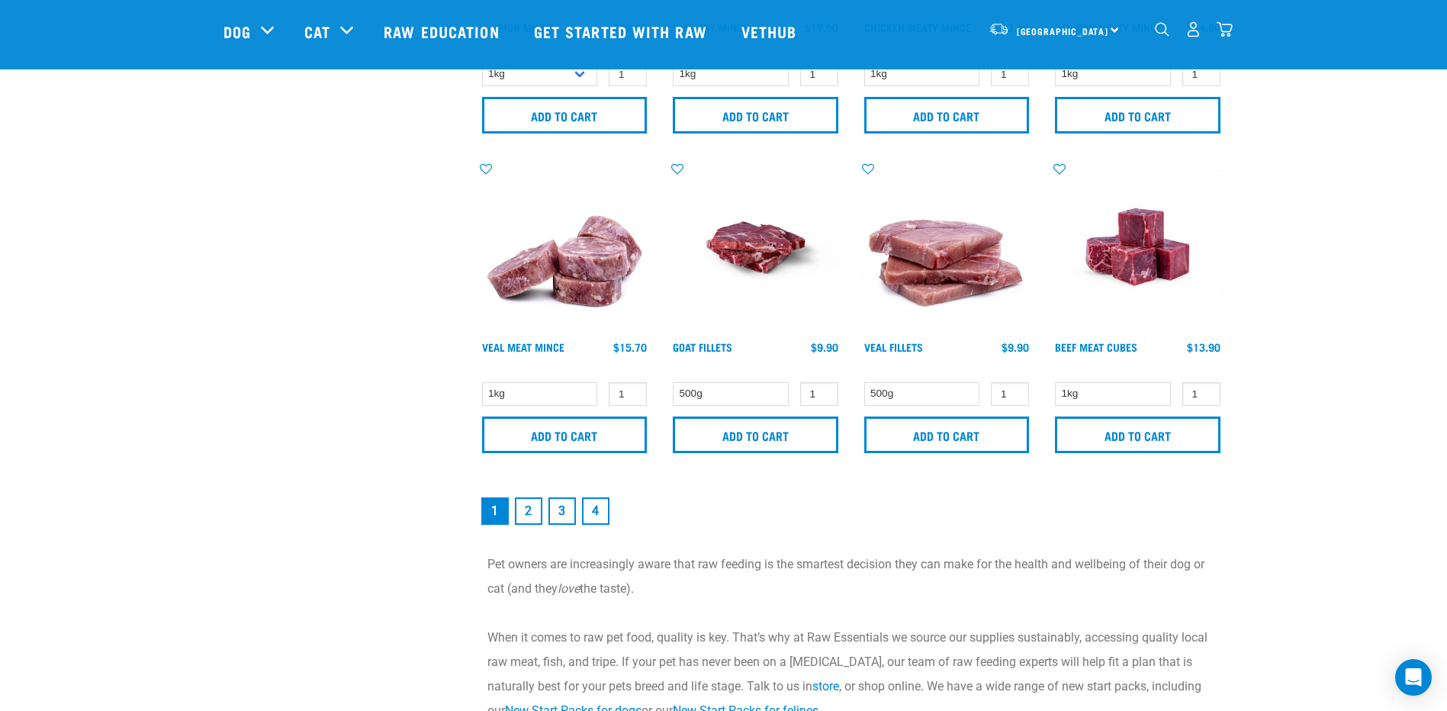
scroll to position [2288, 0]
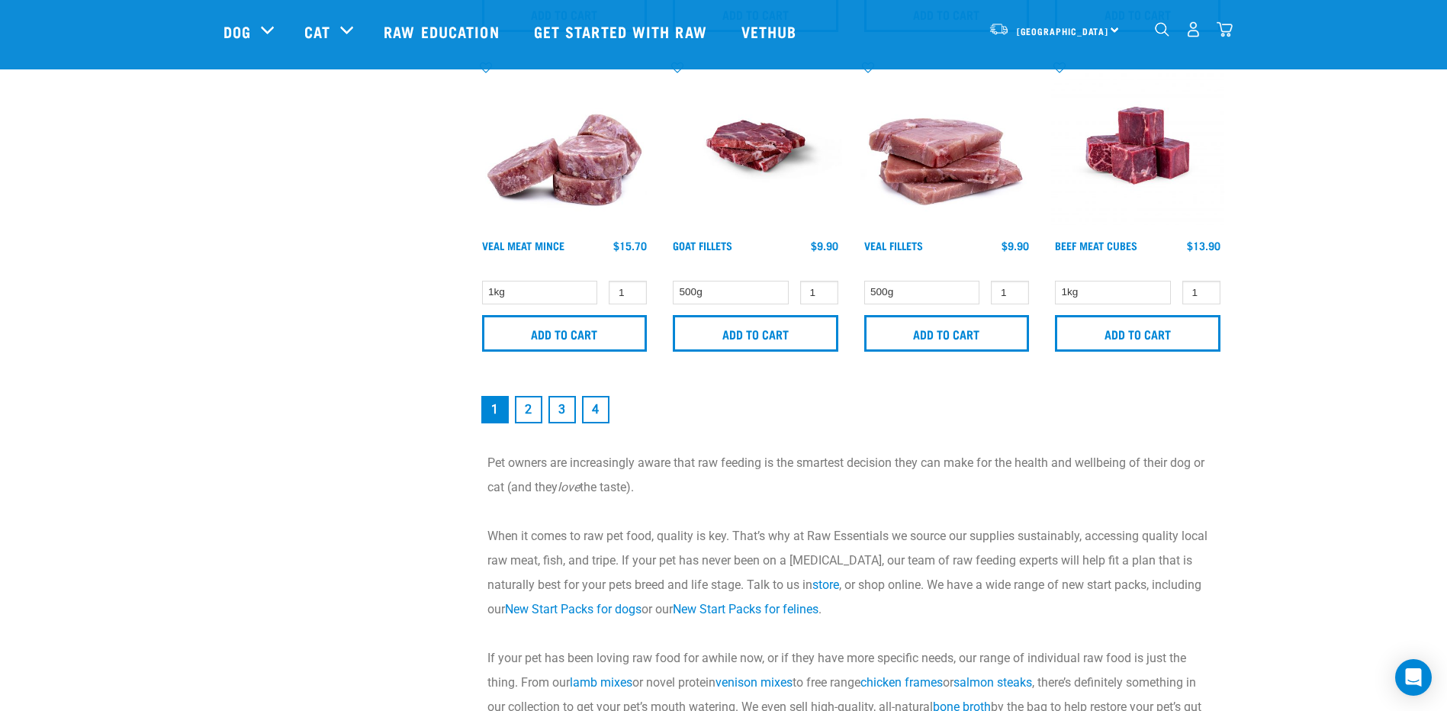
click at [529, 405] on link "2" at bounding box center [528, 409] width 27 height 27
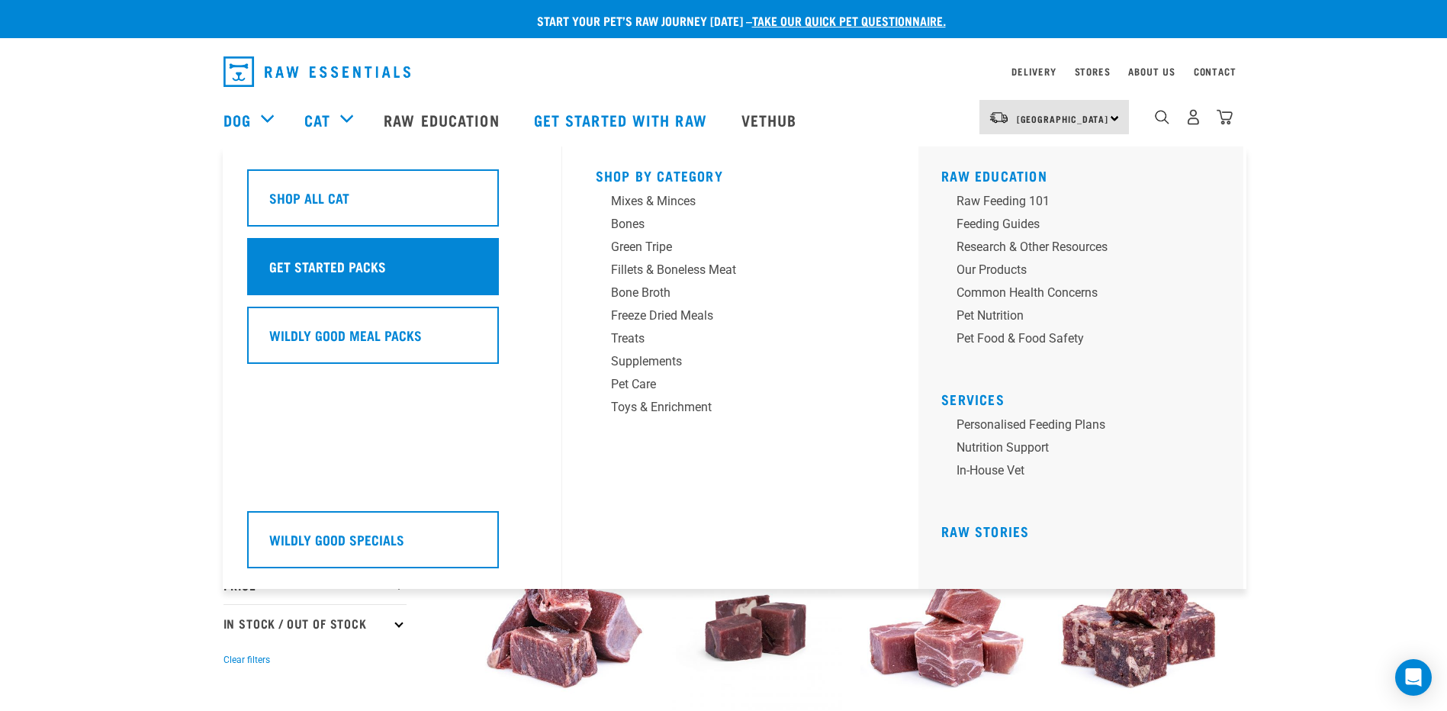
click at [310, 271] on h5 "Get Started Packs" at bounding box center [327, 266] width 117 height 20
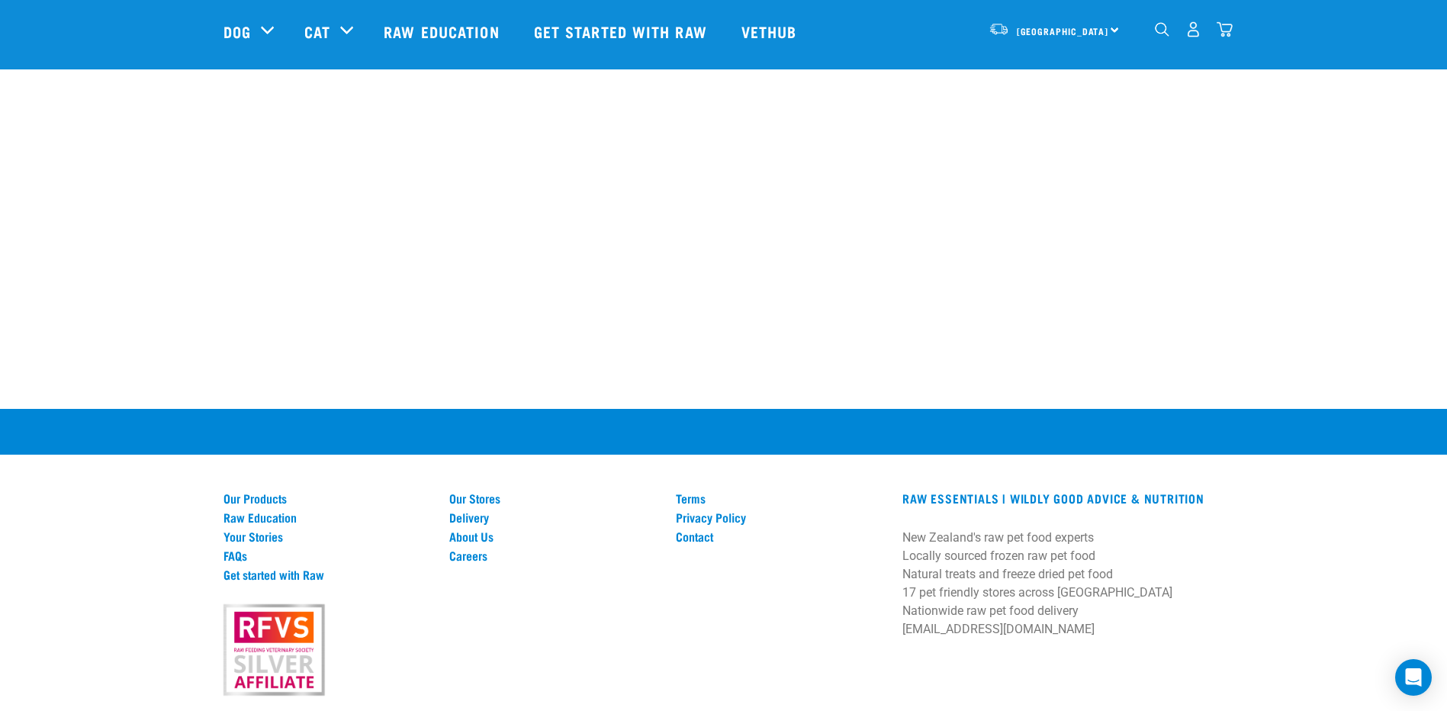
scroll to position [839, 0]
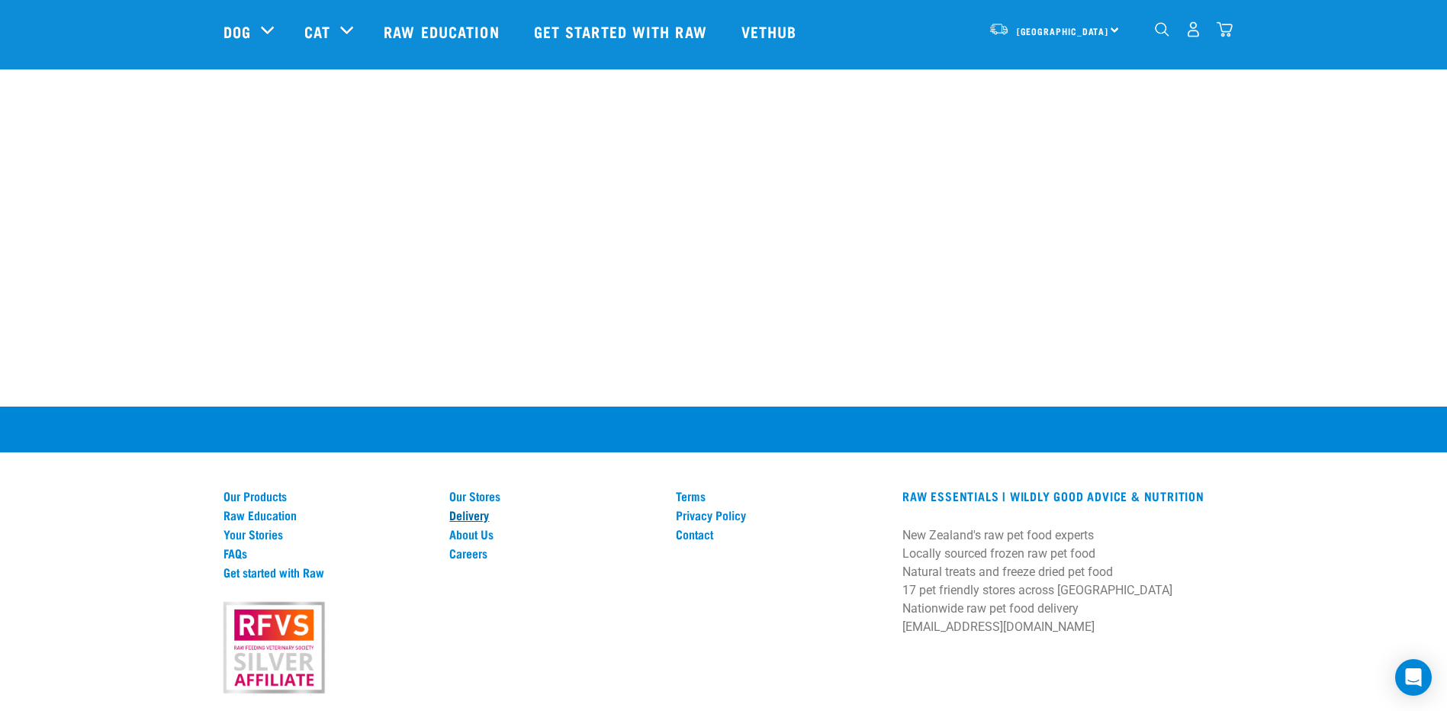
click at [474, 515] on link "Delivery" at bounding box center [553, 515] width 208 height 14
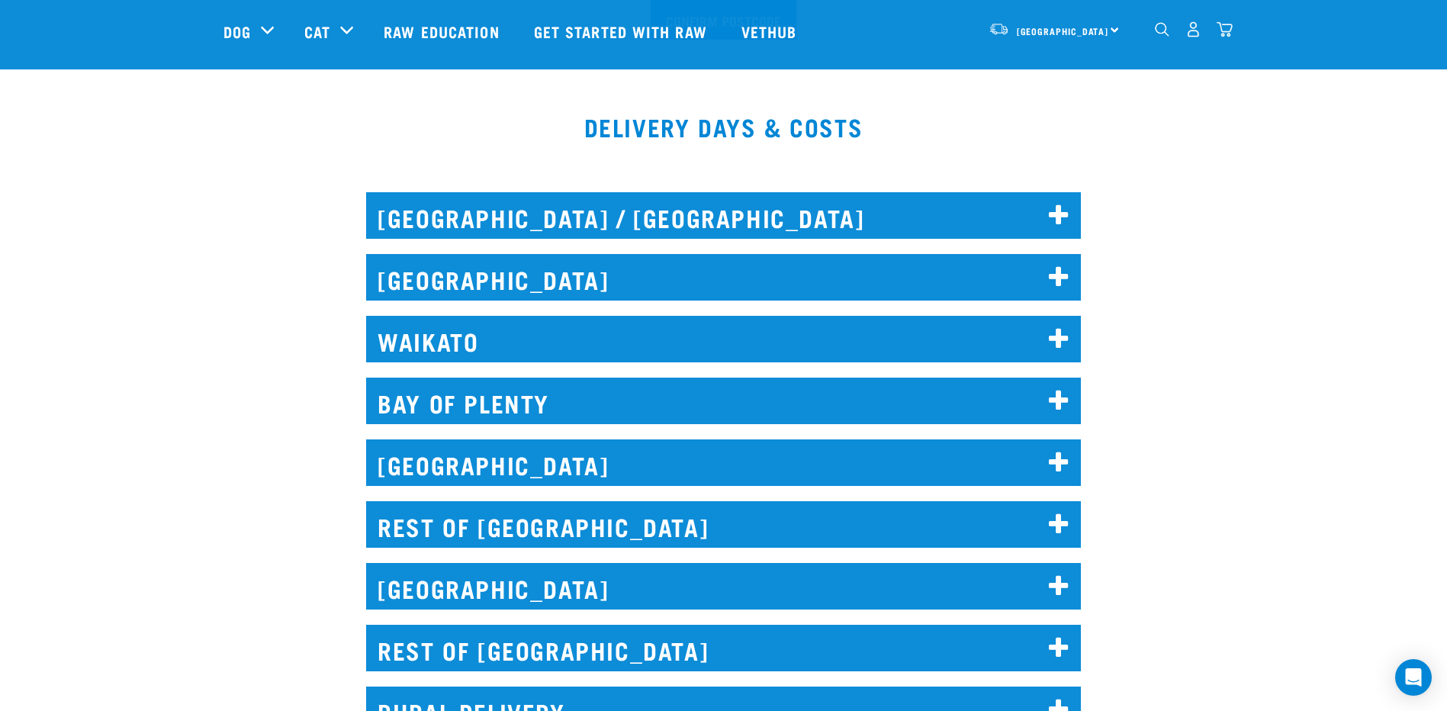
scroll to position [839, 0]
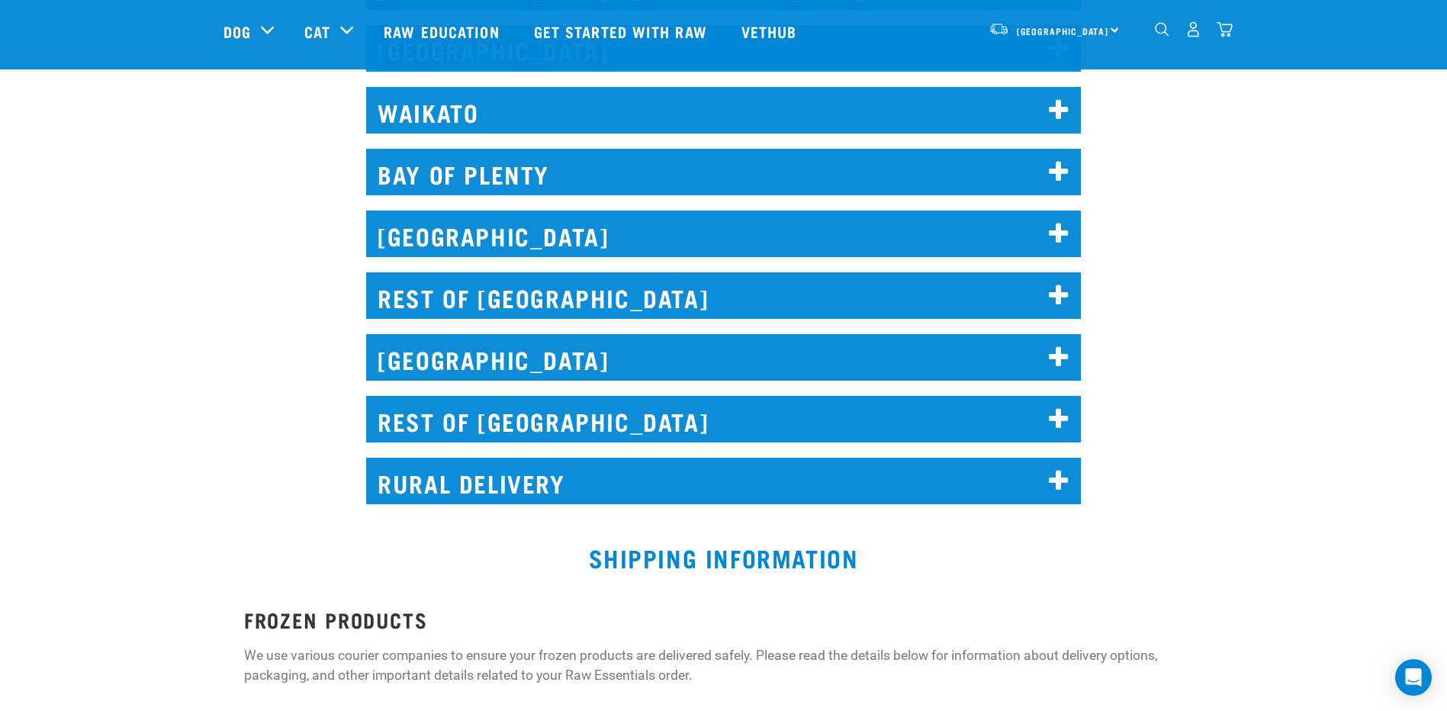
click at [1048, 415] on h2 "REST OF [GEOGRAPHIC_DATA]" at bounding box center [723, 419] width 715 height 47
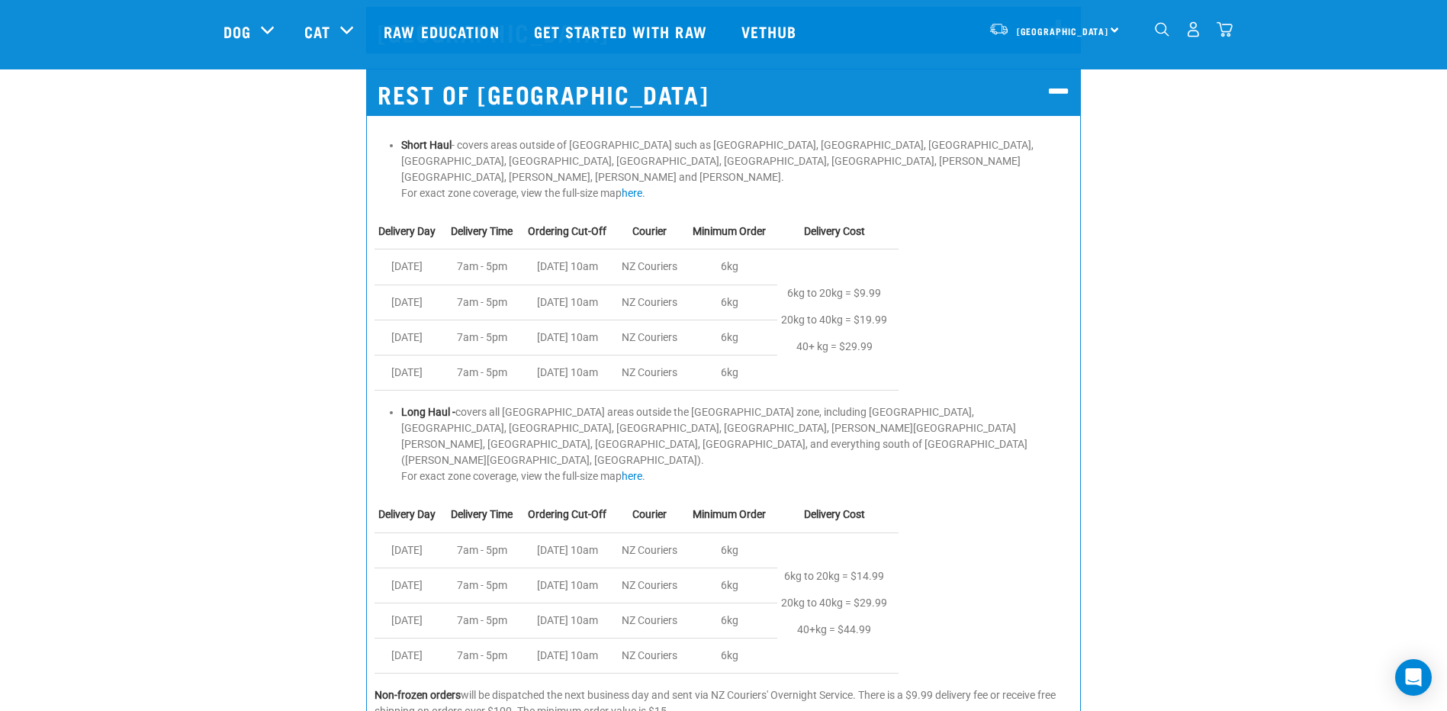
scroll to position [1144, 0]
